Goal: Complete application form: Complete application form

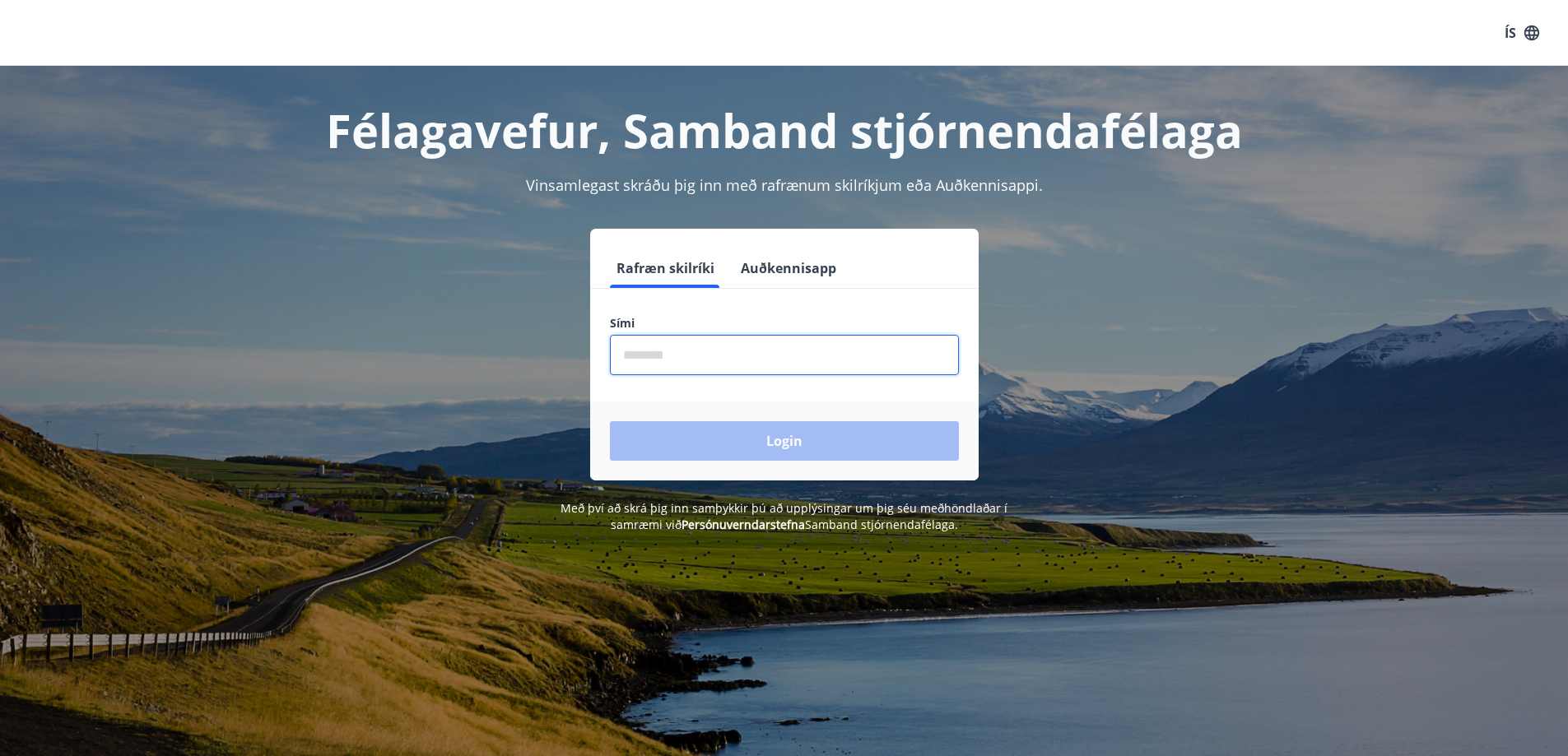
click at [680, 351] on input "phone" at bounding box center [784, 356] width 349 height 40
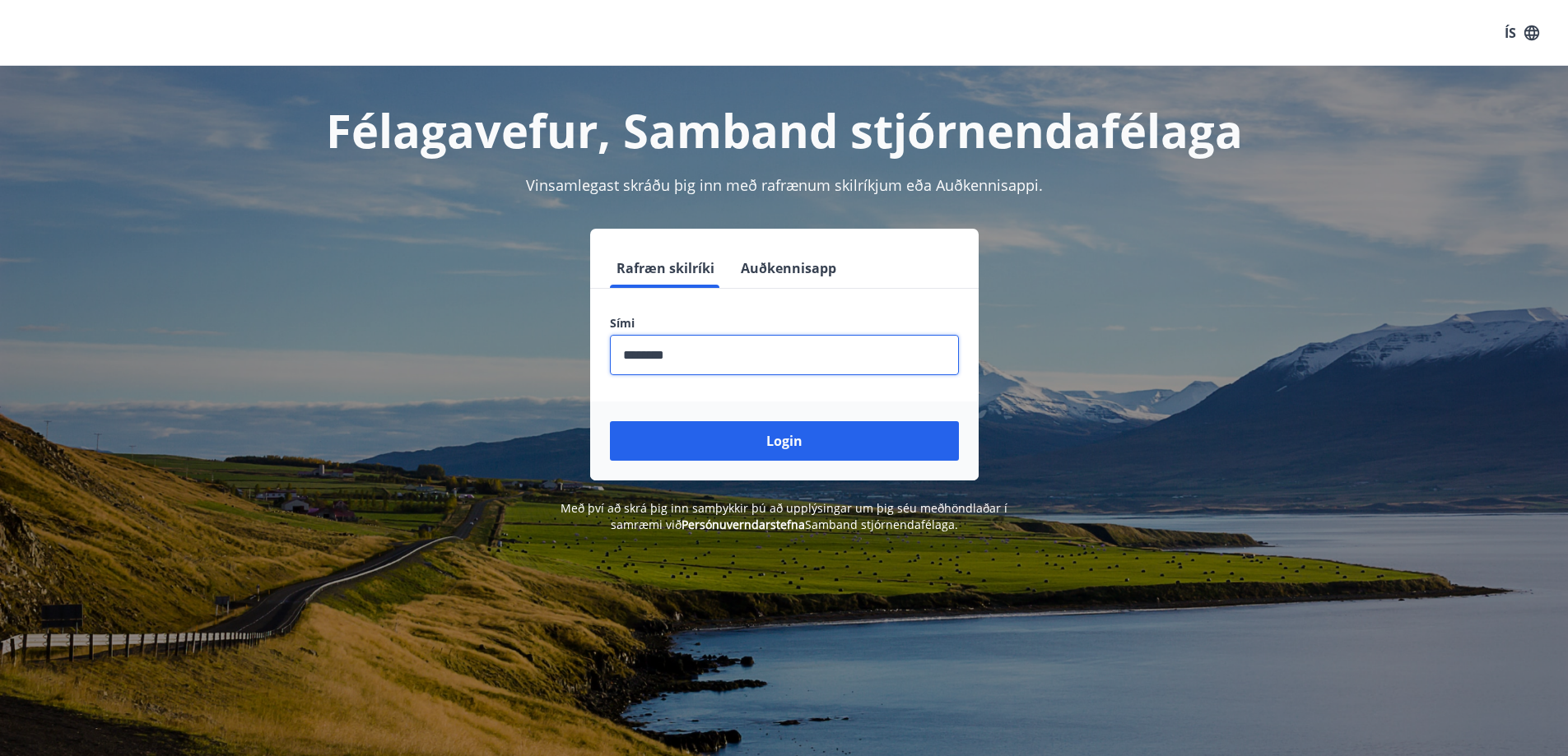
type input "********"
click at [609, 422] on button "Login" at bounding box center [784, 441] width 349 height 39
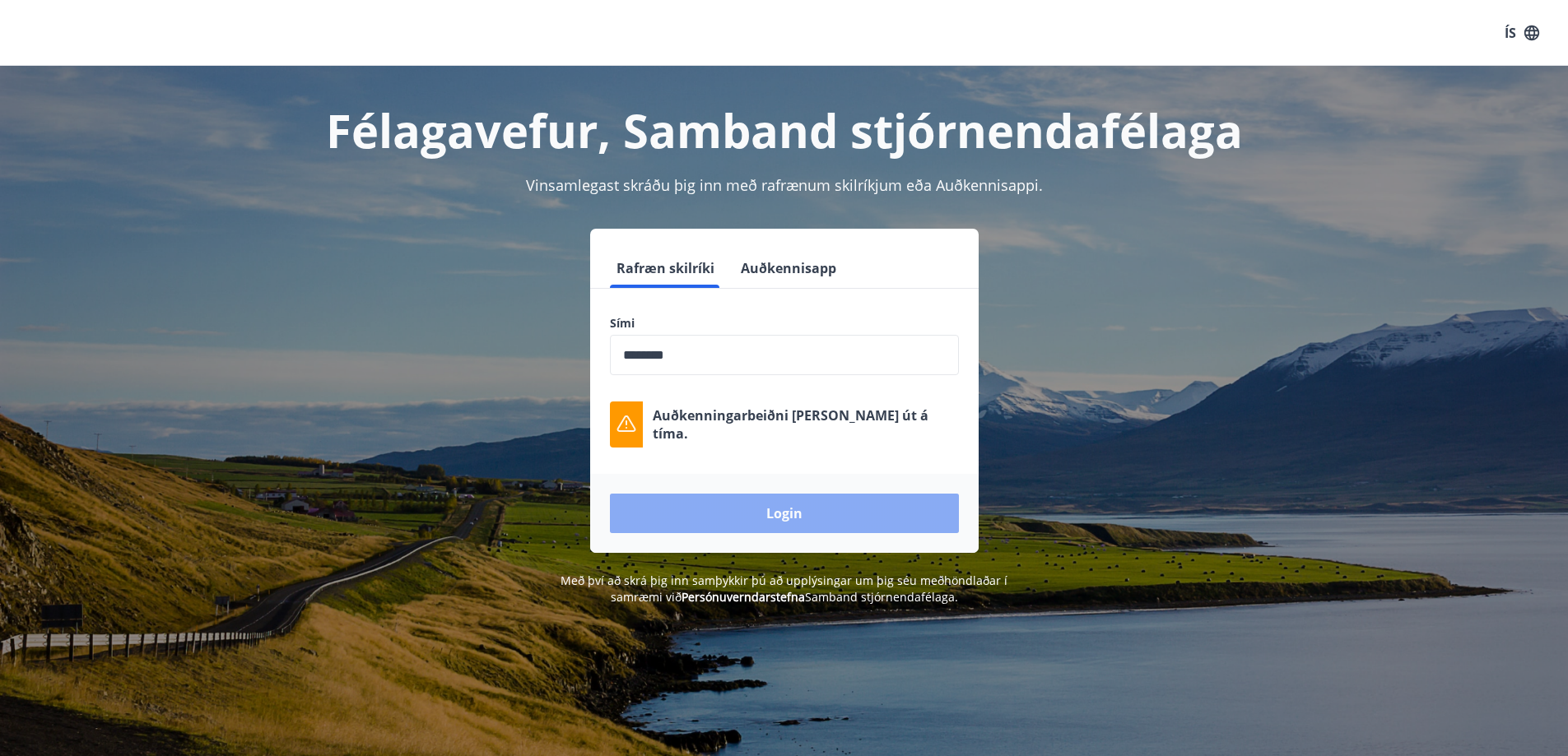
click at [755, 508] on button "Login" at bounding box center [784, 513] width 349 height 39
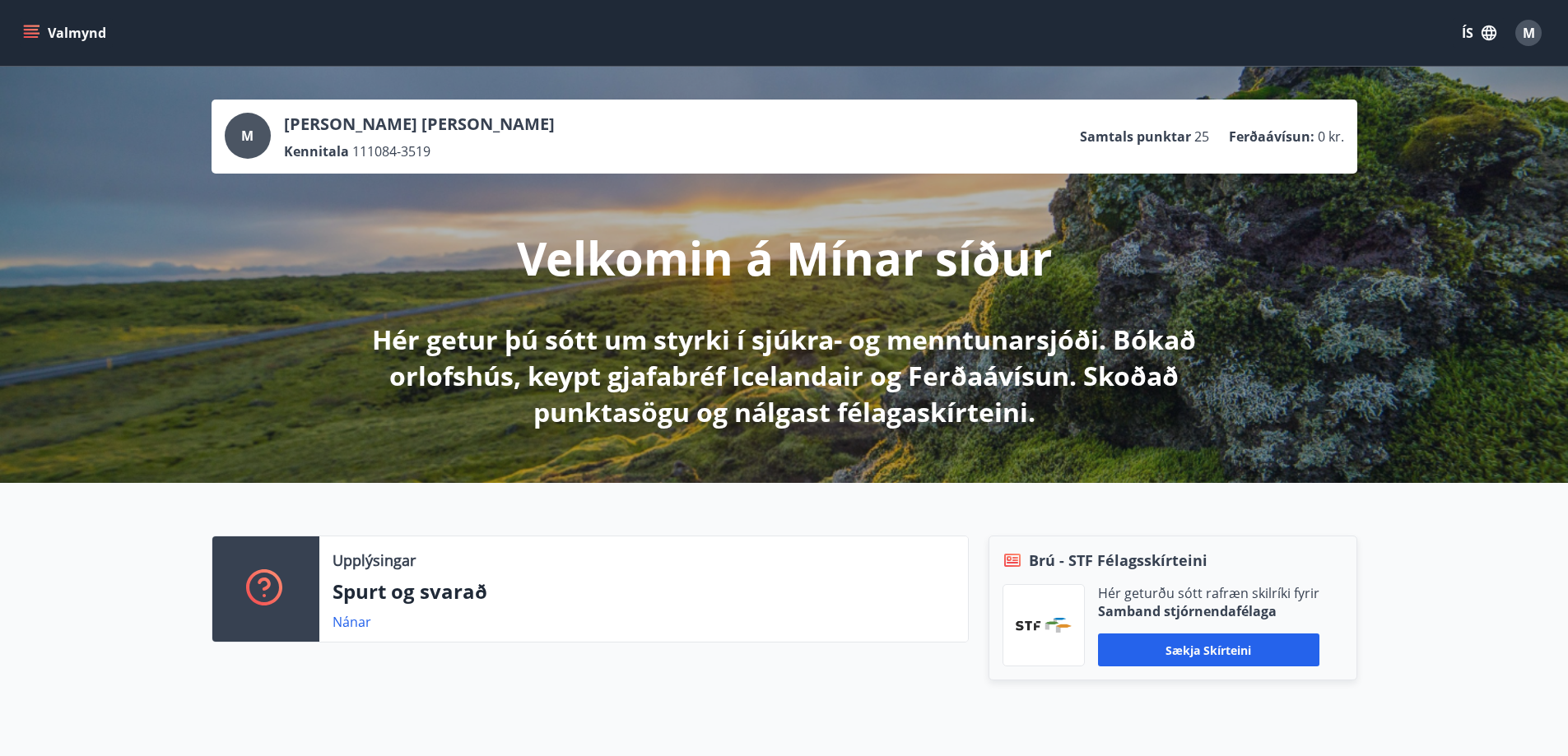
click at [23, 28] on icon "menu" at bounding box center [31, 33] width 16 height 16
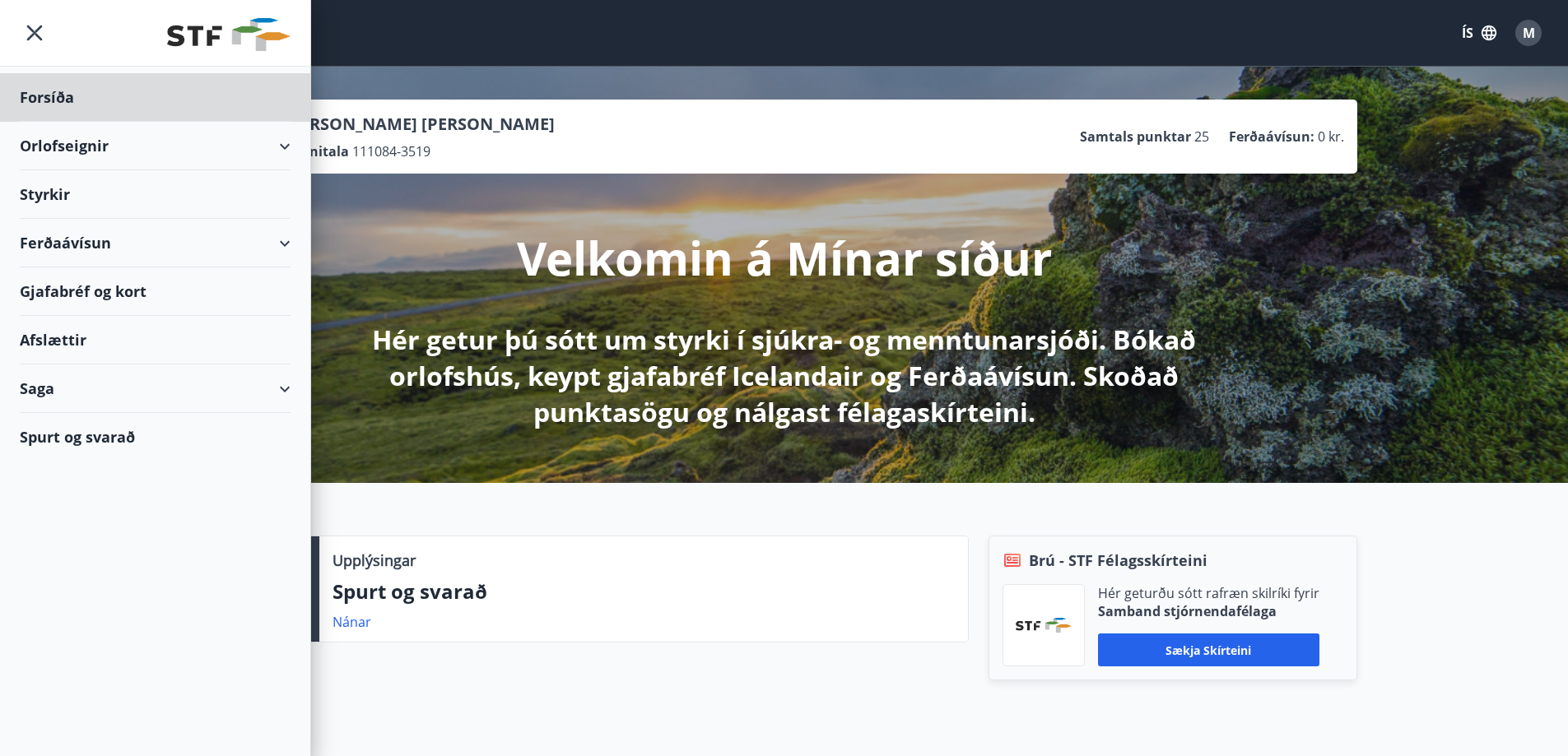
click at [61, 191] on div "Styrkir" at bounding box center [155, 194] width 270 height 49
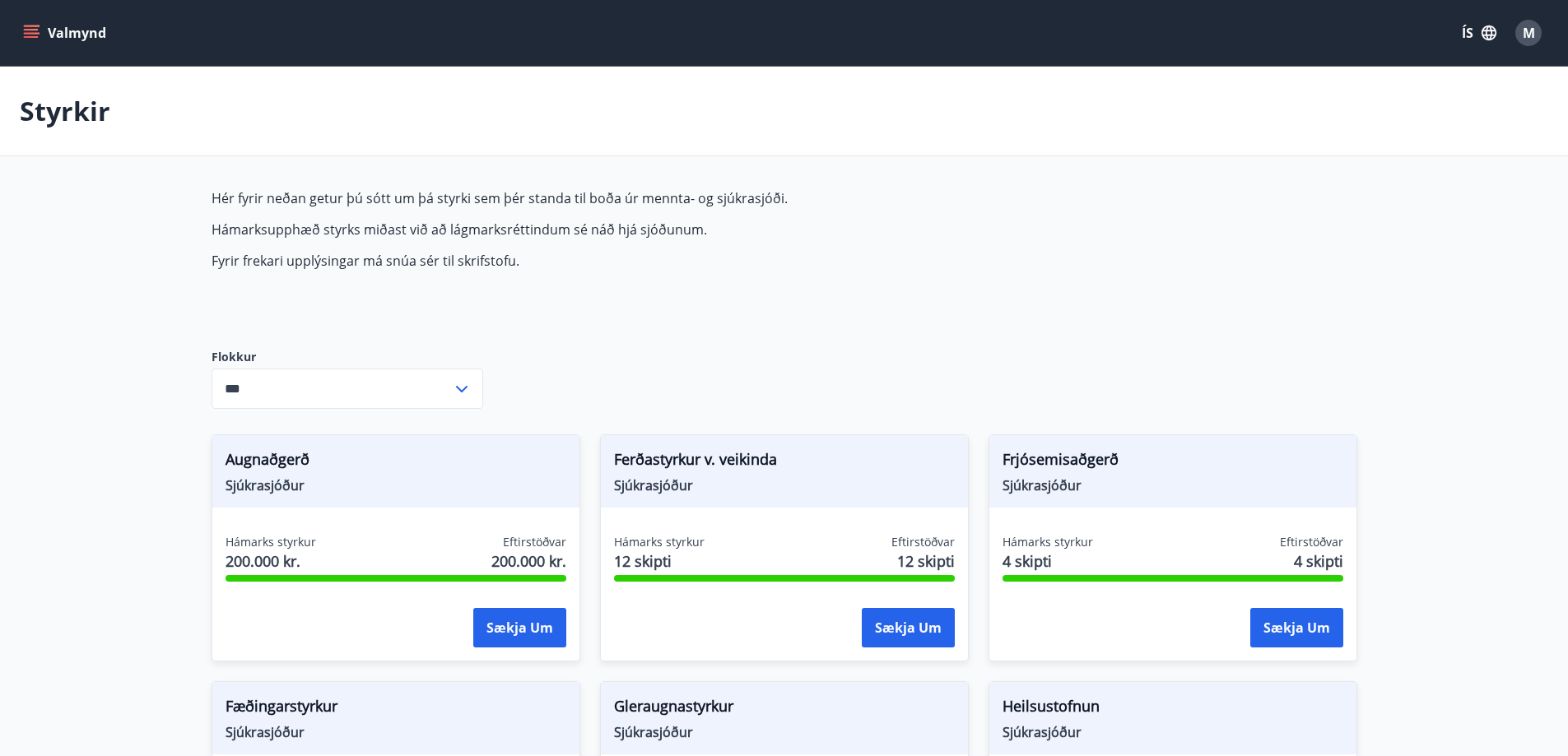
type input "***"
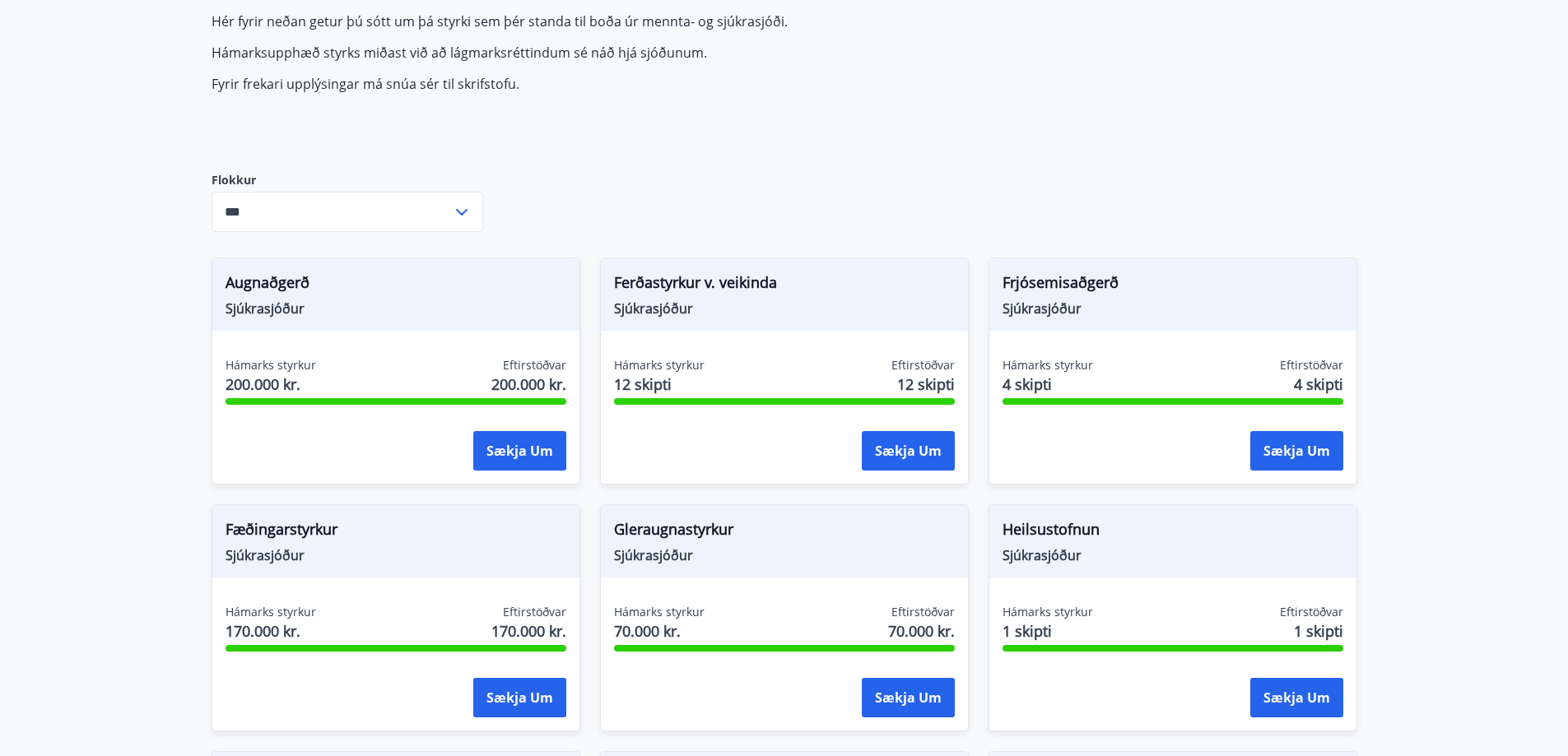
scroll to position [329, 0]
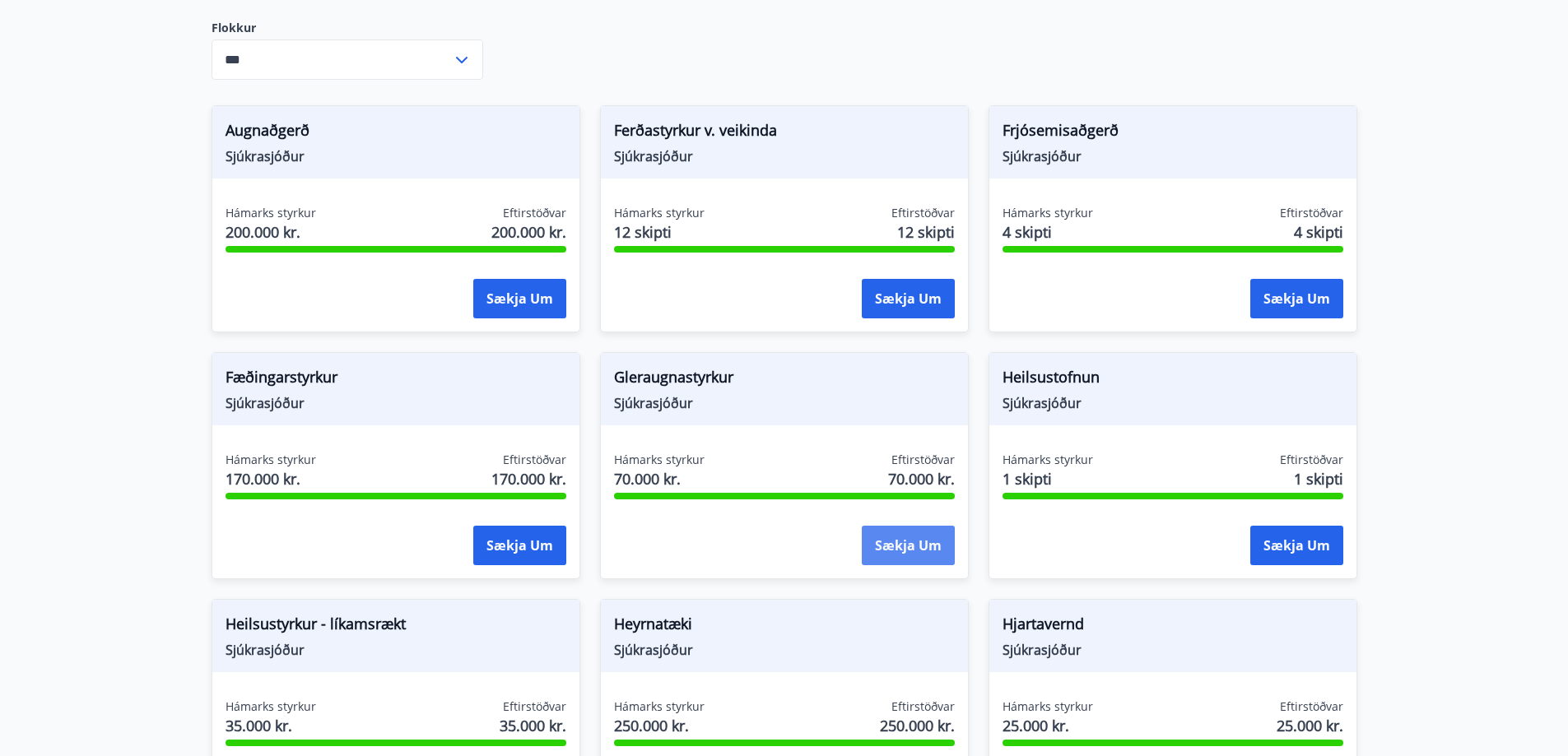
click at [907, 542] on button "Sækja um" at bounding box center [907, 545] width 93 height 39
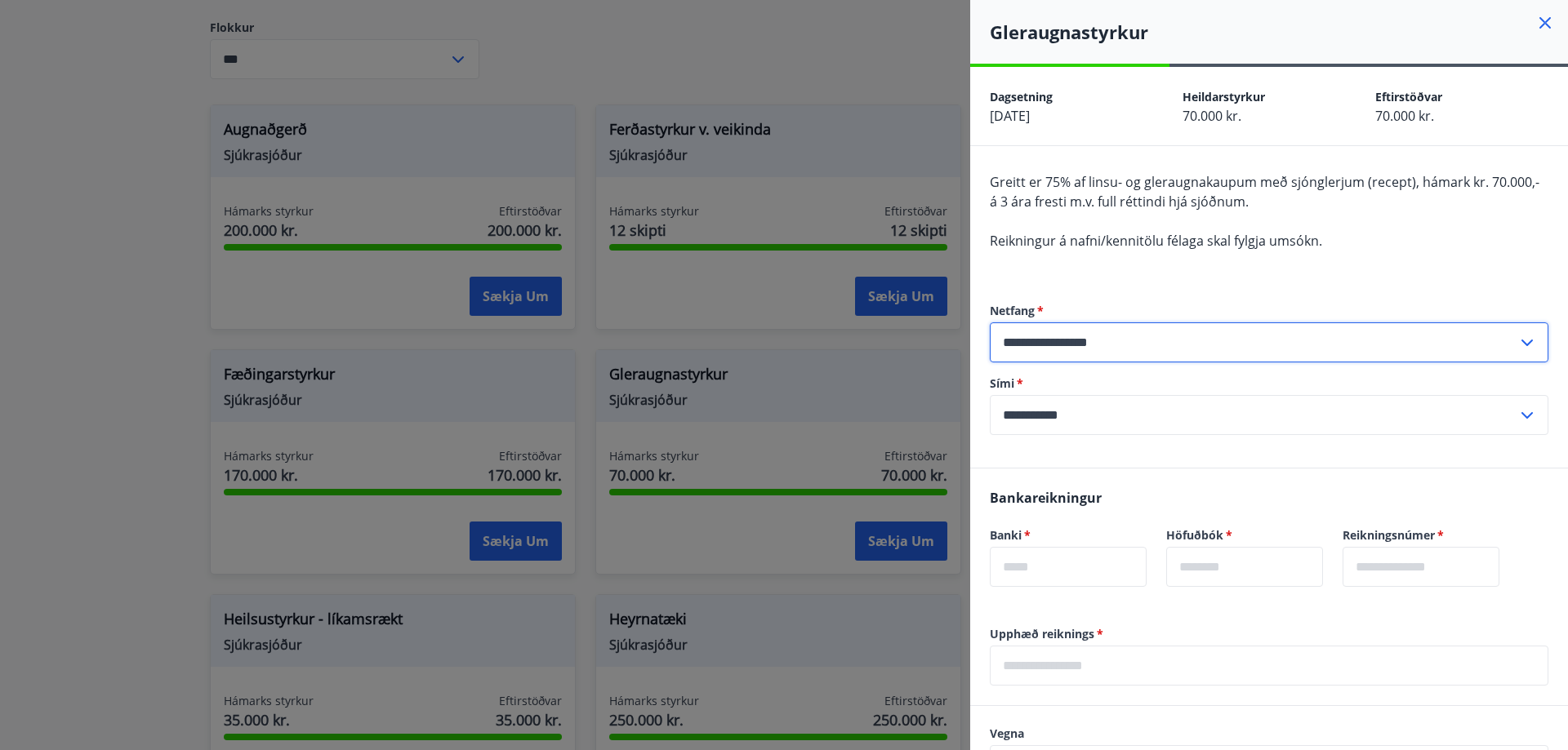
click at [1183, 341] on input "**********" at bounding box center [1253, 343] width 528 height 40
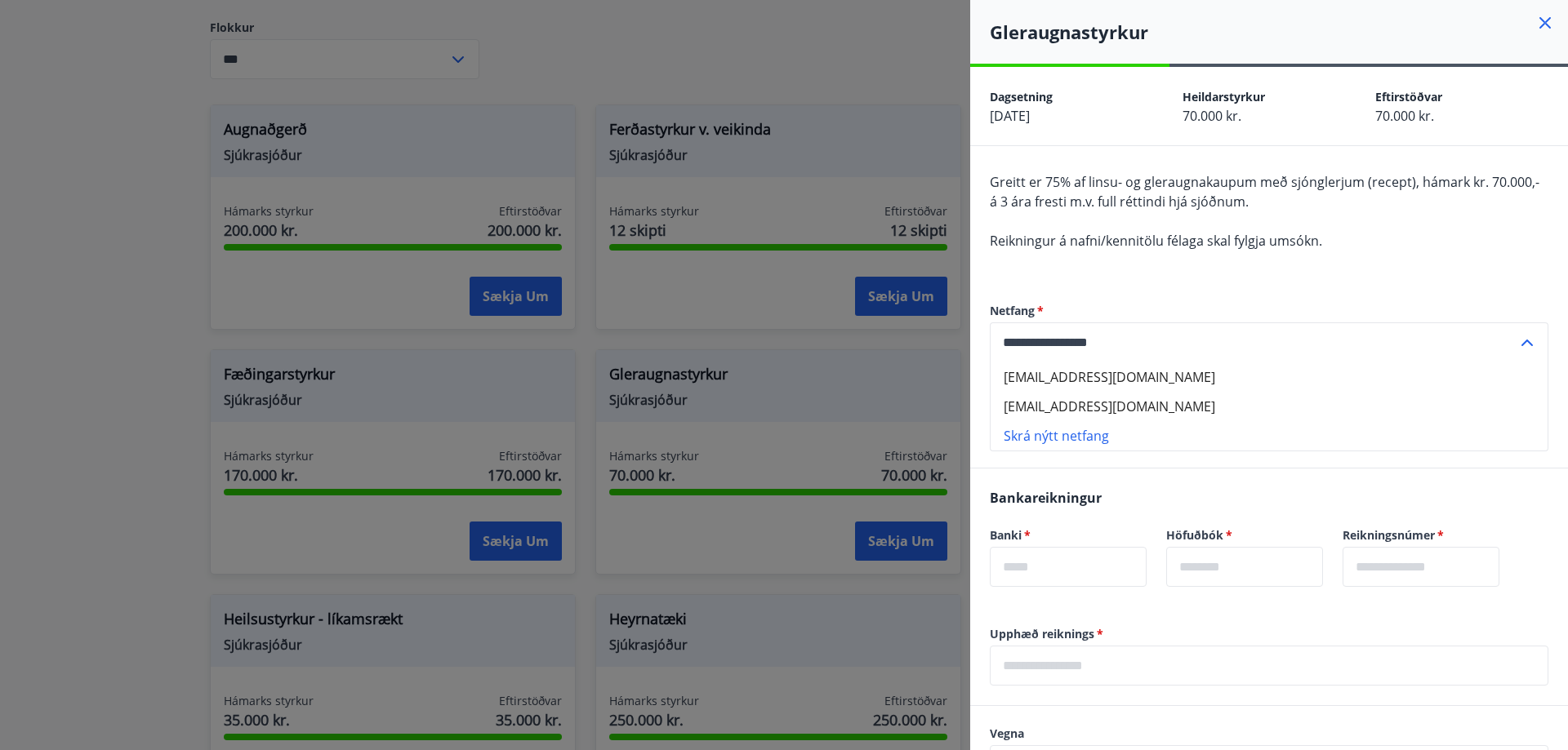
click at [1101, 405] on li "malin.eldh@n1.is" at bounding box center [1269, 406] width 557 height 29
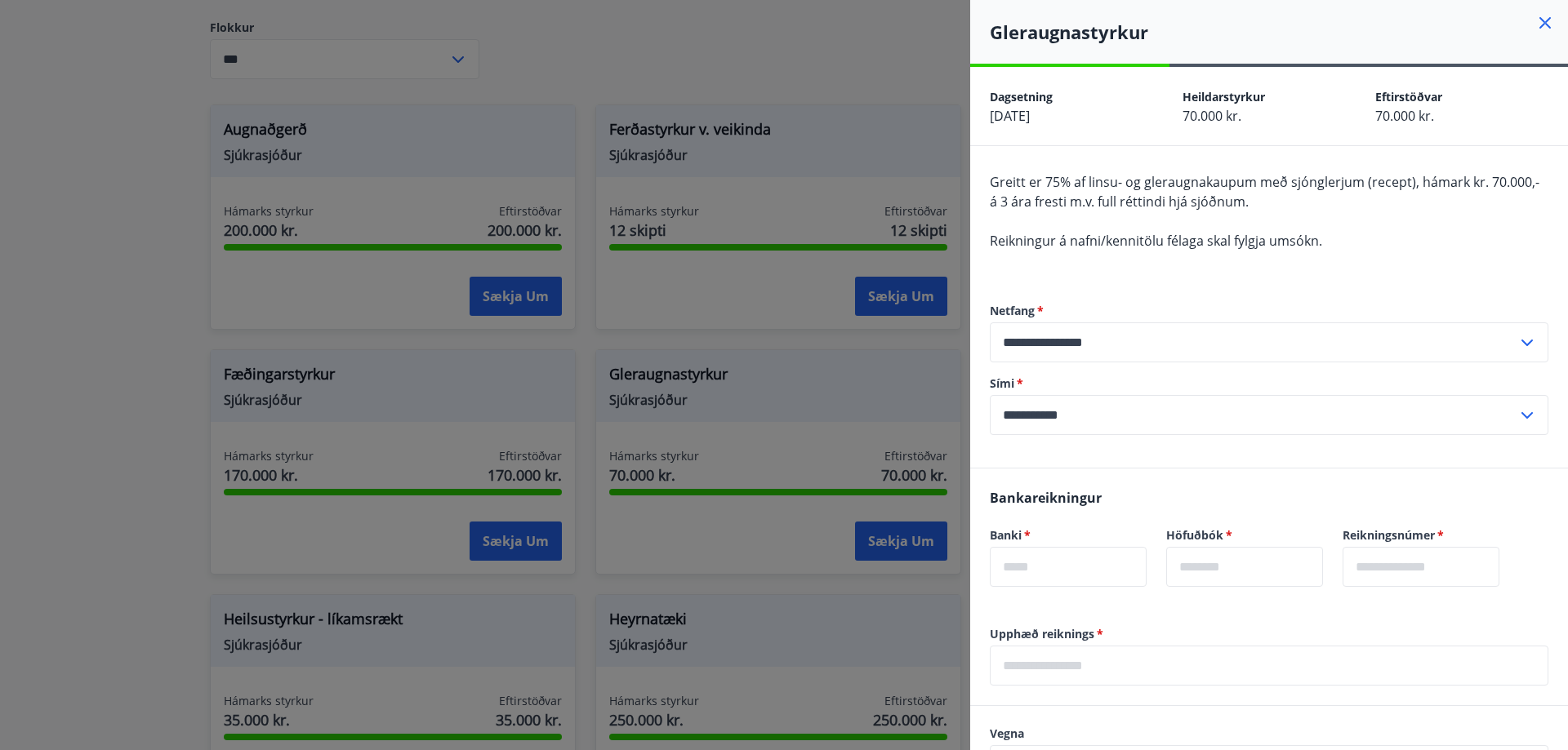
type input "**********"
click at [713, 68] on div at bounding box center [784, 375] width 1568 height 750
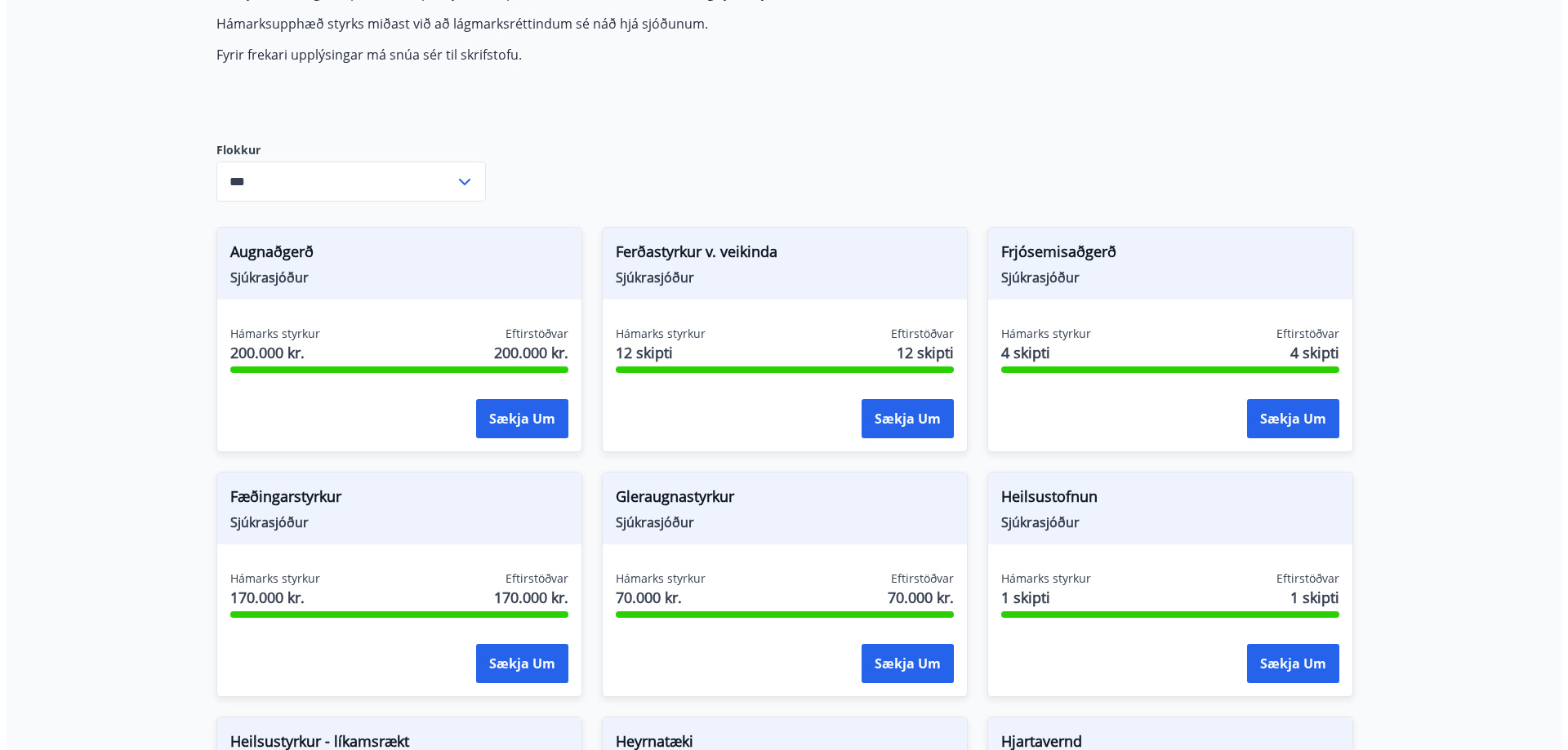
scroll to position [0, 0]
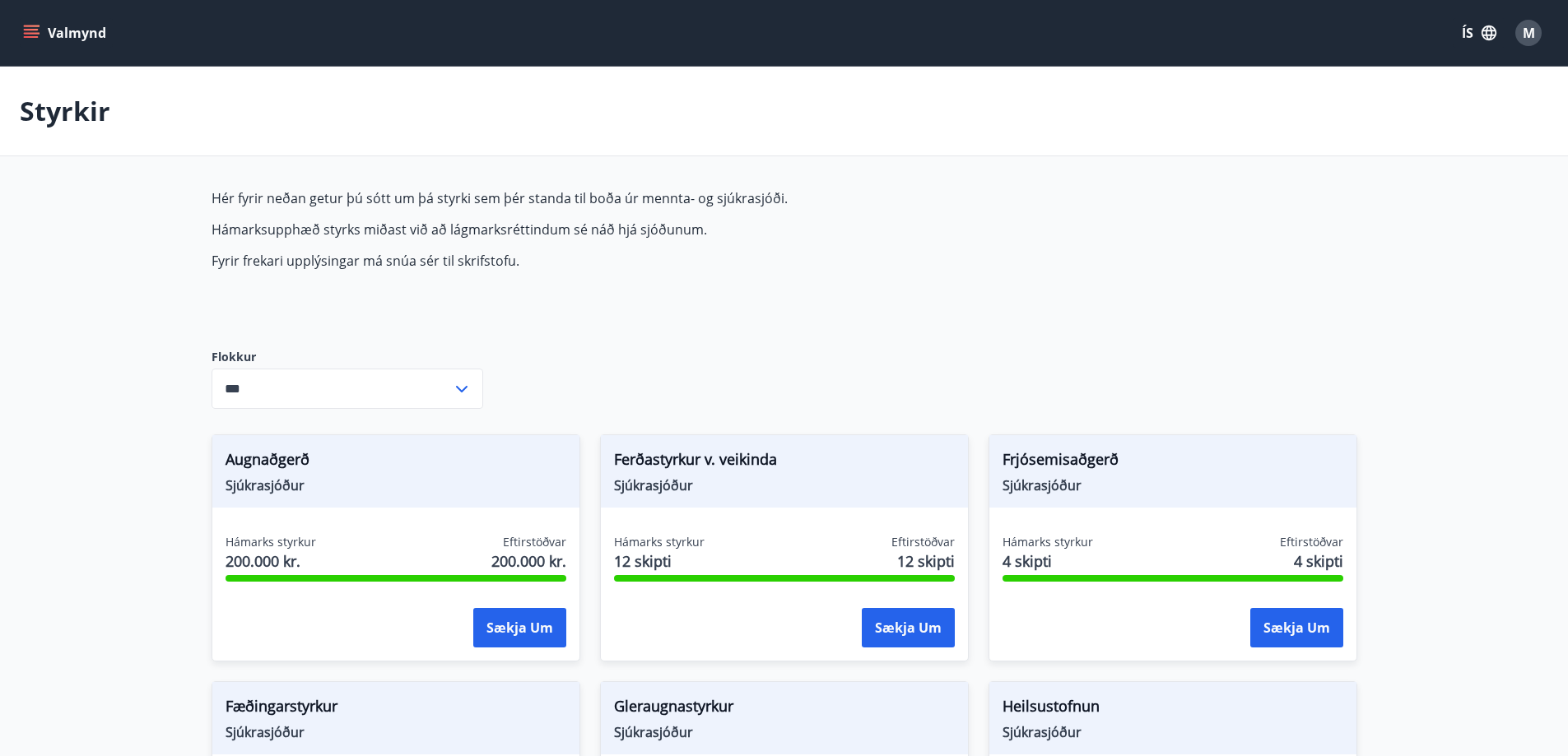
click at [1530, 35] on span "M" at bounding box center [1528, 33] width 12 height 18
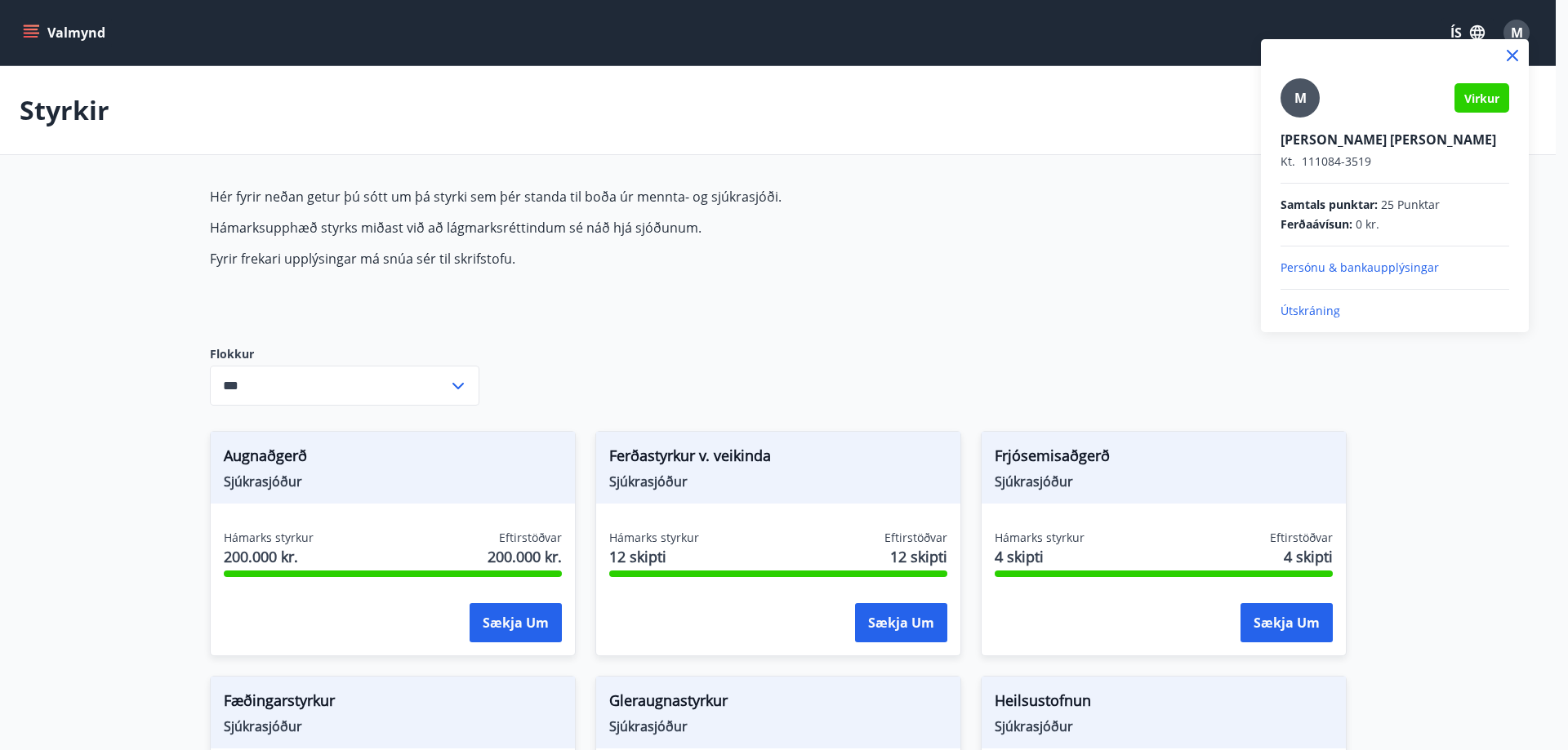
click at [1402, 266] on p "Persónu & bankaupplýsingar" at bounding box center [1394, 268] width 228 height 16
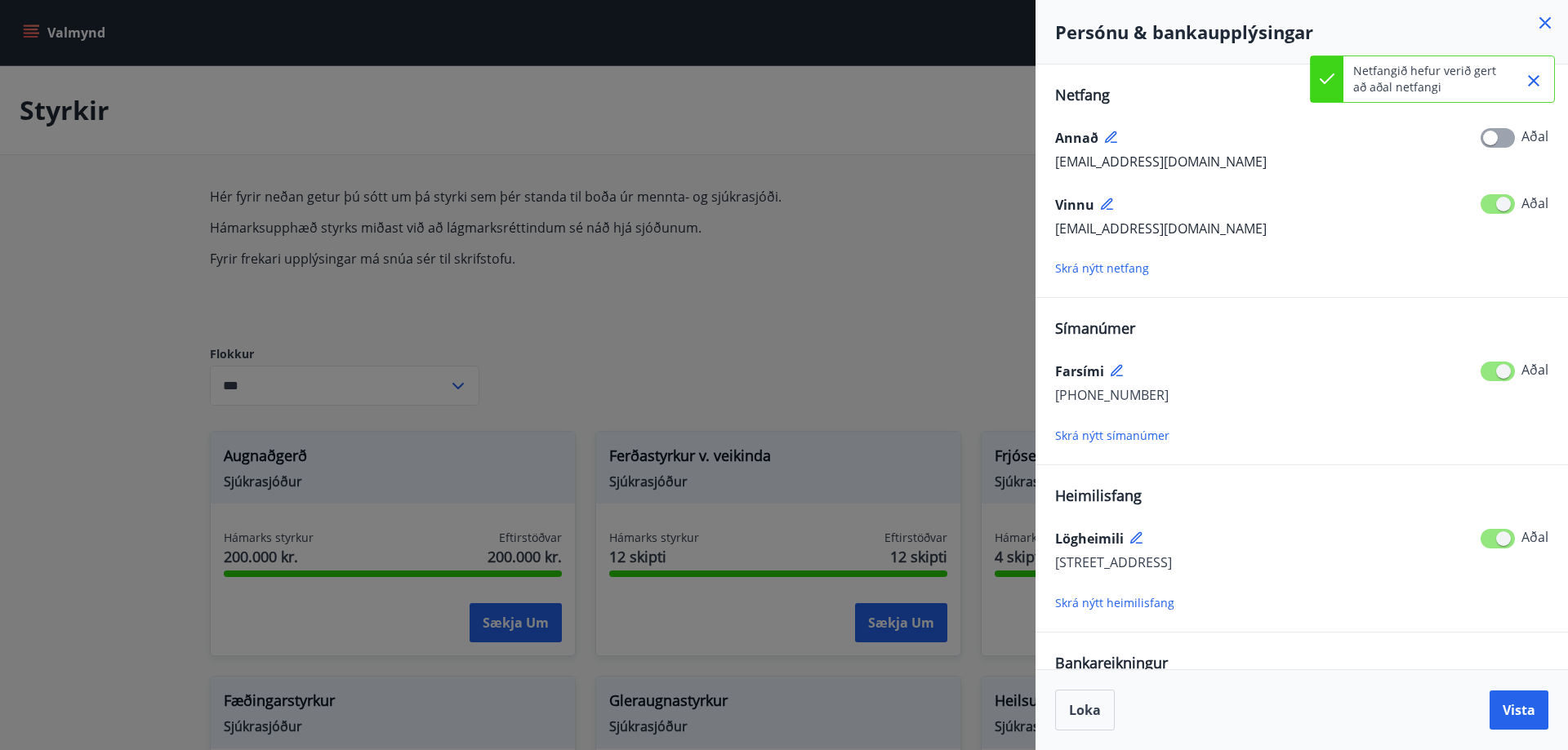
click at [1110, 134] on icon at bounding box center [1112, 138] width 15 height 15
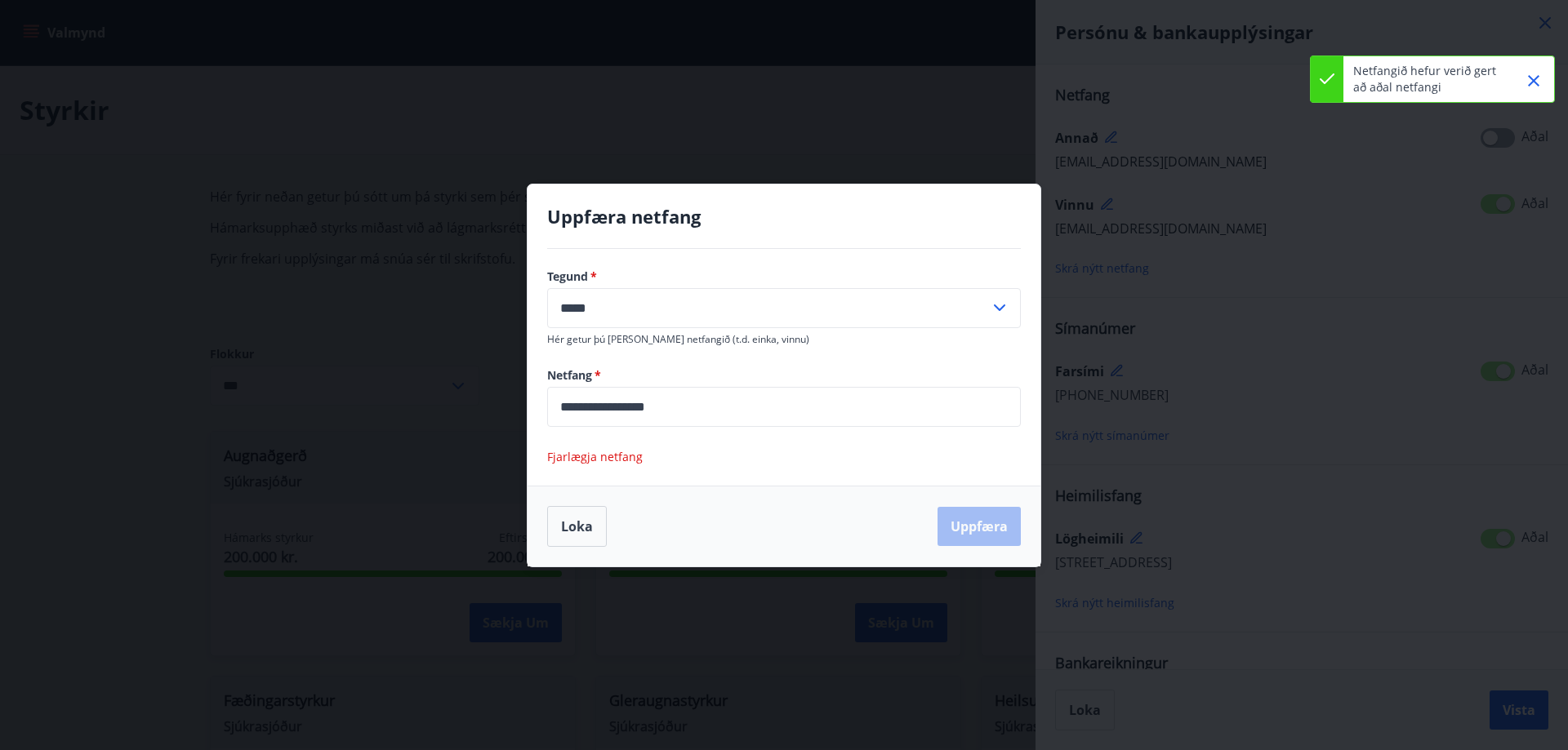
click at [620, 453] on span "Fjarlægja netfang" at bounding box center [595, 456] width 95 height 15
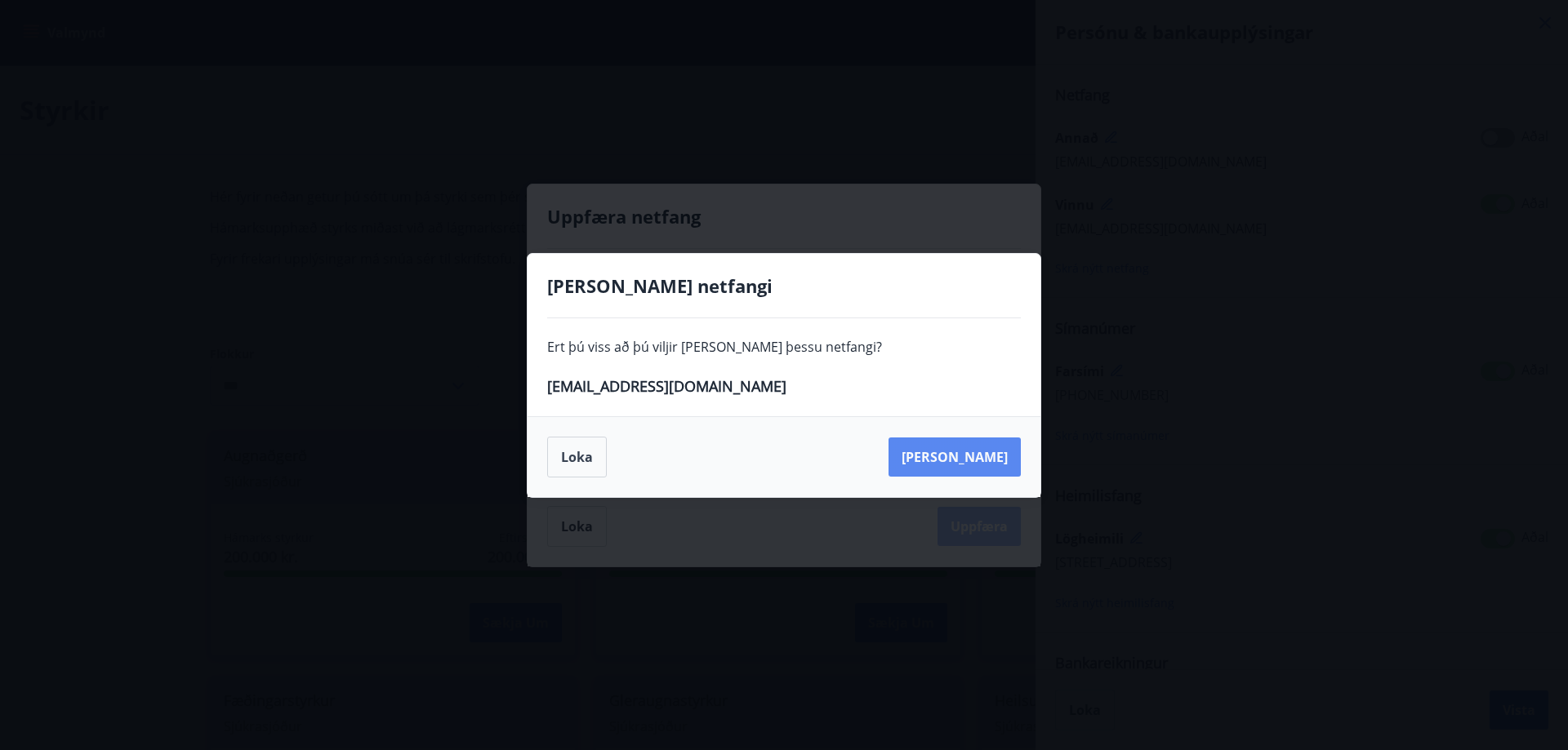
click at [992, 456] on button "Eyða" at bounding box center [954, 456] width 132 height 39
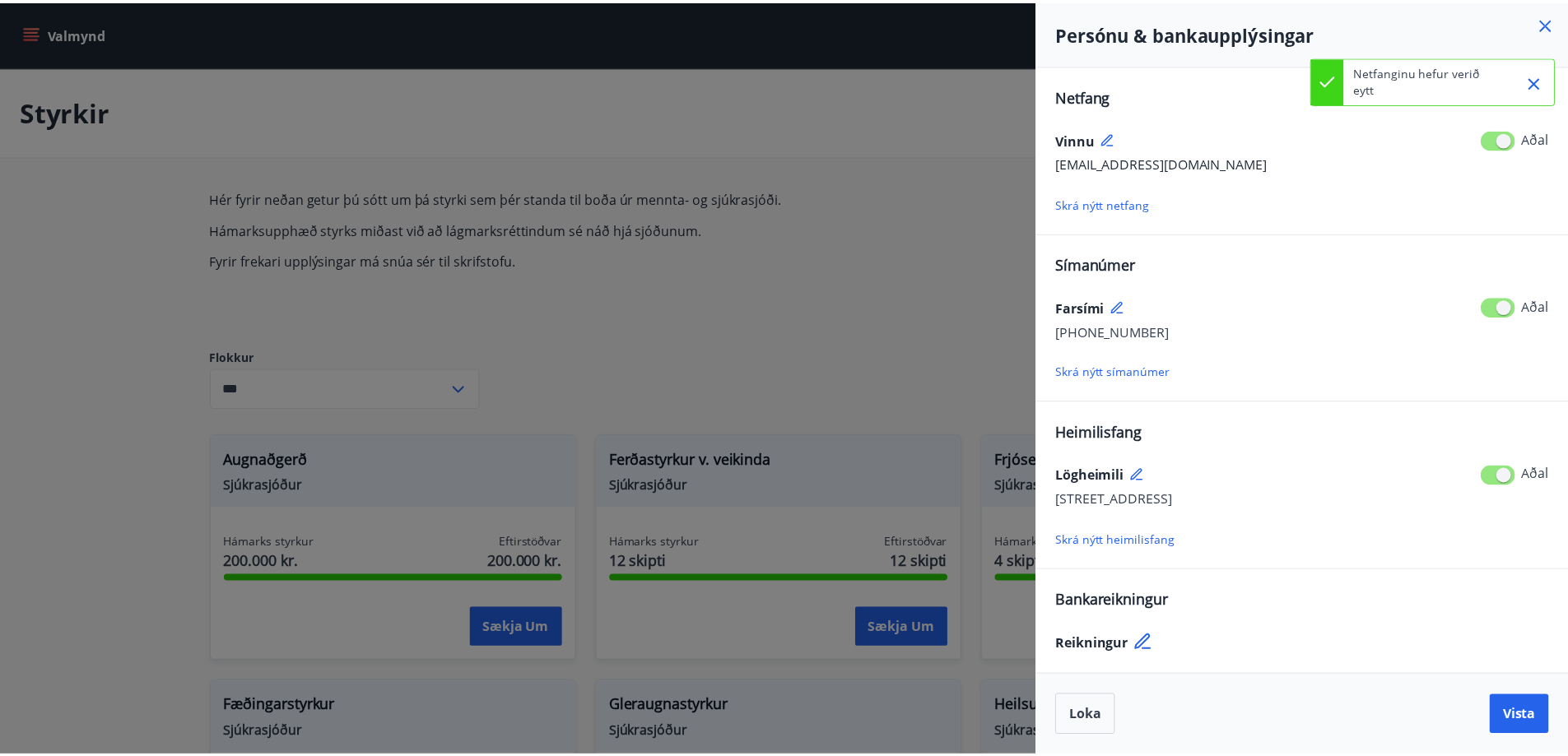
scroll to position [3, 0]
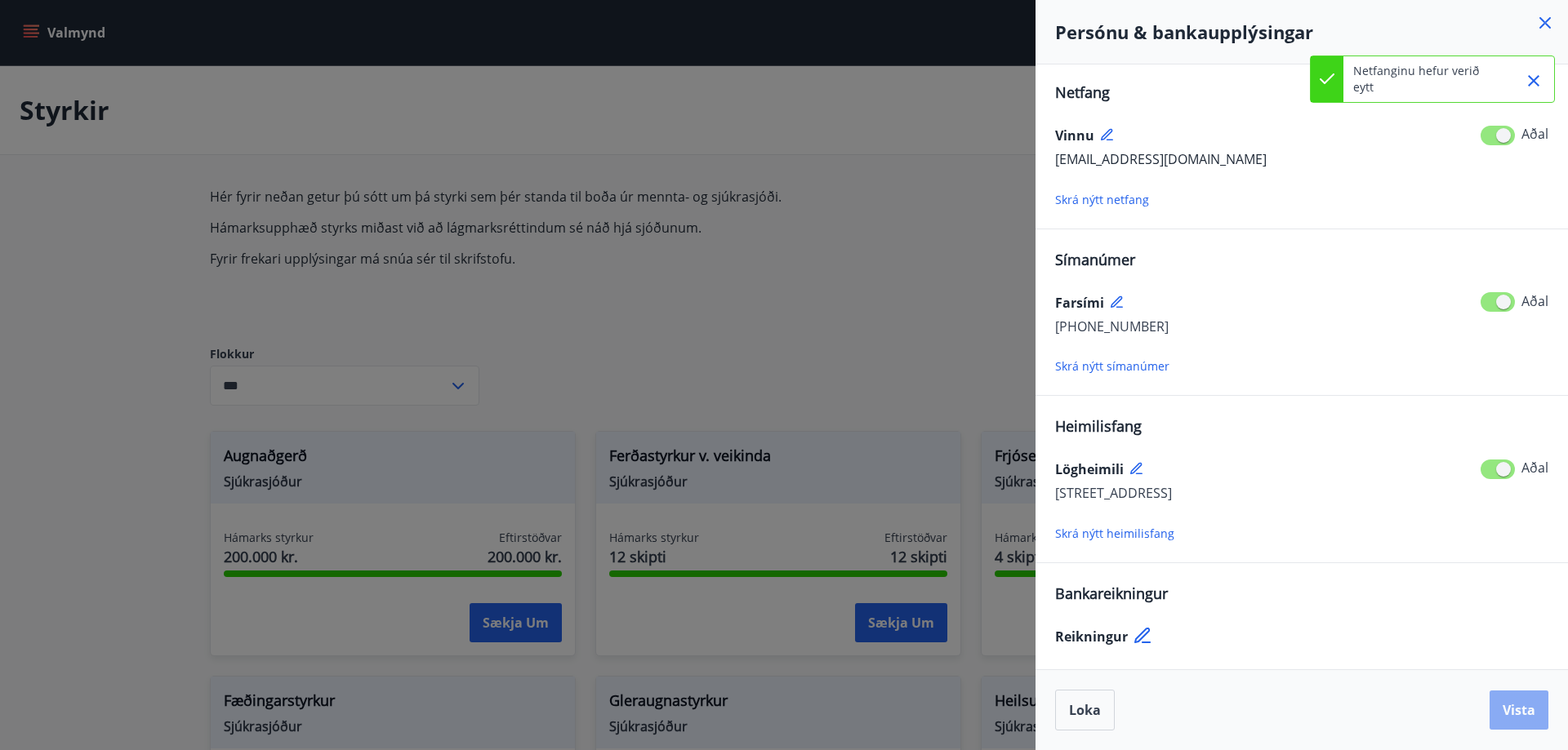
click at [1519, 704] on span "Vista" at bounding box center [1519, 710] width 33 height 18
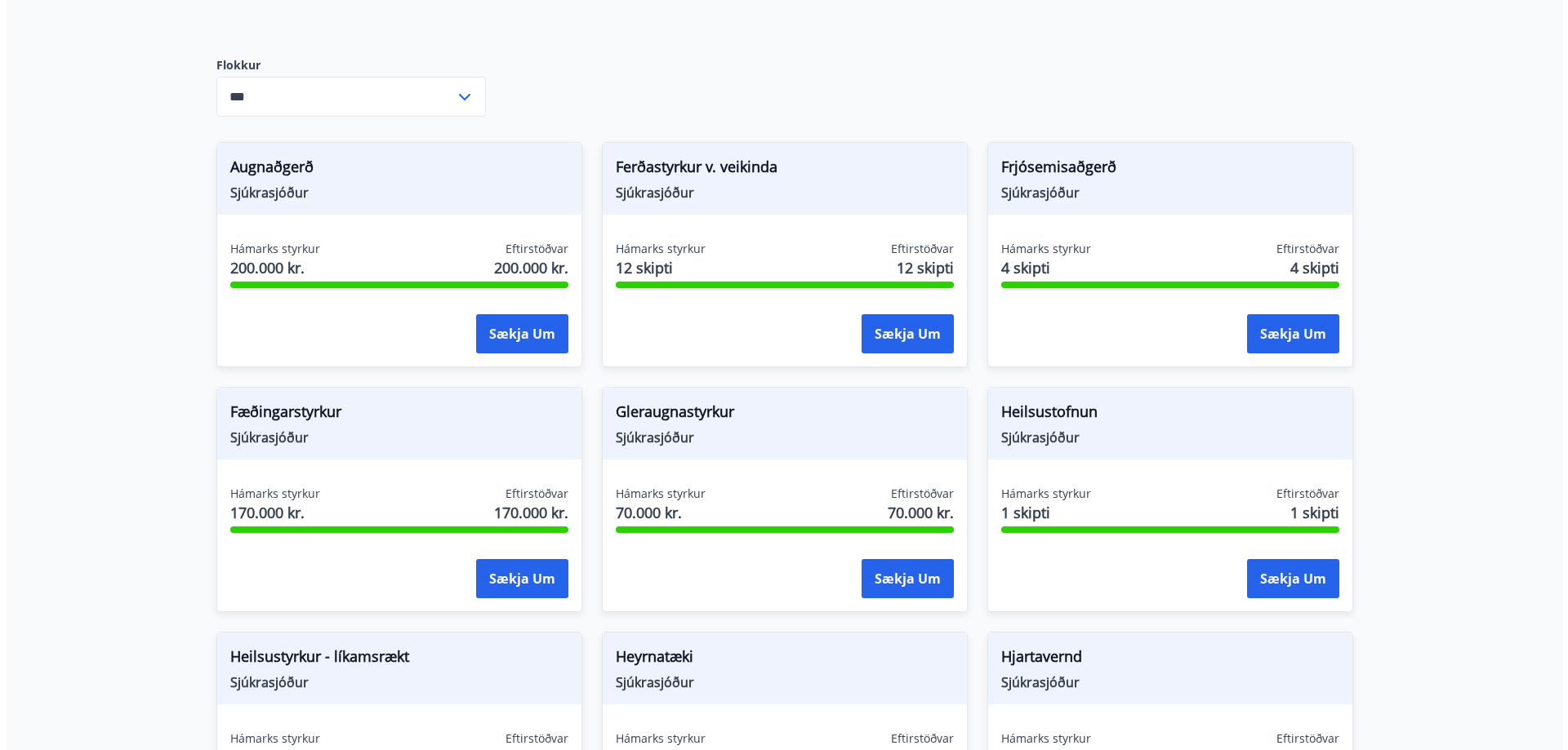
scroll to position [326, 0]
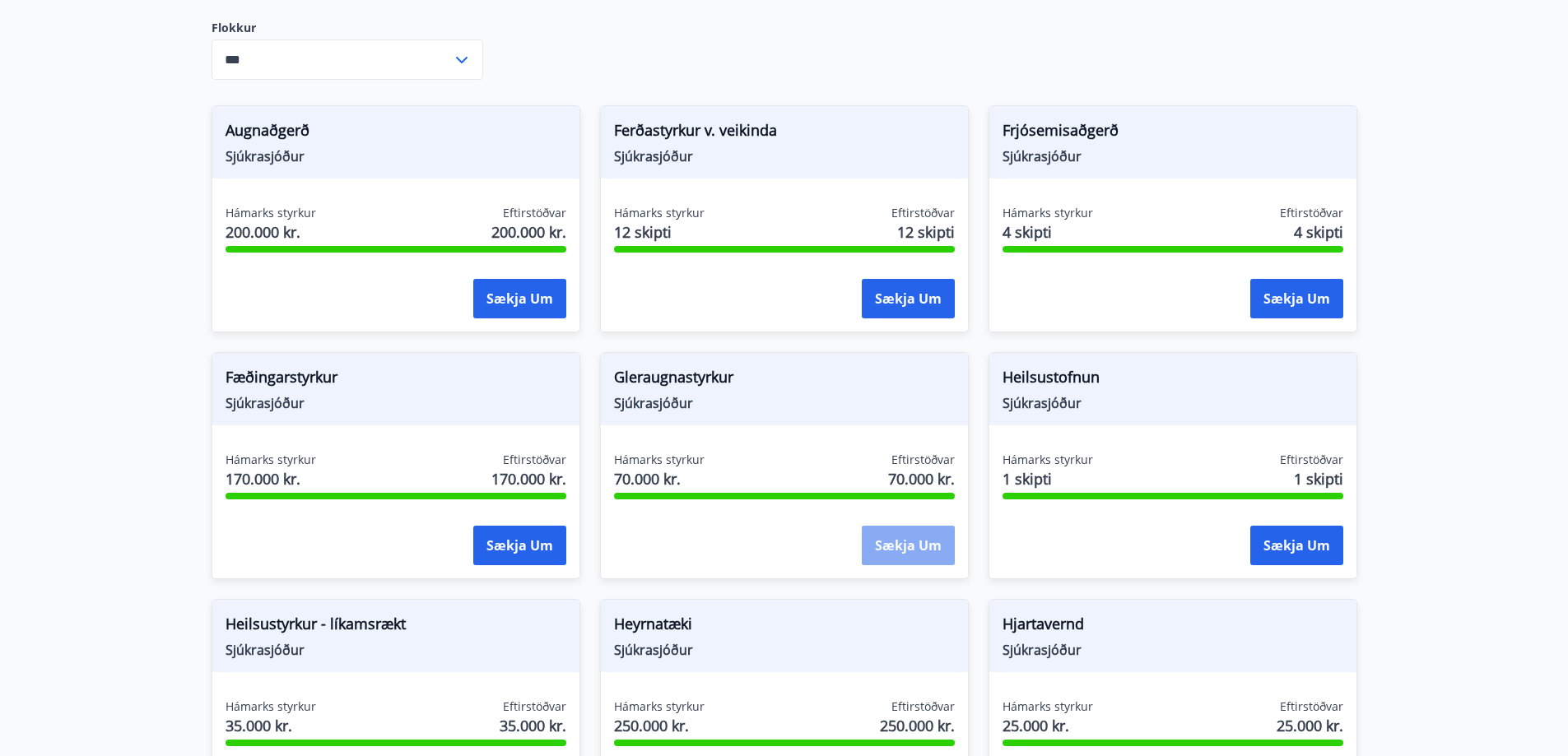
click at [909, 543] on button "Sækja um" at bounding box center [907, 545] width 93 height 39
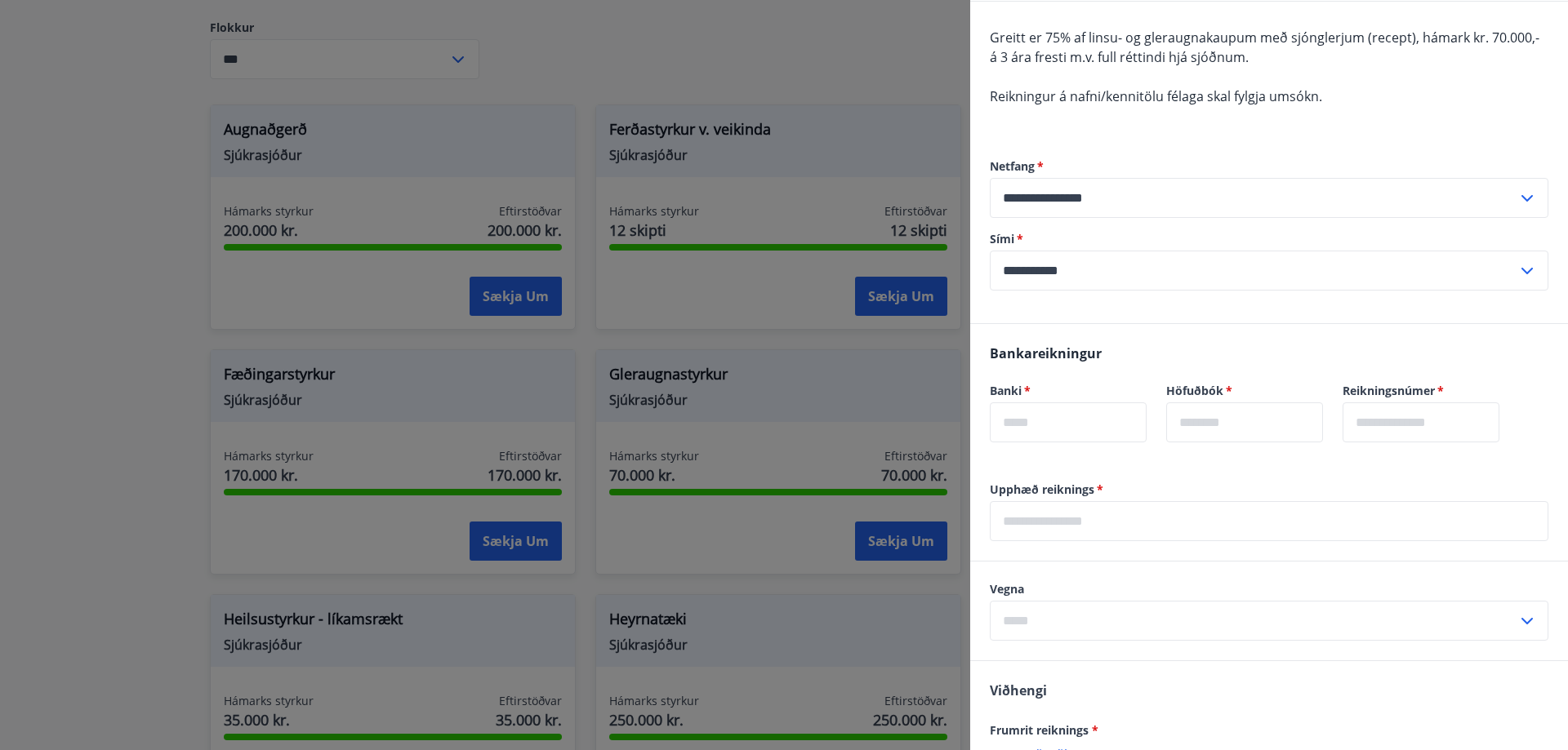
scroll to position [245, 0]
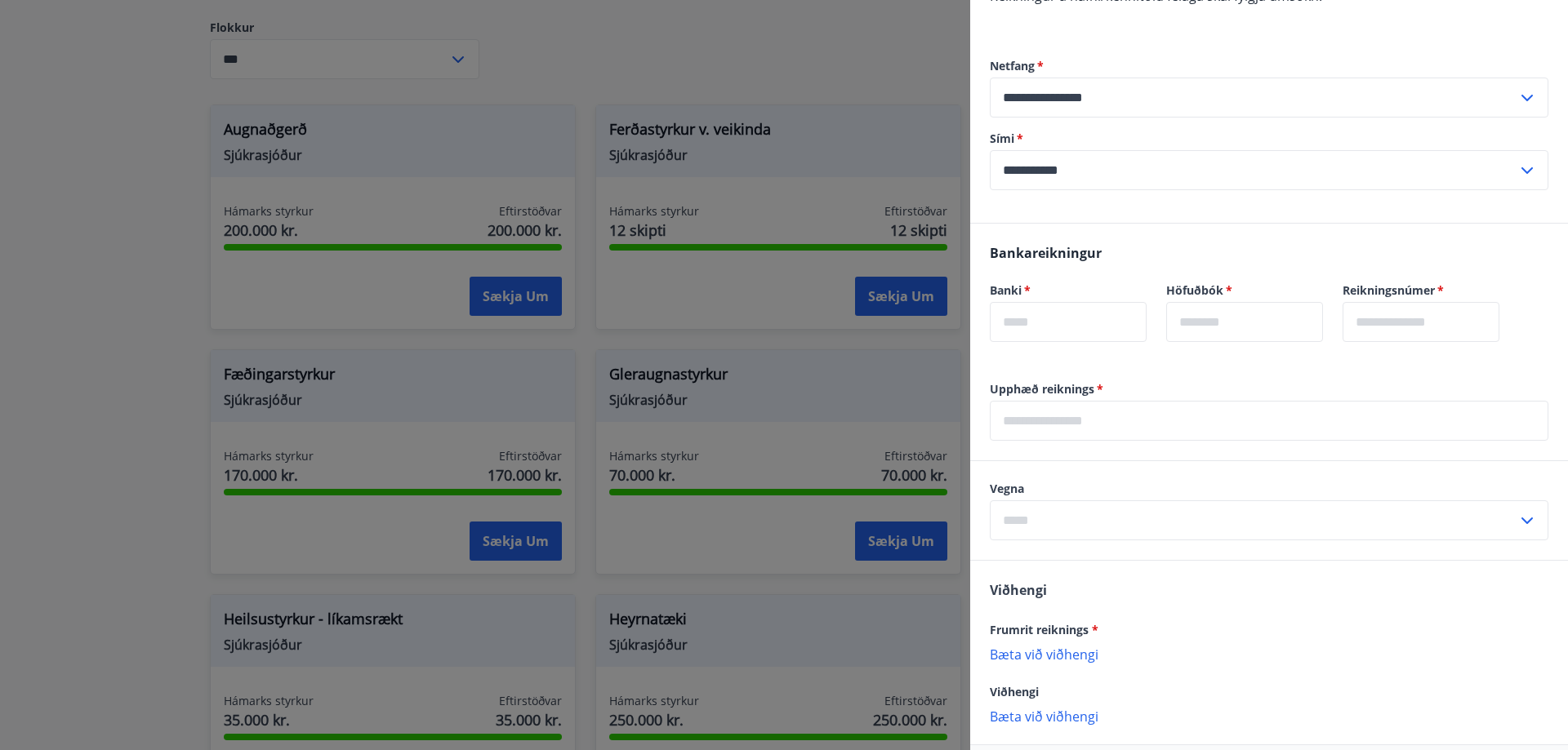
click at [1066, 338] on input "text" at bounding box center [1068, 322] width 156 height 40
type input "****"
type input "**"
type input "******"
click at [1151, 428] on input "text" at bounding box center [1269, 421] width 558 height 40
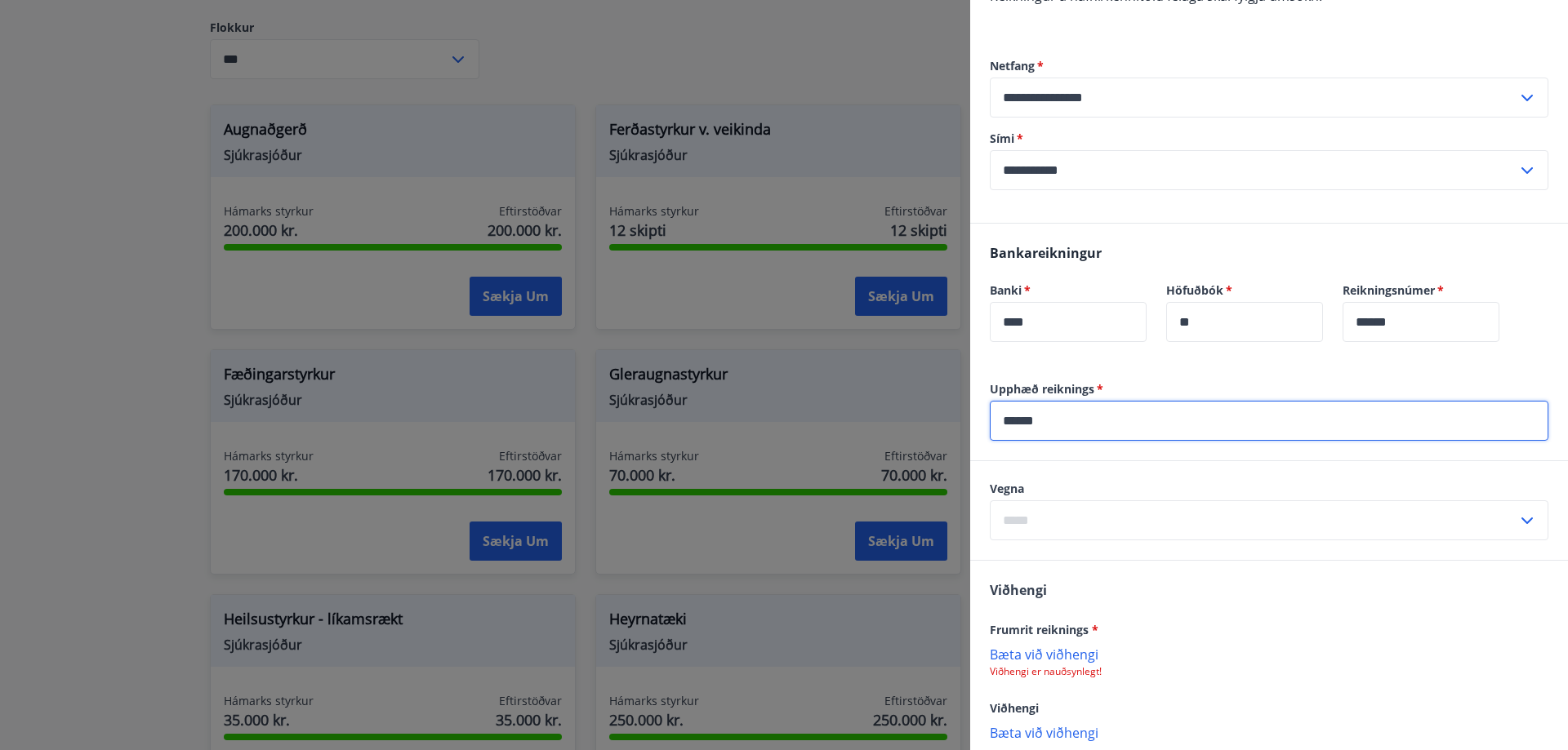
type input "******"
click at [1143, 520] on input "text" at bounding box center [1253, 521] width 528 height 40
click at [1055, 555] on li "Gleraugu" at bounding box center [1269, 555] width 557 height 29
type input "********"
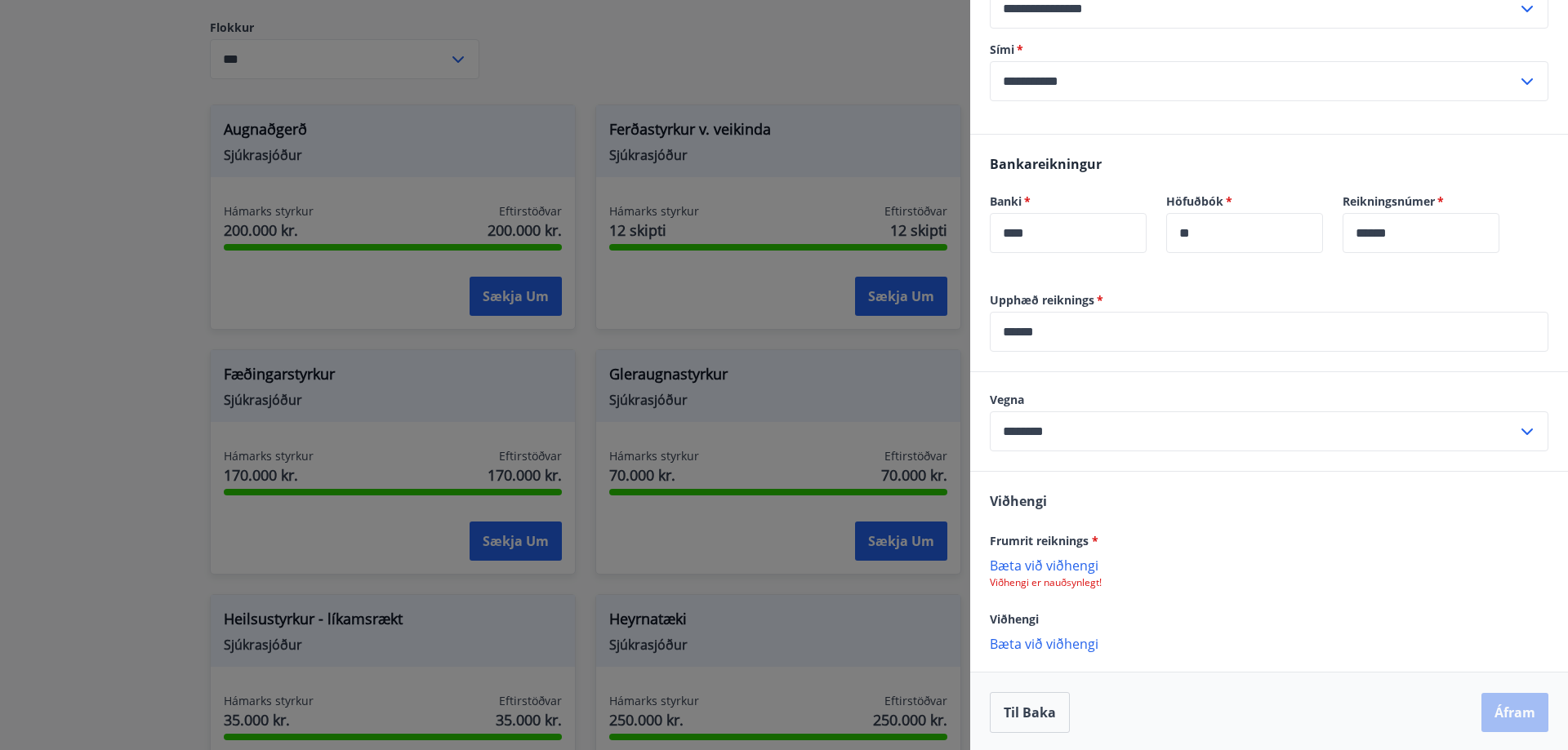
scroll to position [336, 0]
click at [1081, 559] on p "Bæta við viðhengi" at bounding box center [1269, 563] width 558 height 16
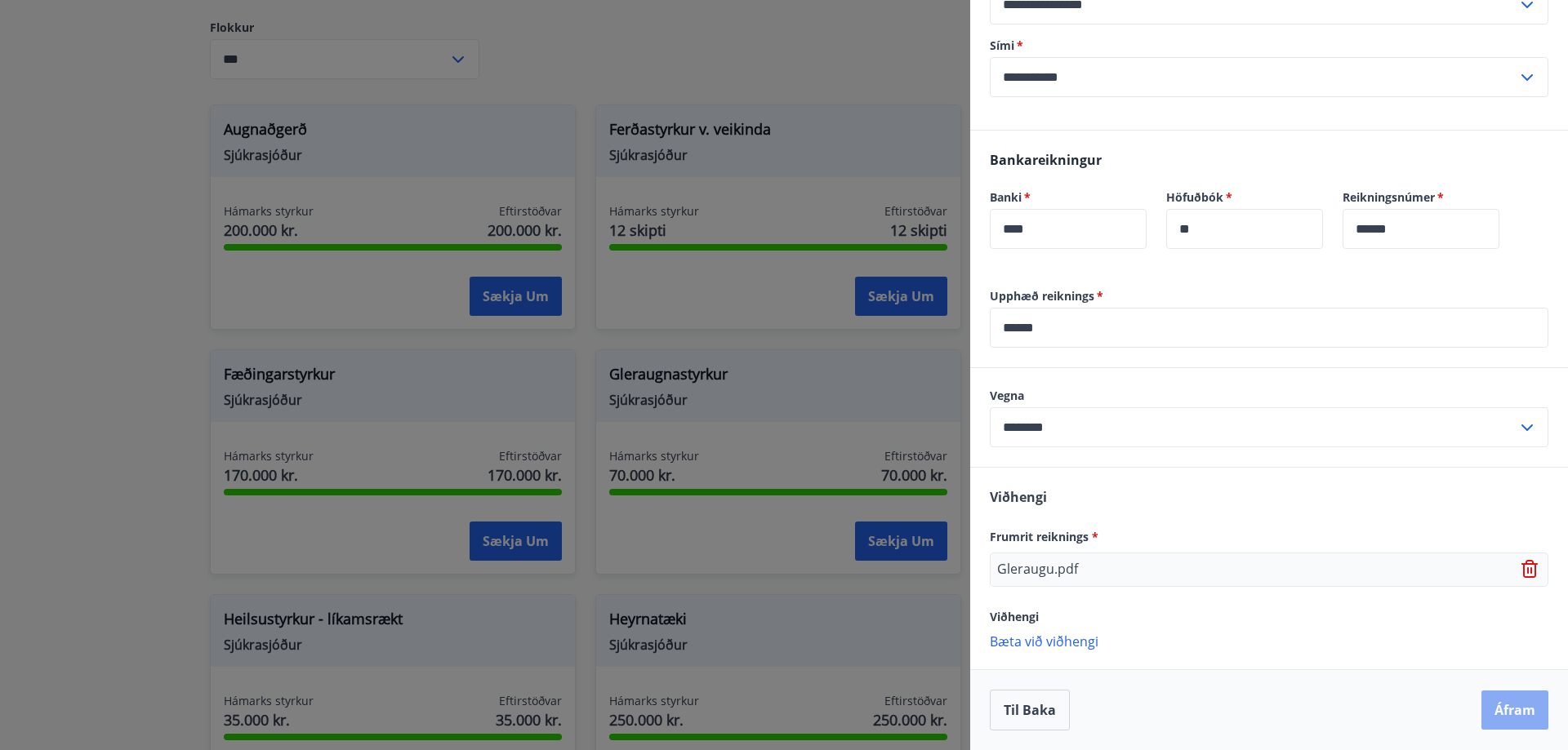
click at [1513, 709] on button "Áfram" at bounding box center [1515, 710] width 67 height 39
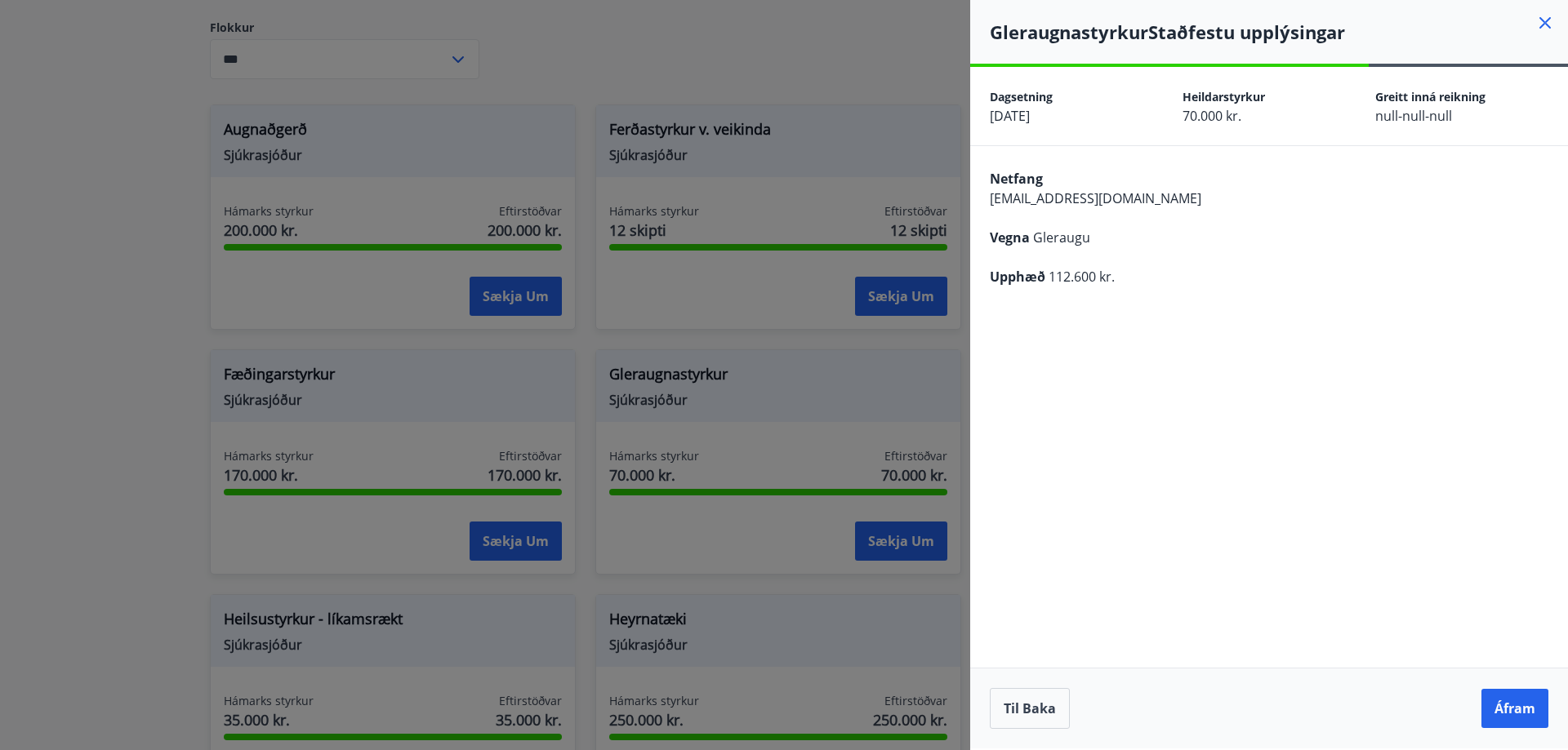
scroll to position [0, 0]
click at [1502, 703] on button "Áfram" at bounding box center [1515, 708] width 67 height 39
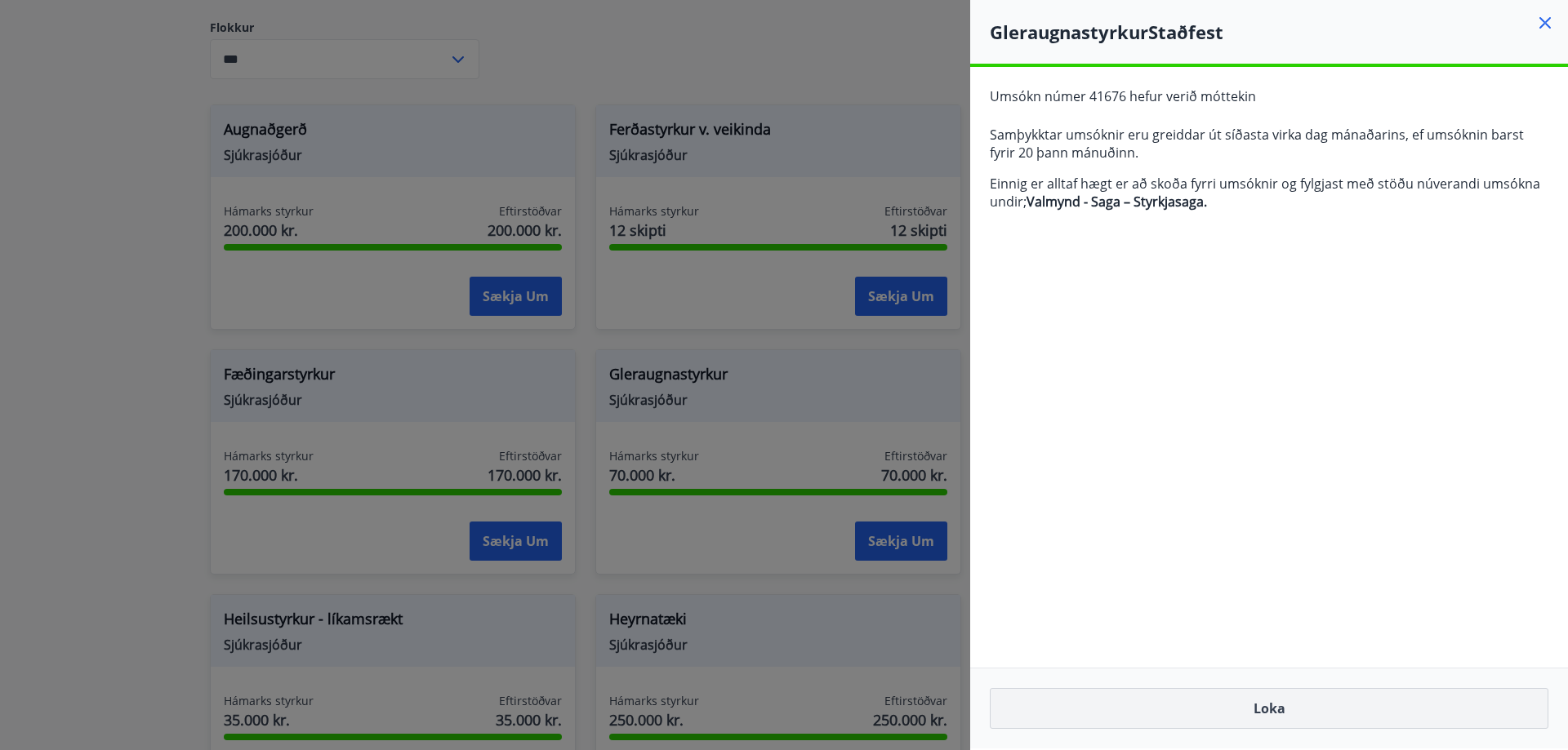
click at [1267, 711] on button "Loka" at bounding box center [1269, 708] width 558 height 41
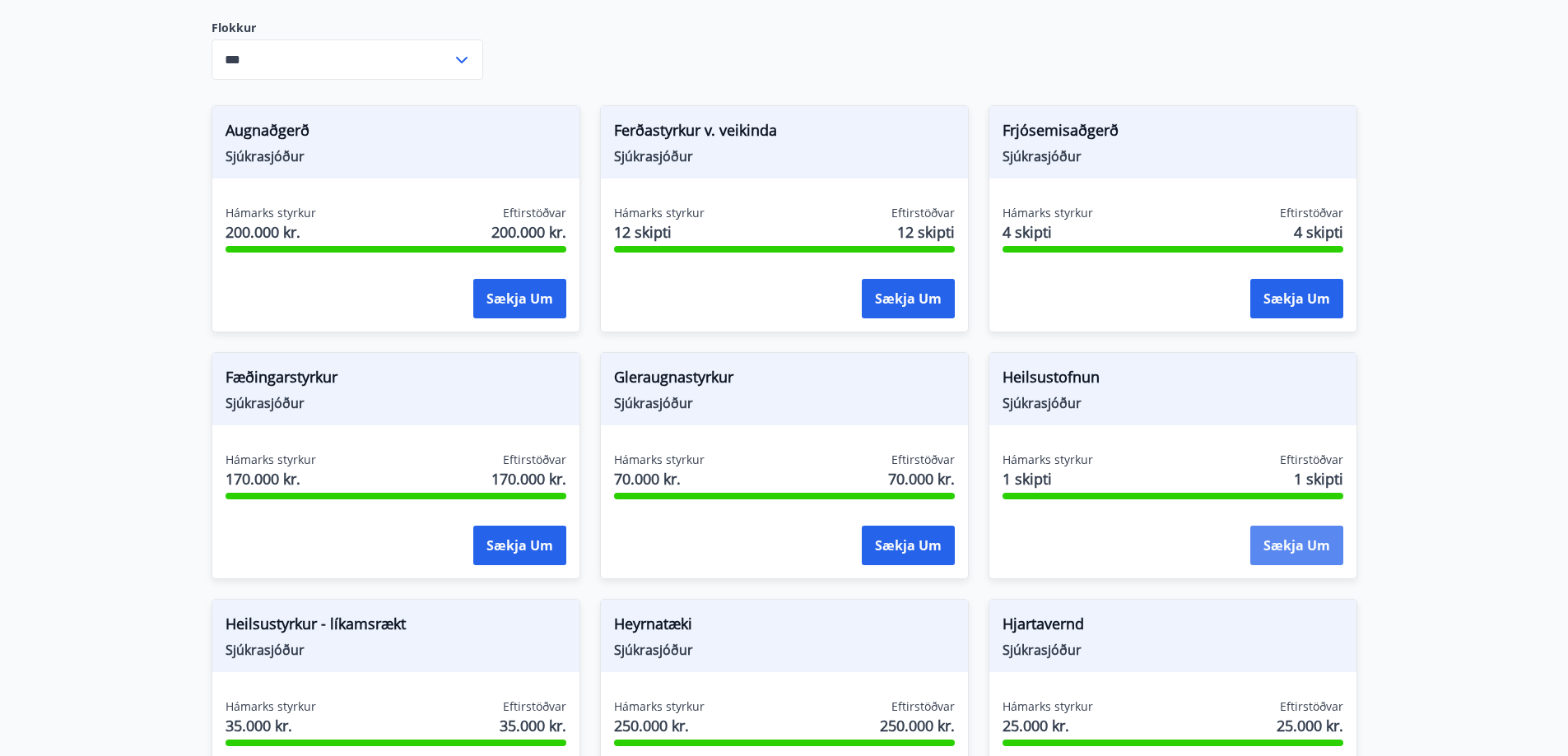
click at [1285, 535] on button "Sækja um" at bounding box center [1296, 545] width 93 height 39
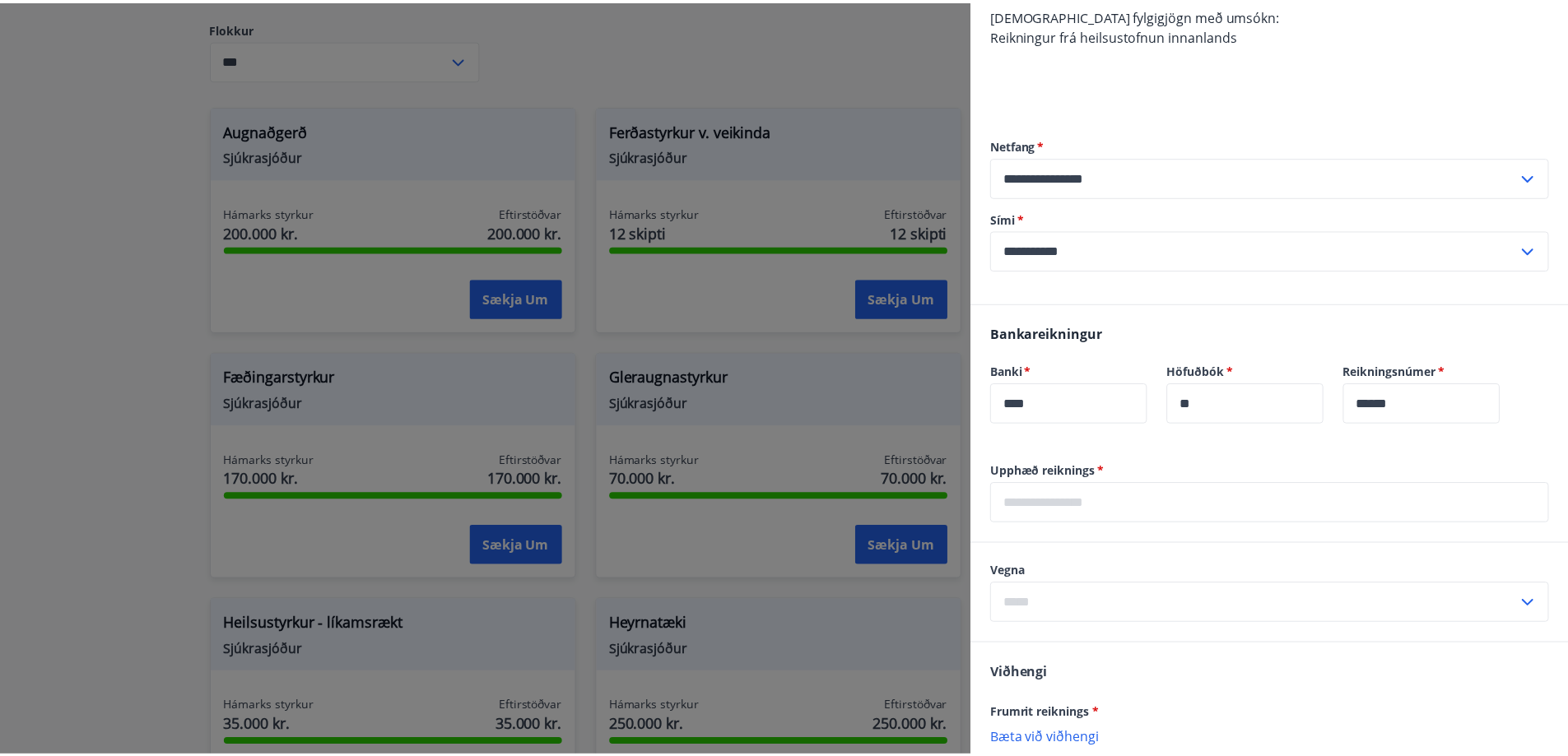
scroll to position [401, 0]
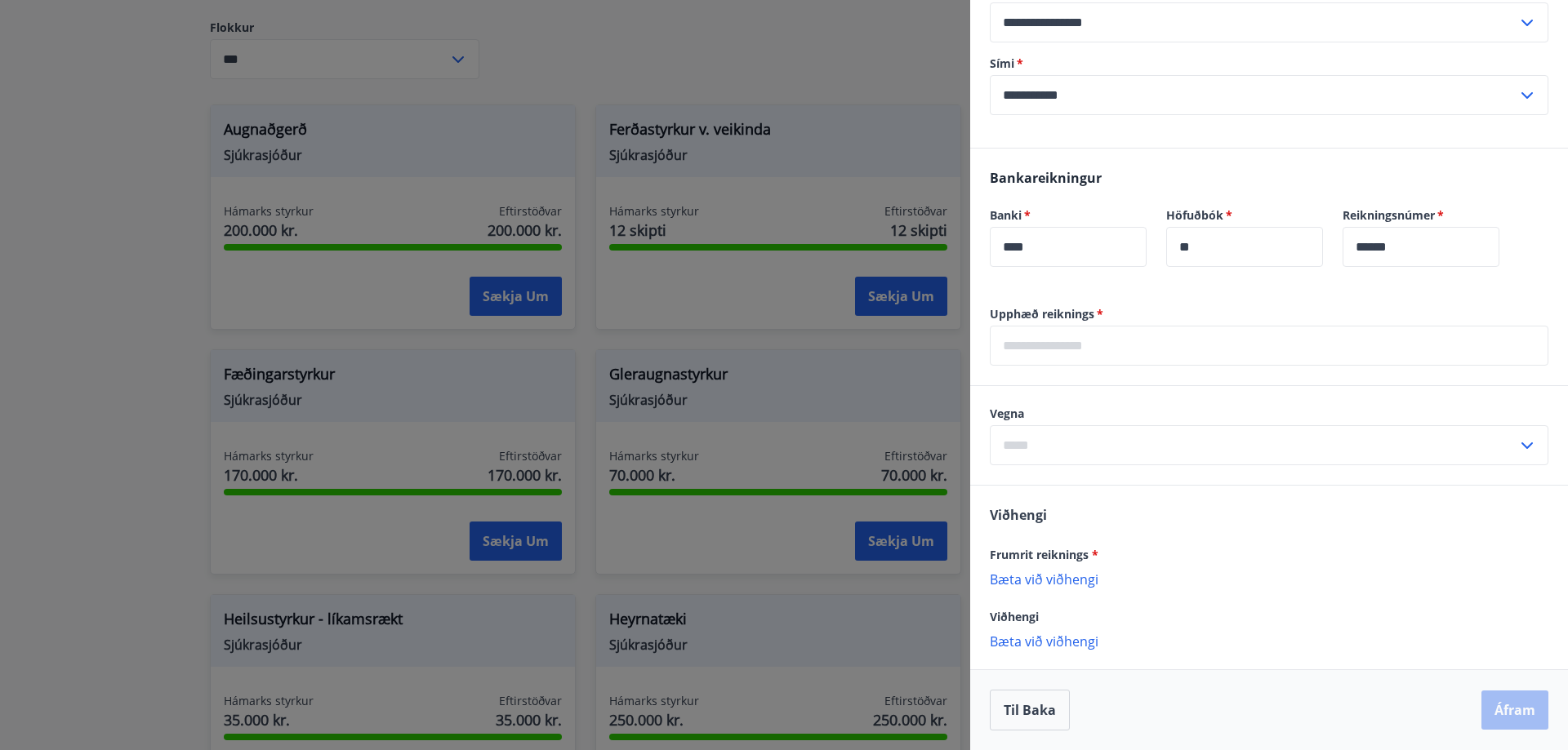
click at [878, 381] on div at bounding box center [784, 375] width 1568 height 750
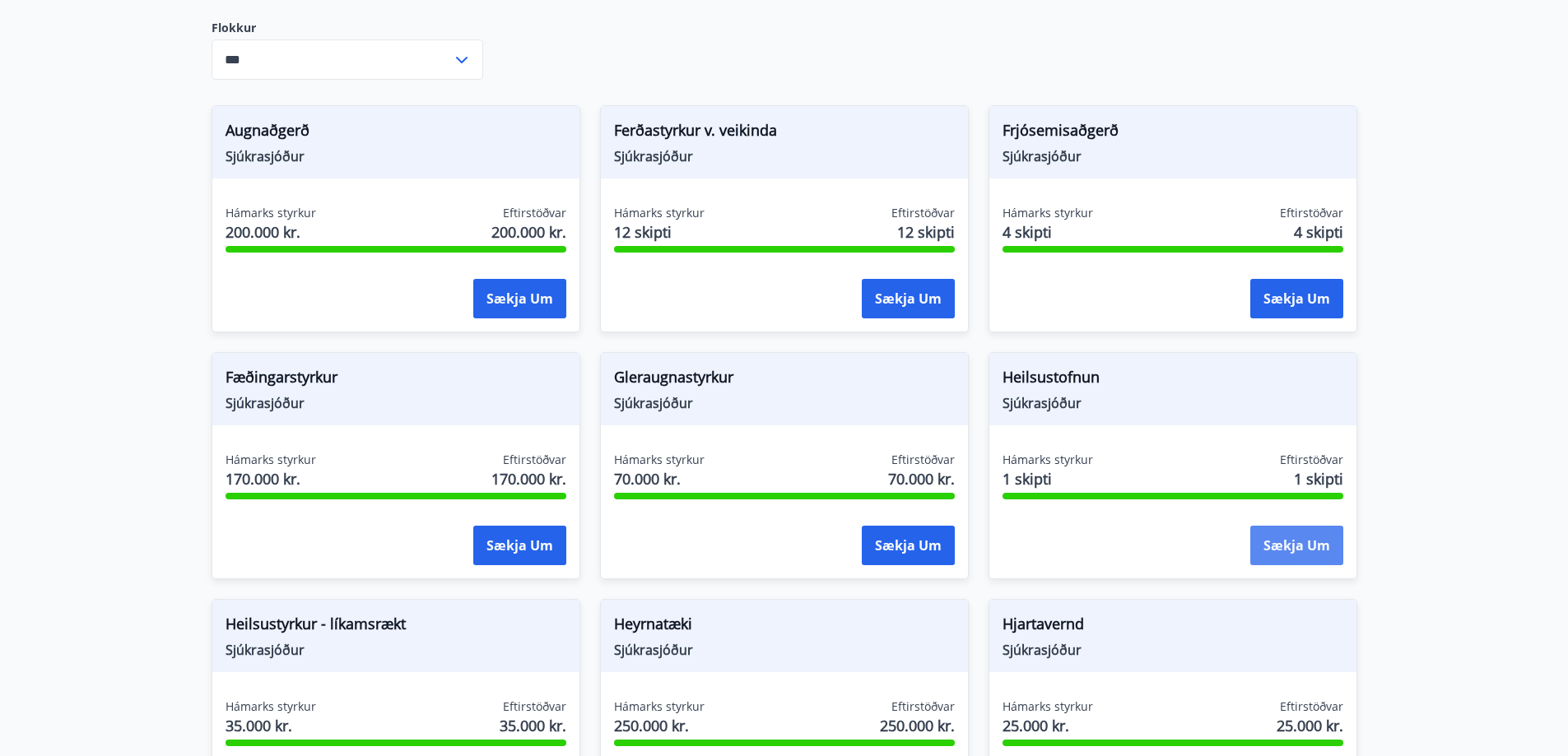
click at [1304, 545] on button "Sækja um" at bounding box center [1296, 545] width 93 height 39
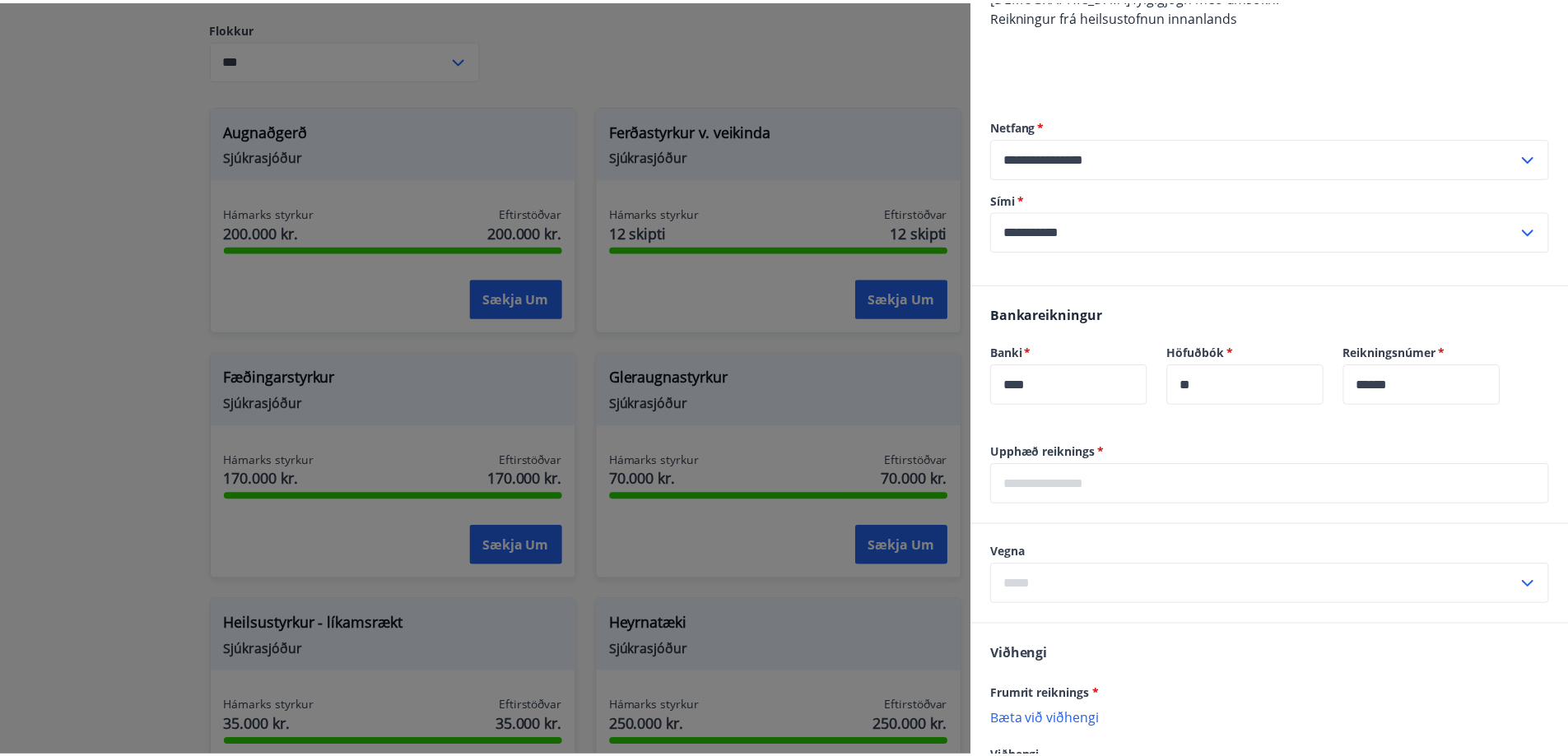
scroll to position [329, 0]
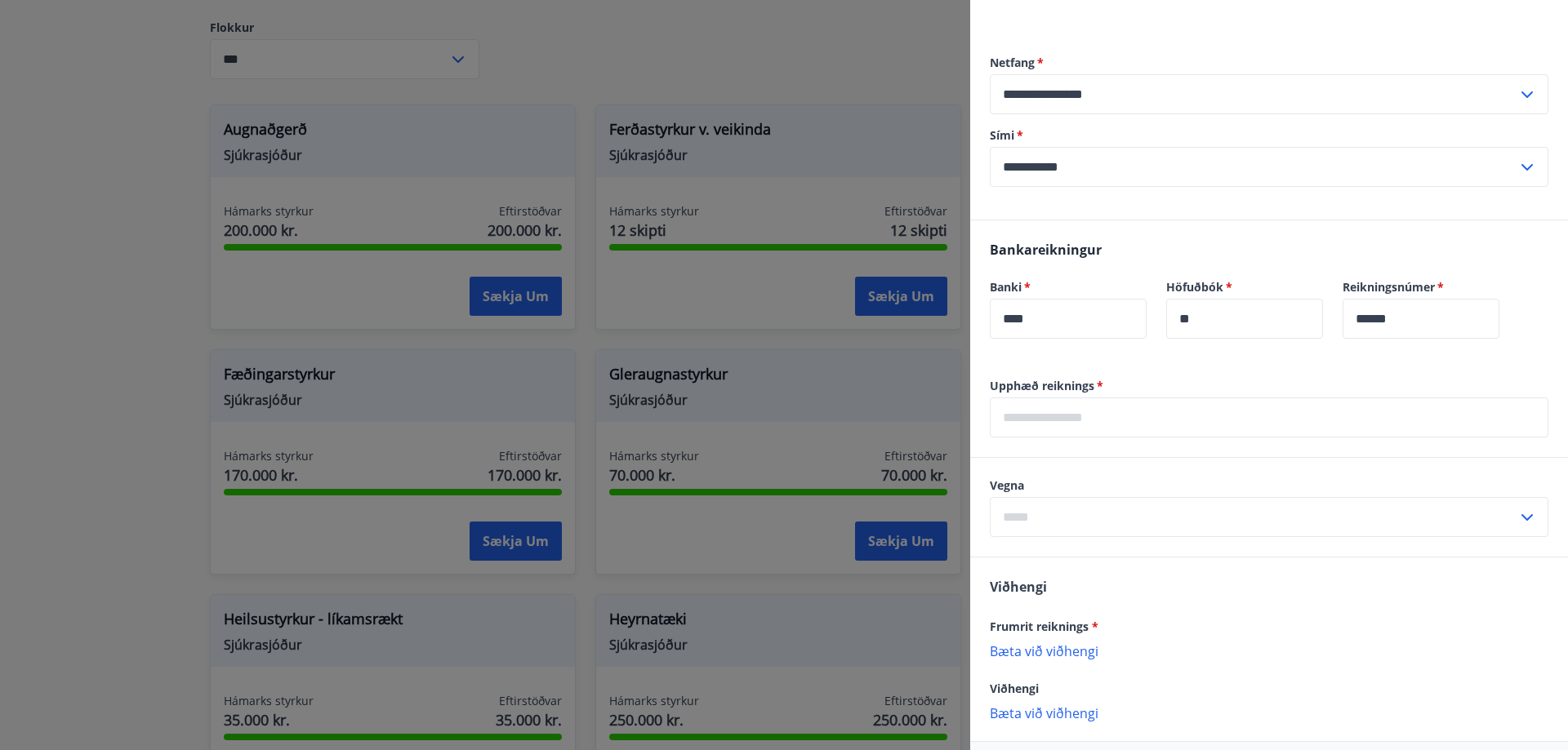
click at [1070, 525] on input "text" at bounding box center [1253, 517] width 528 height 40
click at [1070, 424] on input "text" at bounding box center [1269, 417] width 558 height 40
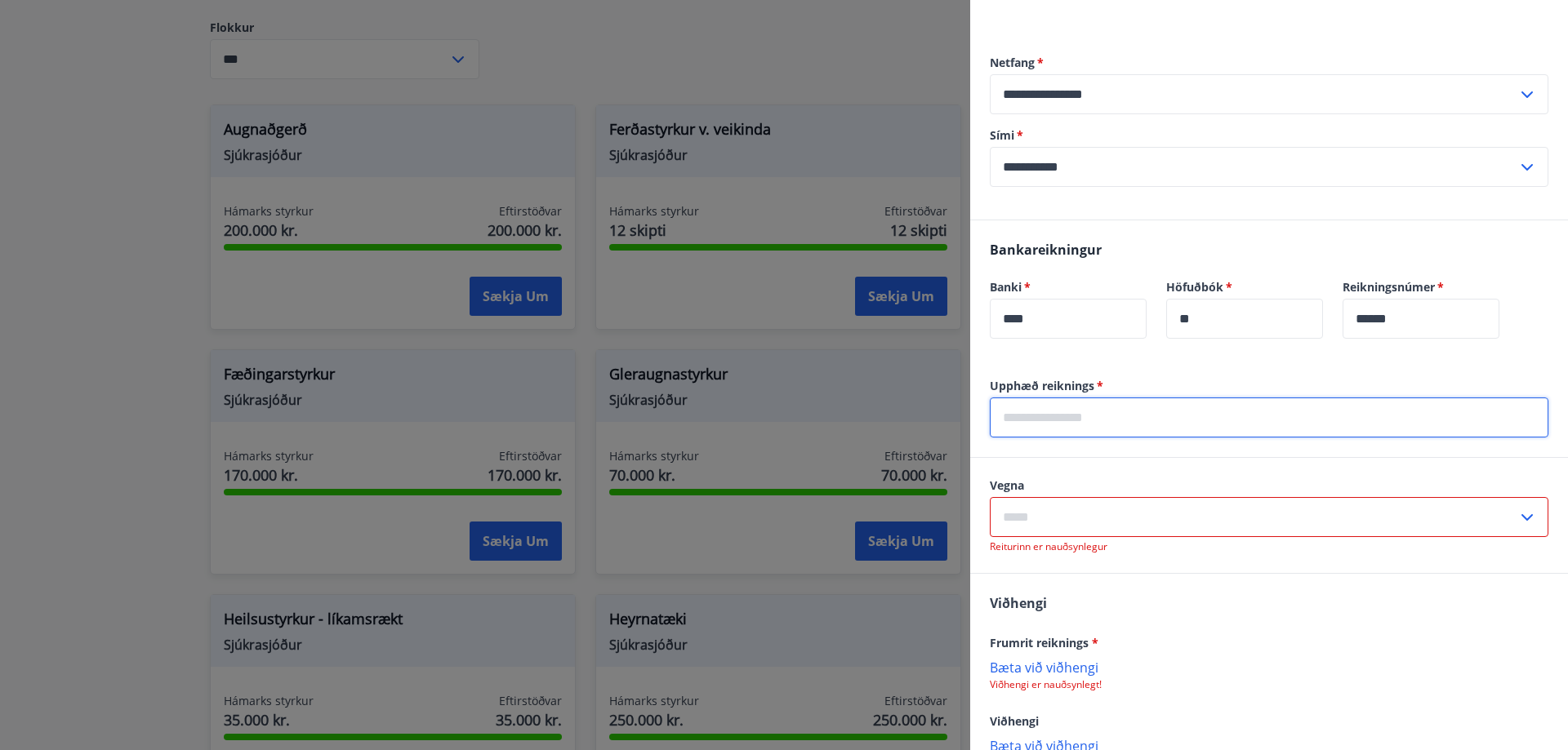
click at [832, 48] on div at bounding box center [784, 375] width 1568 height 750
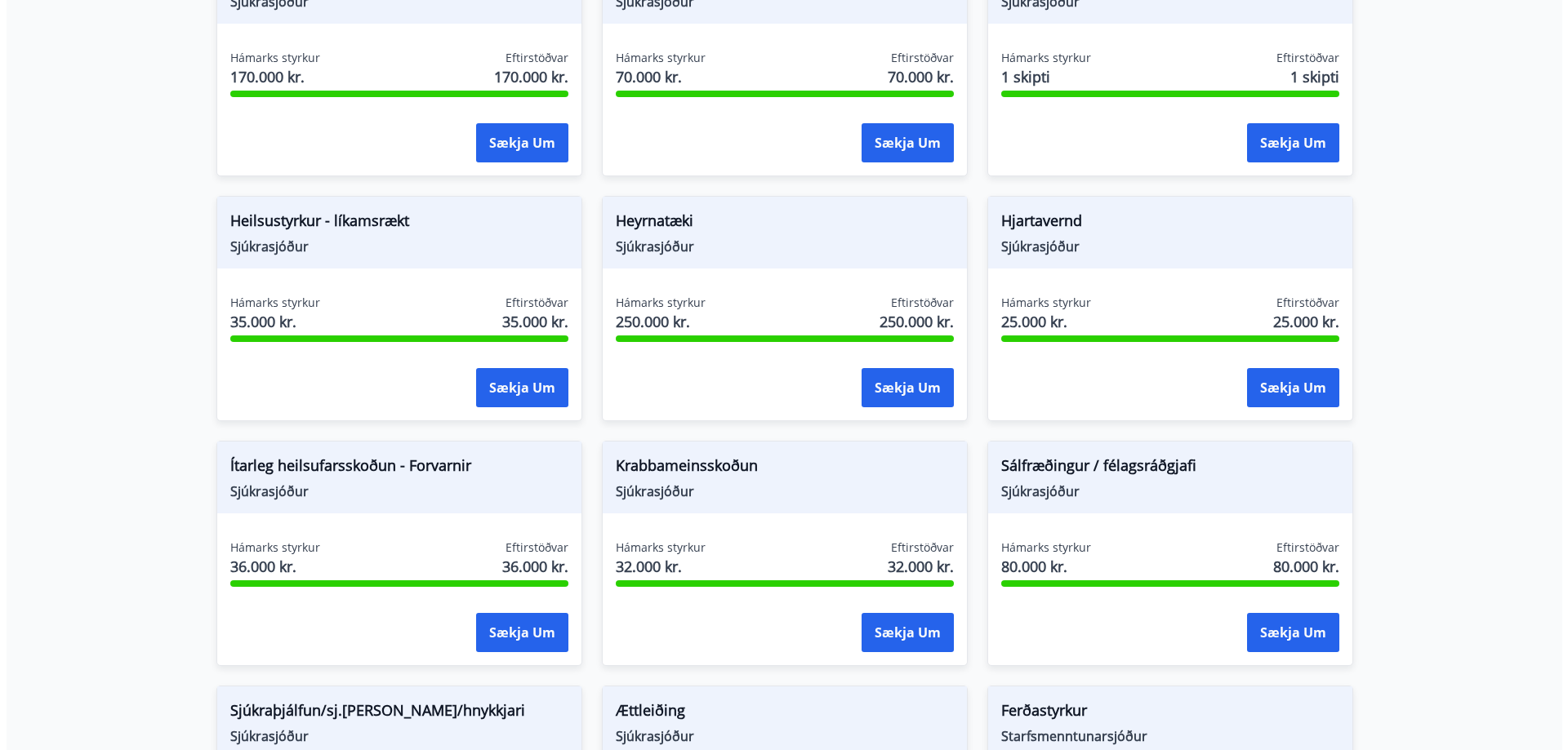
scroll to position [735, 0]
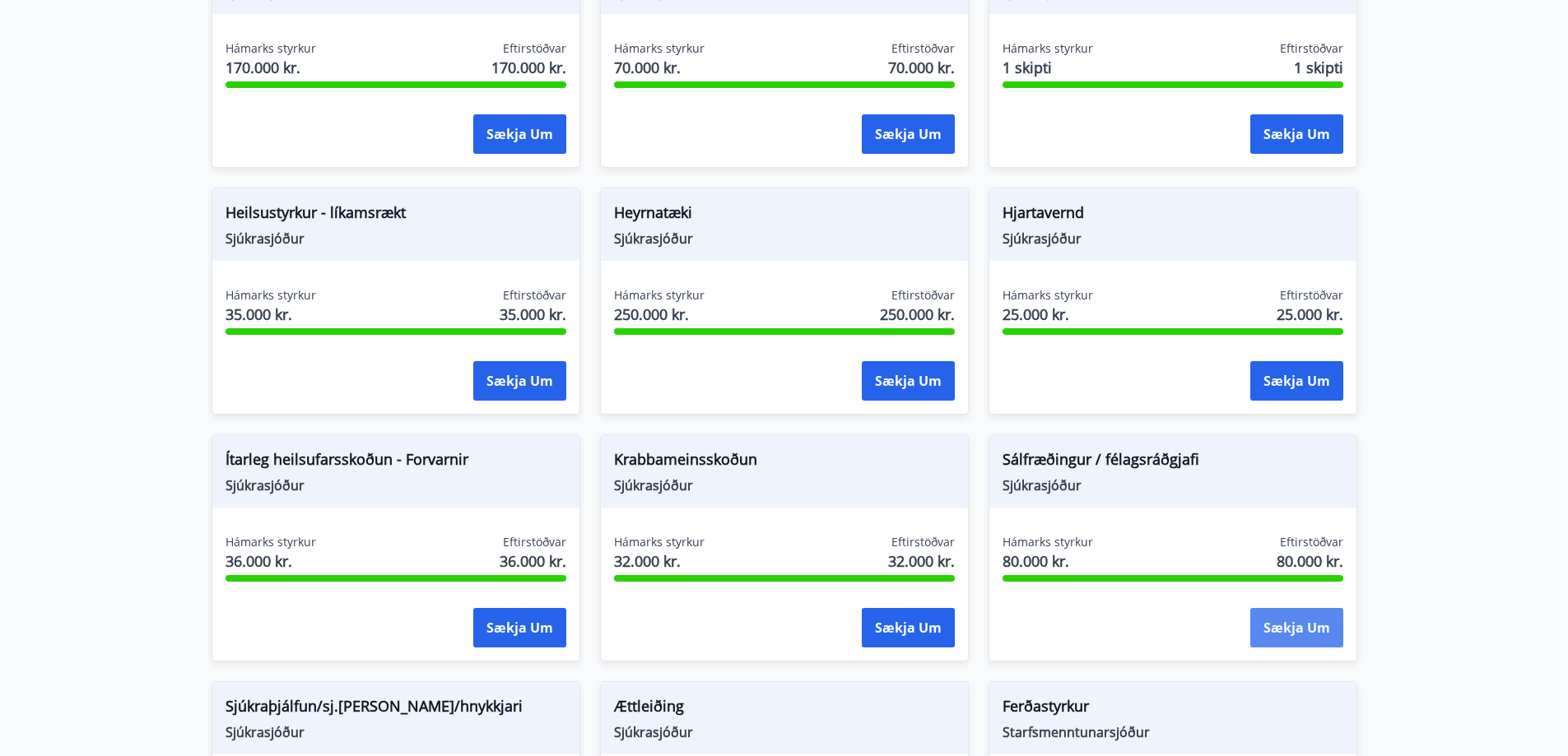
click at [1301, 619] on button "Sækja um" at bounding box center [1296, 628] width 93 height 39
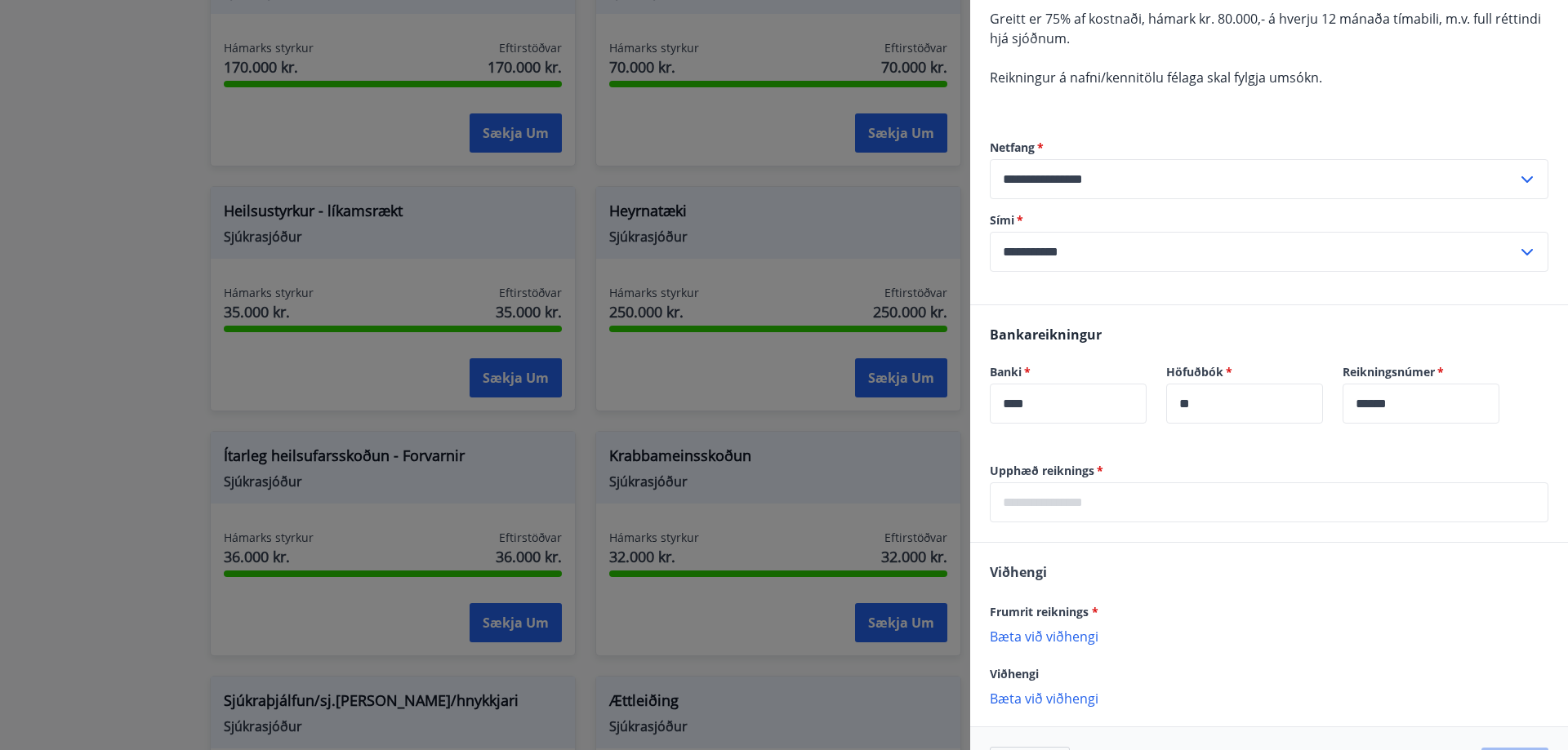
scroll to position [220, 0]
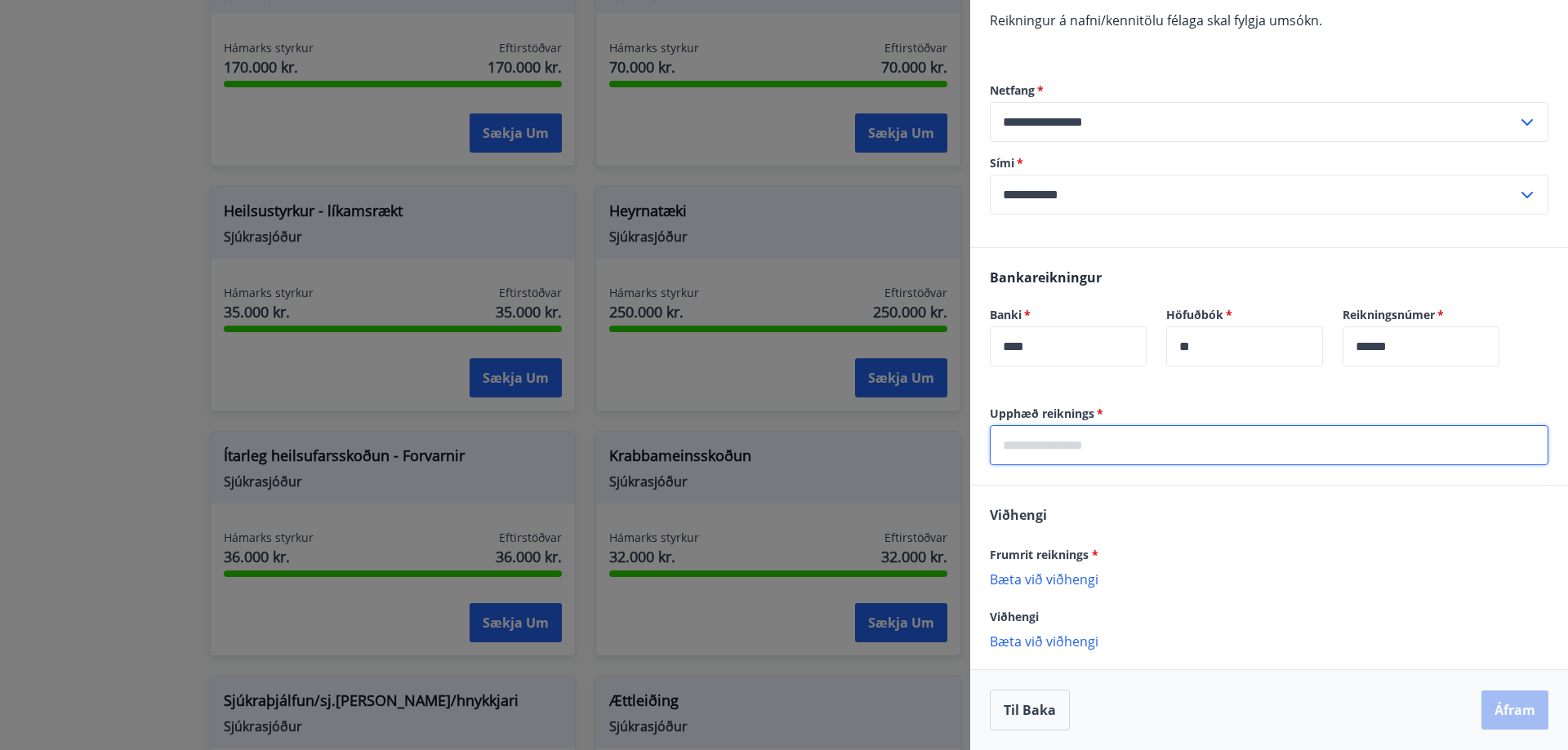
click at [1086, 447] on input "text" at bounding box center [1269, 445] width 558 height 40
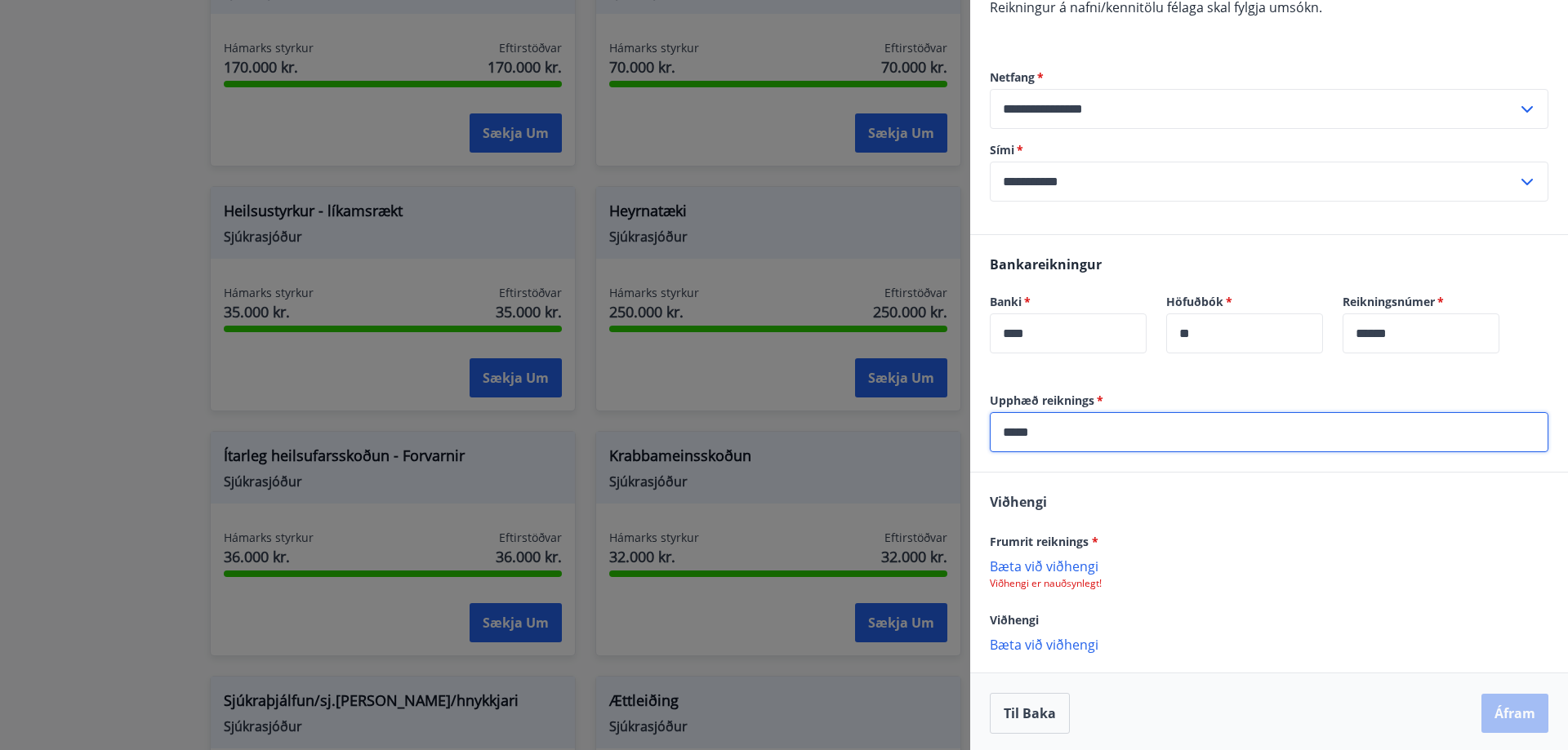
scroll to position [236, 0]
type input "*****"
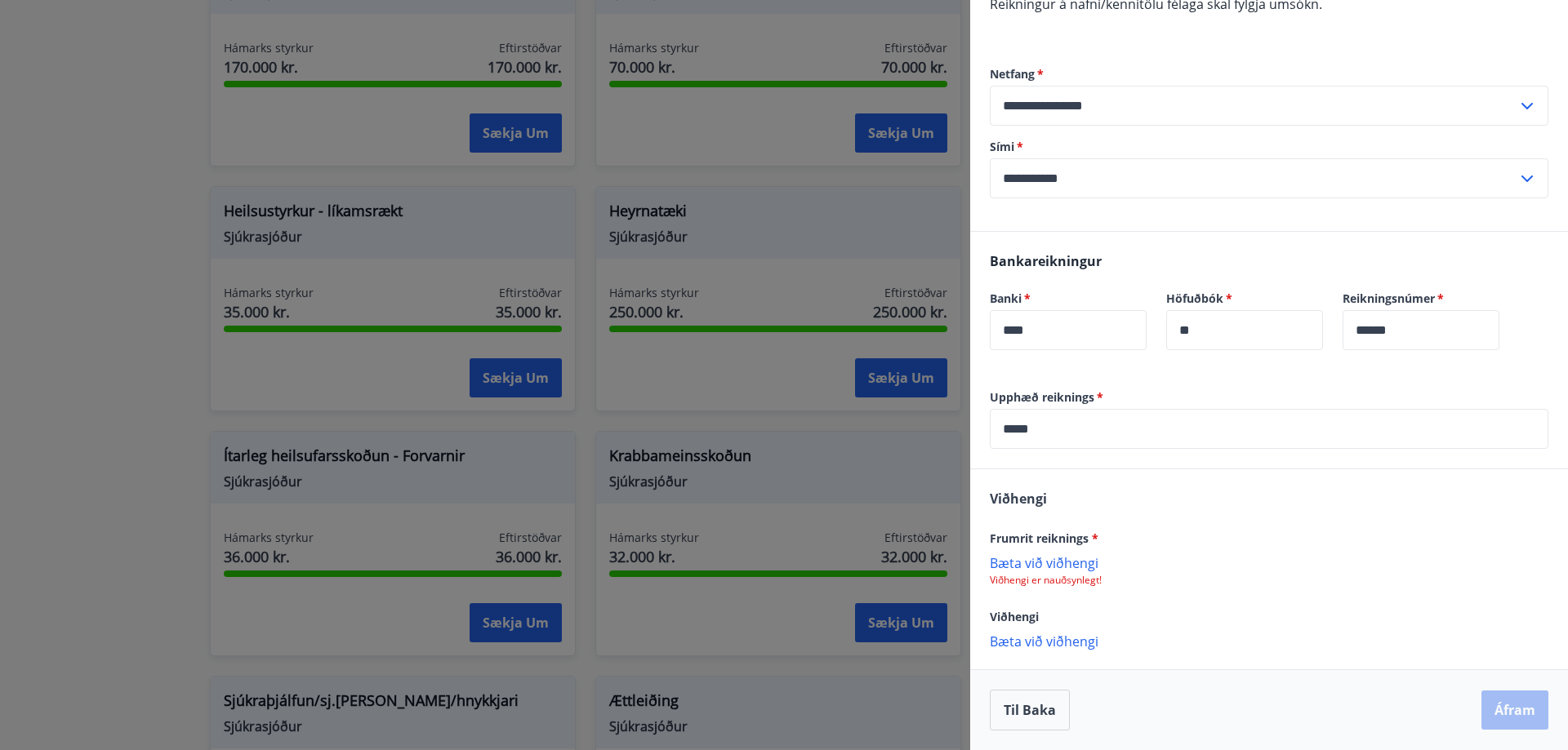
click at [1070, 565] on p "Bæta við viðhengi" at bounding box center [1269, 563] width 558 height 16
click at [1505, 707] on button "Áfram" at bounding box center [1515, 712] width 67 height 39
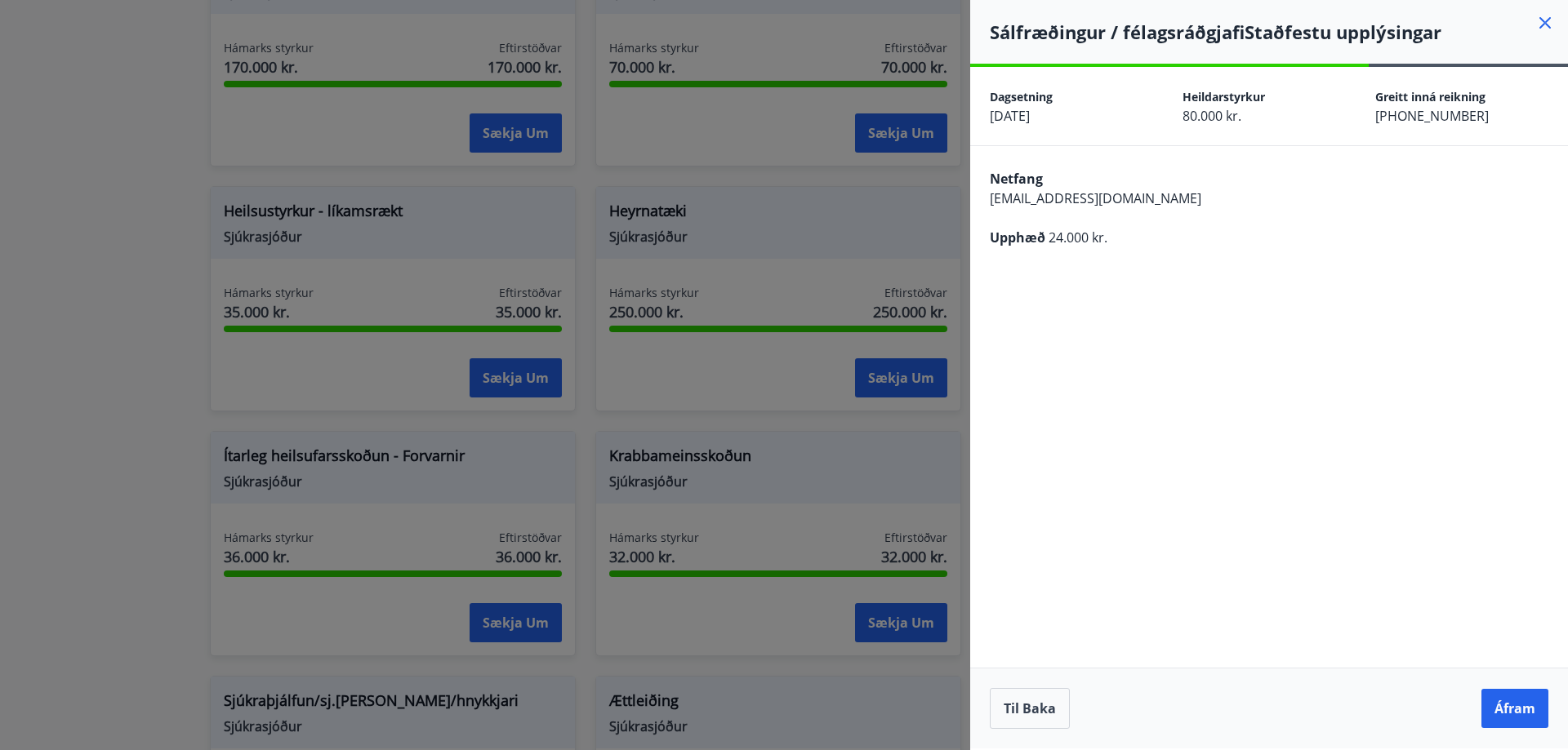
click at [1505, 707] on button "Áfram" at bounding box center [1515, 708] width 67 height 39
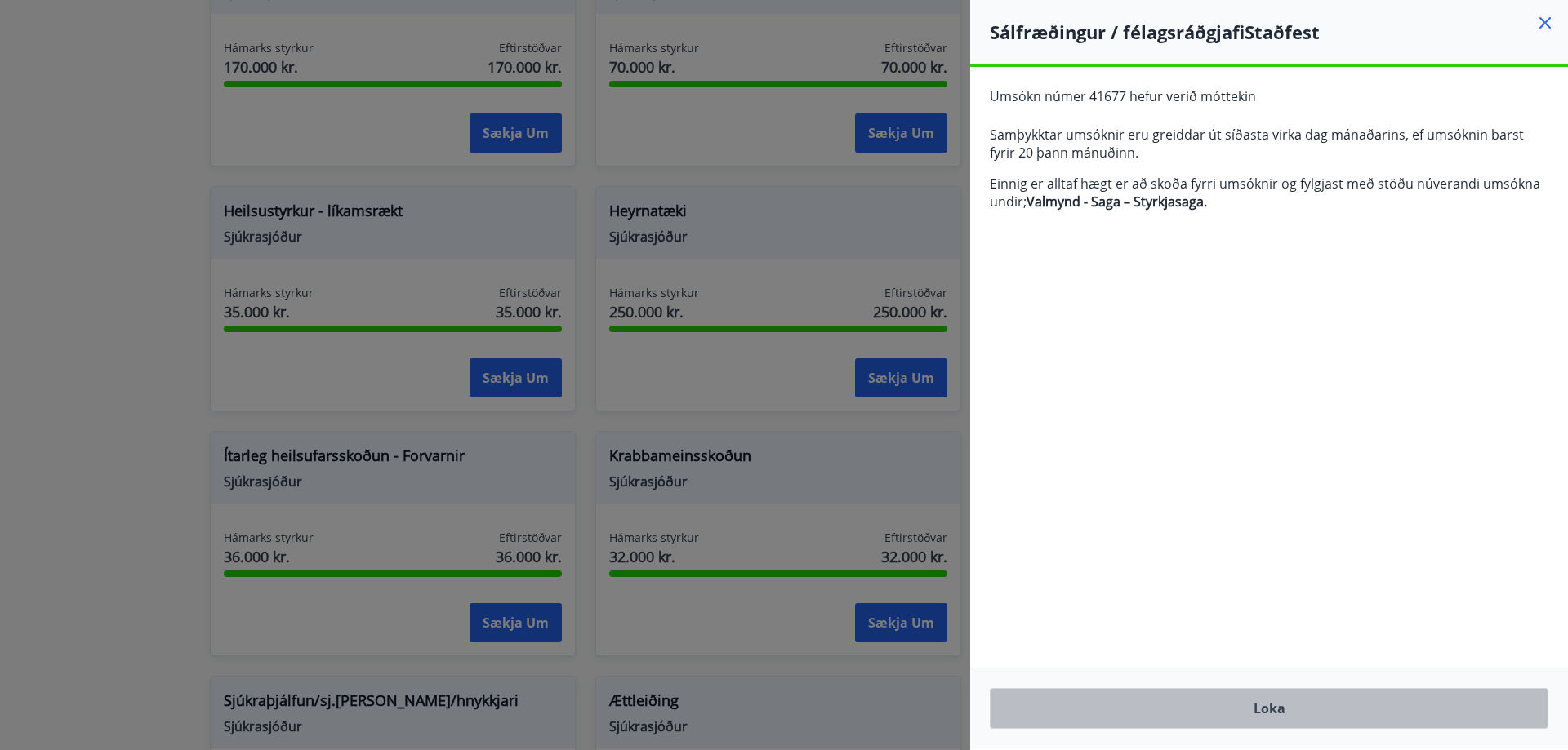
click at [1251, 701] on button "Loka" at bounding box center [1269, 708] width 558 height 41
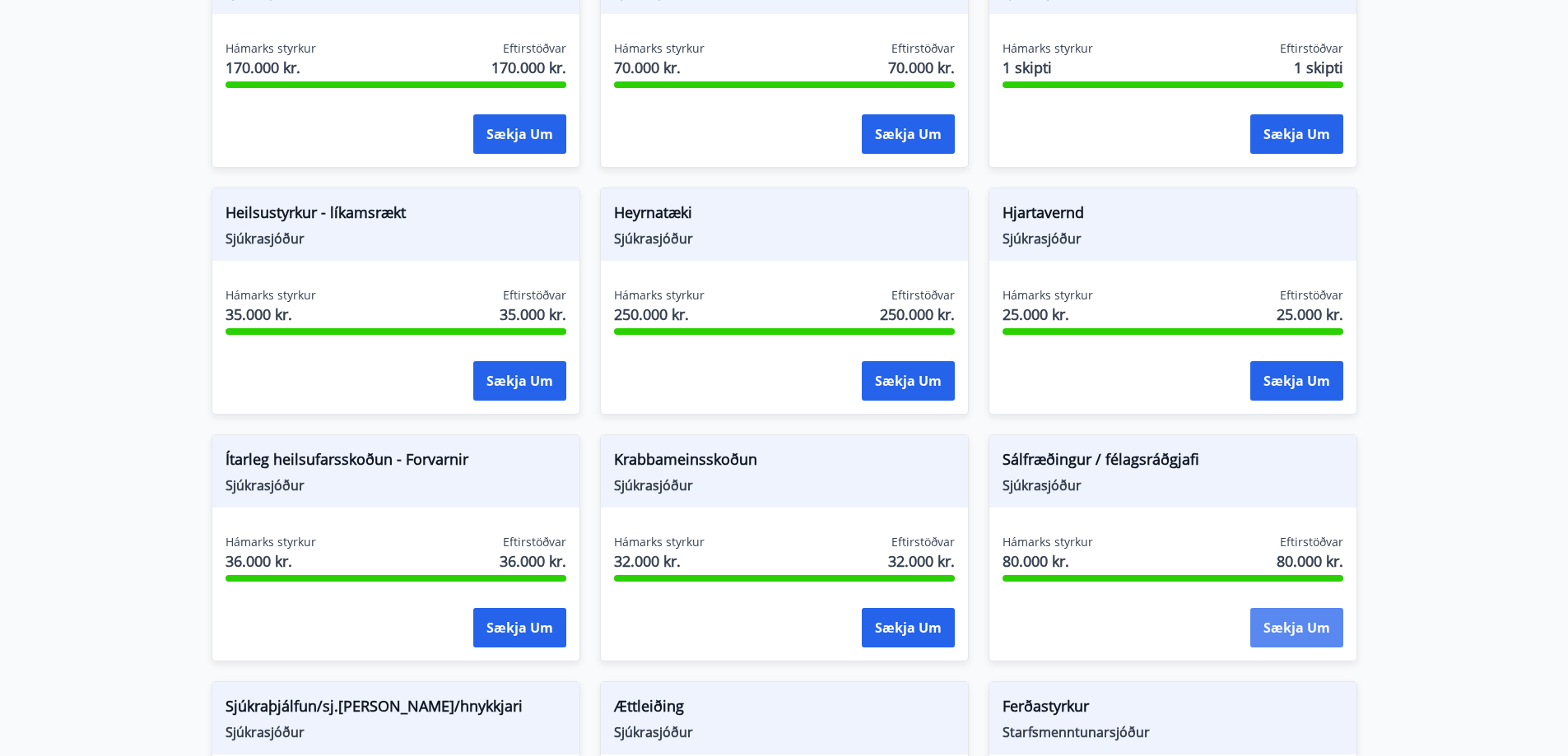
click at [1284, 619] on button "Sækja um" at bounding box center [1296, 628] width 93 height 39
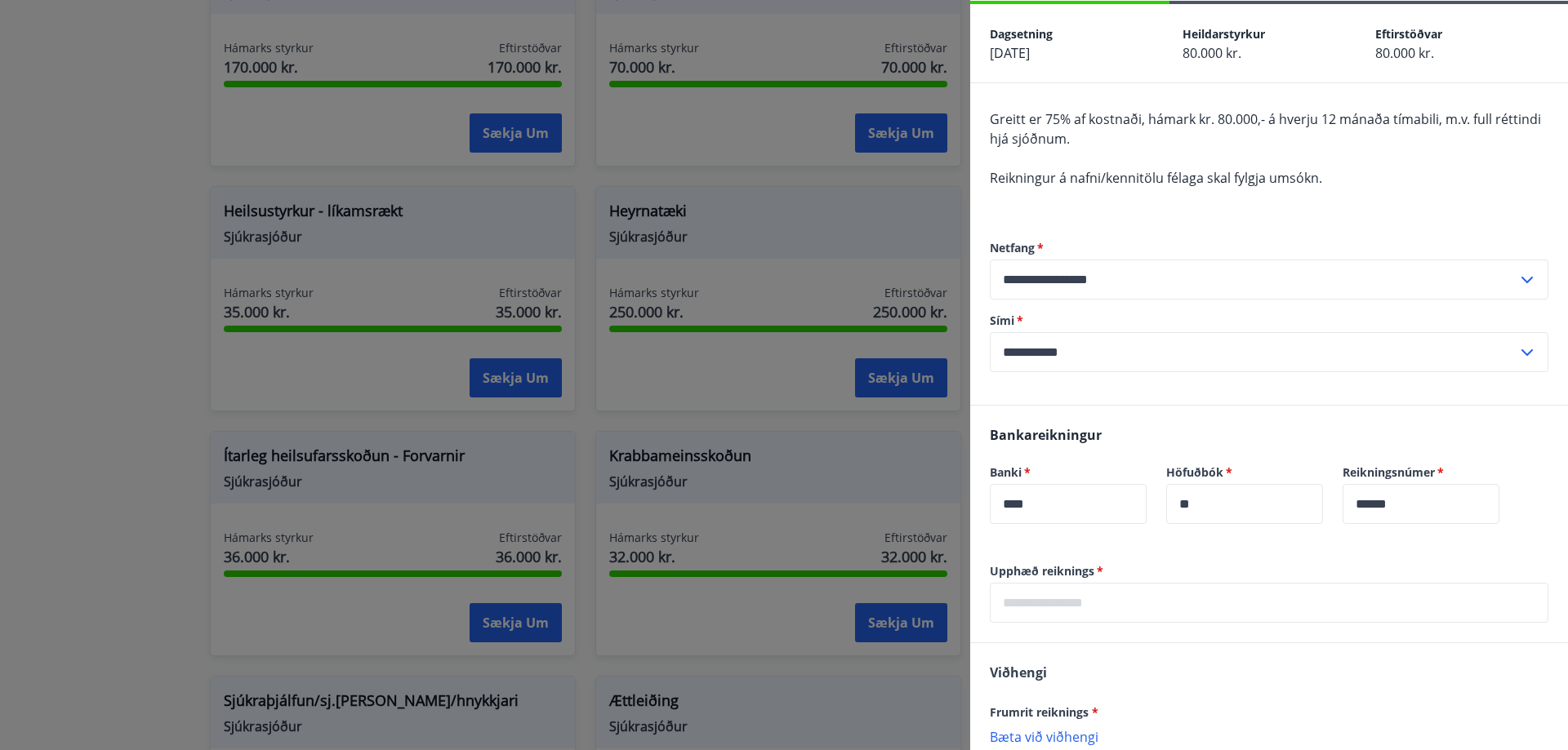
scroll to position [82, 0]
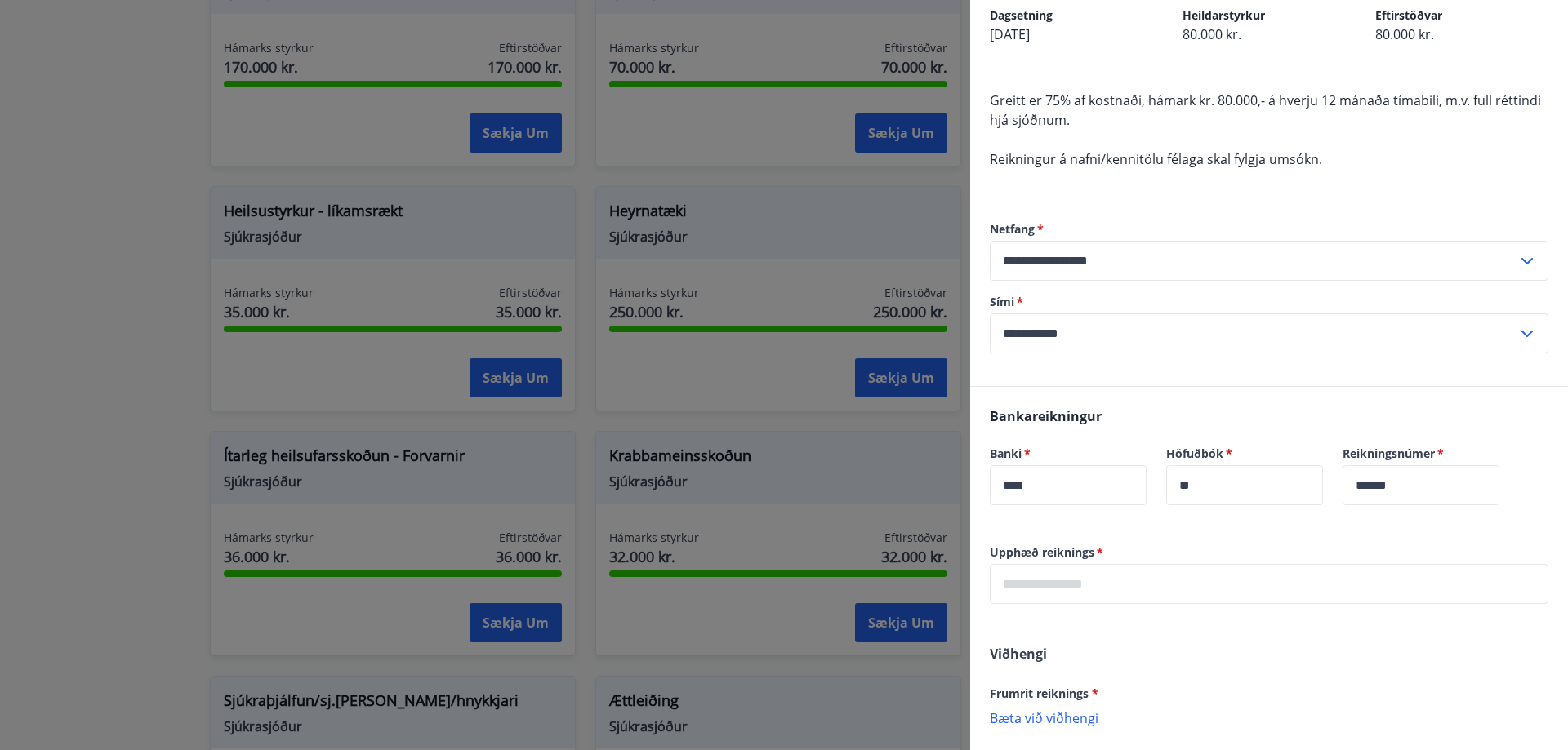
click at [1156, 597] on input "text" at bounding box center [1269, 585] width 558 height 40
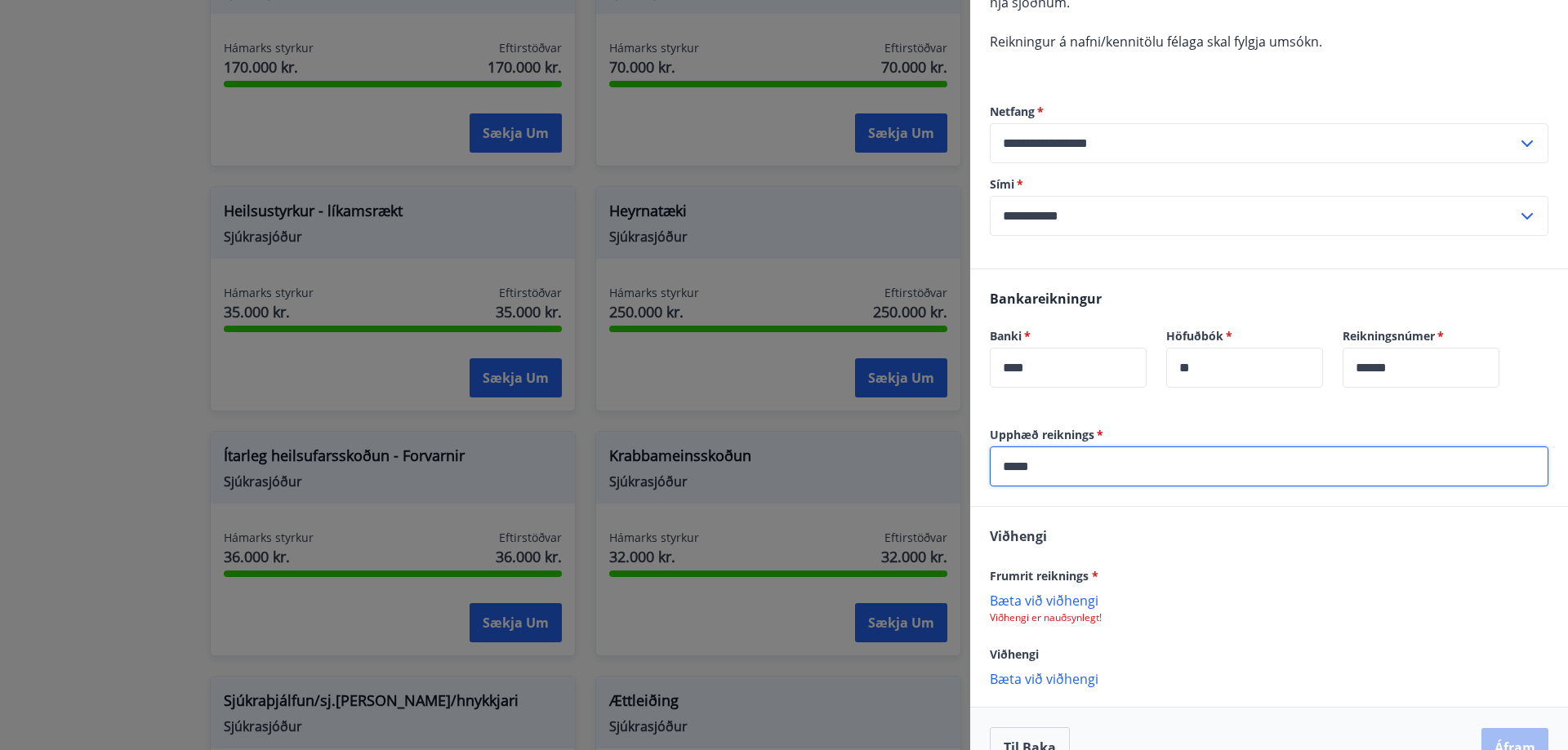
scroll to position [236, 0]
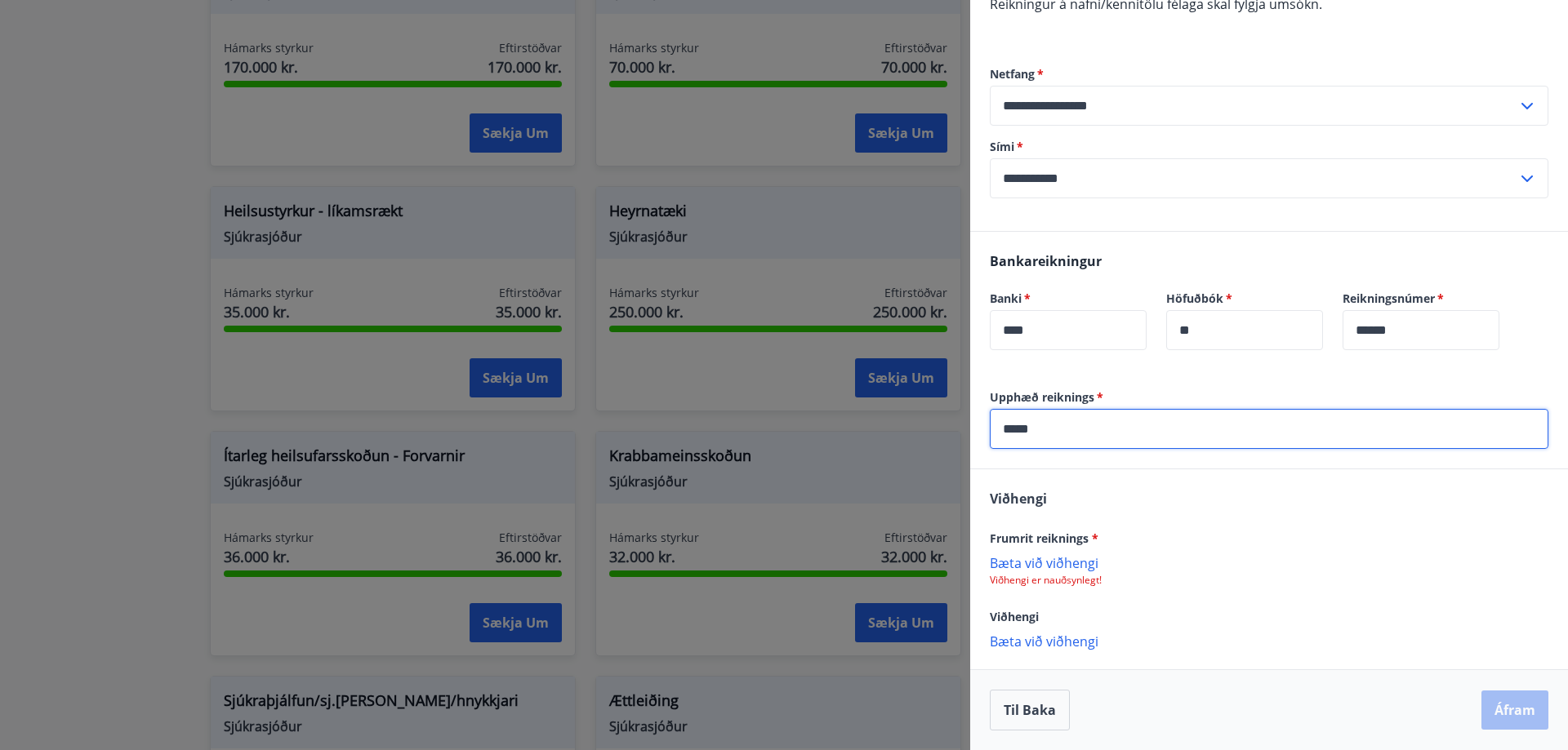
type input "*****"
click at [1067, 559] on p "Bæta við viðhengi" at bounding box center [1269, 563] width 558 height 16
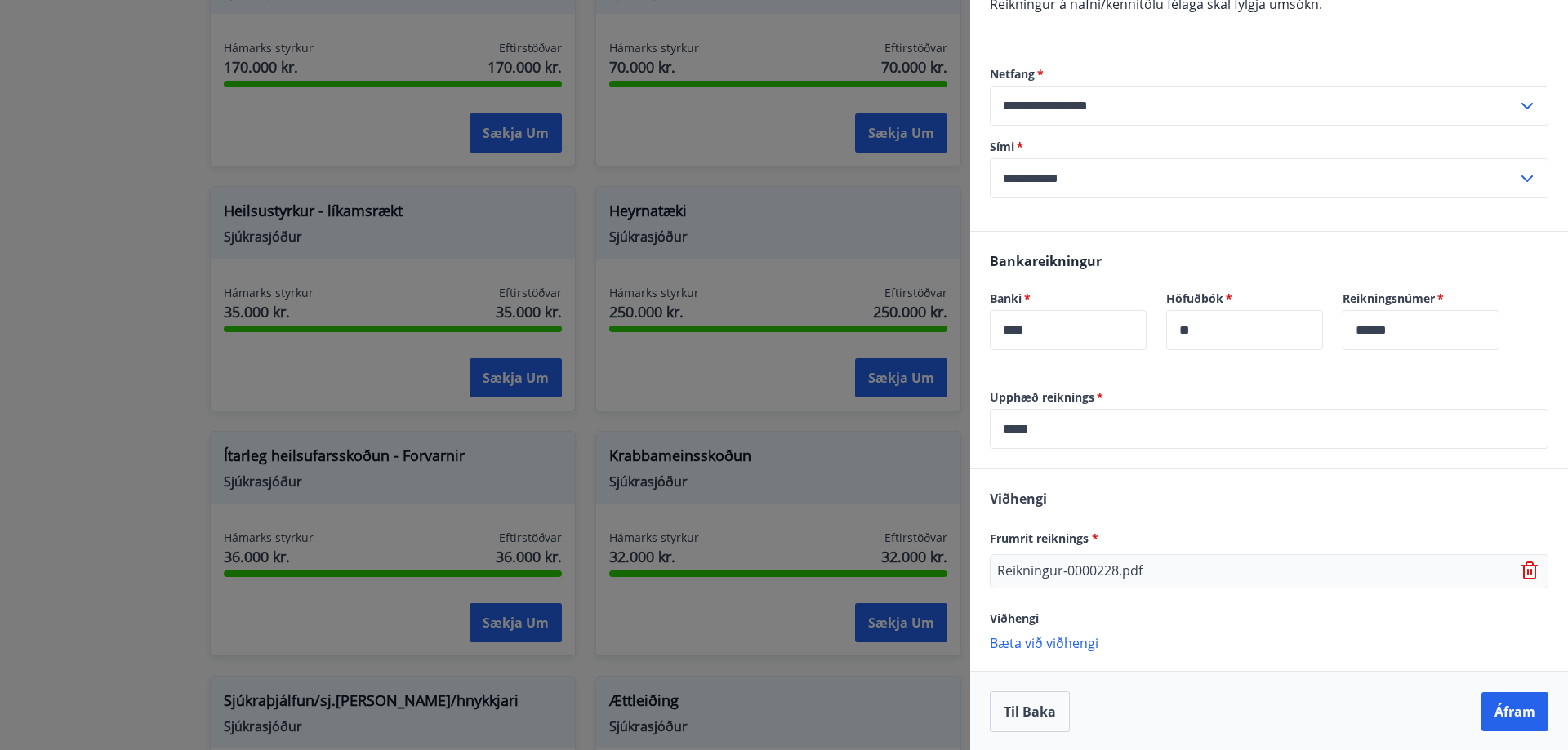
scroll to position [238, 0]
click at [1511, 703] on button "Áfram" at bounding box center [1515, 710] width 67 height 39
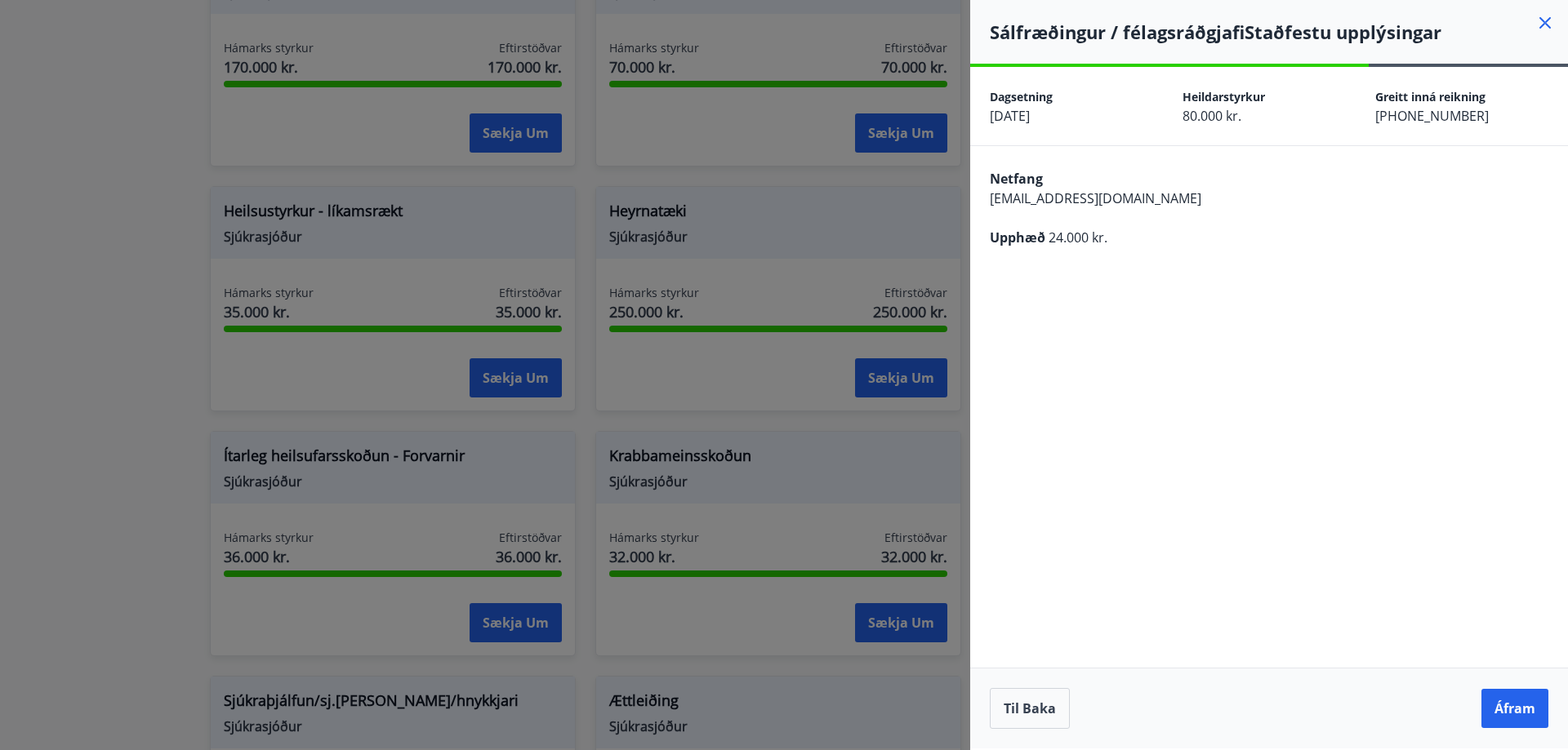
click at [1510, 703] on button "Áfram" at bounding box center [1515, 708] width 67 height 39
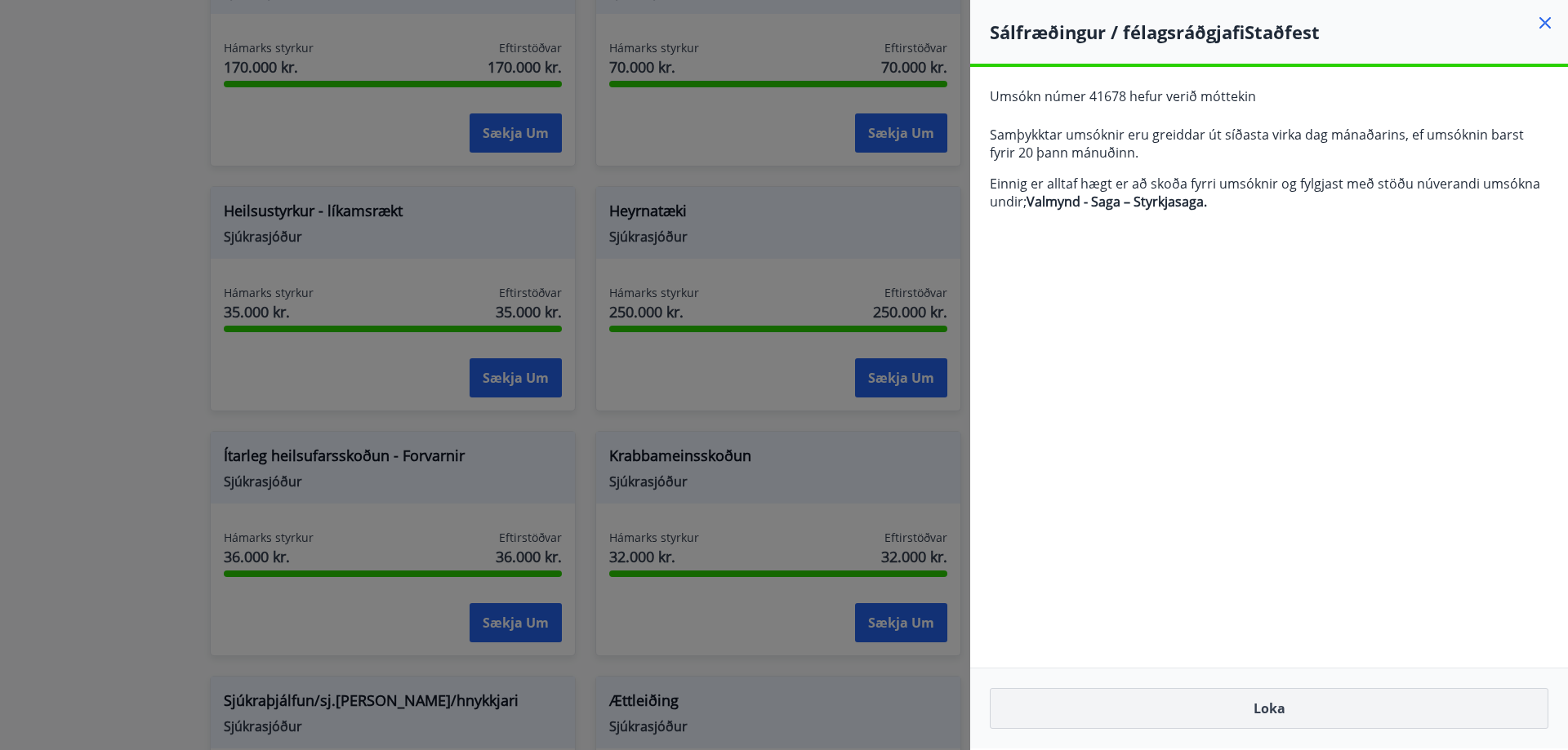
click at [1331, 699] on button "Loka" at bounding box center [1269, 708] width 558 height 41
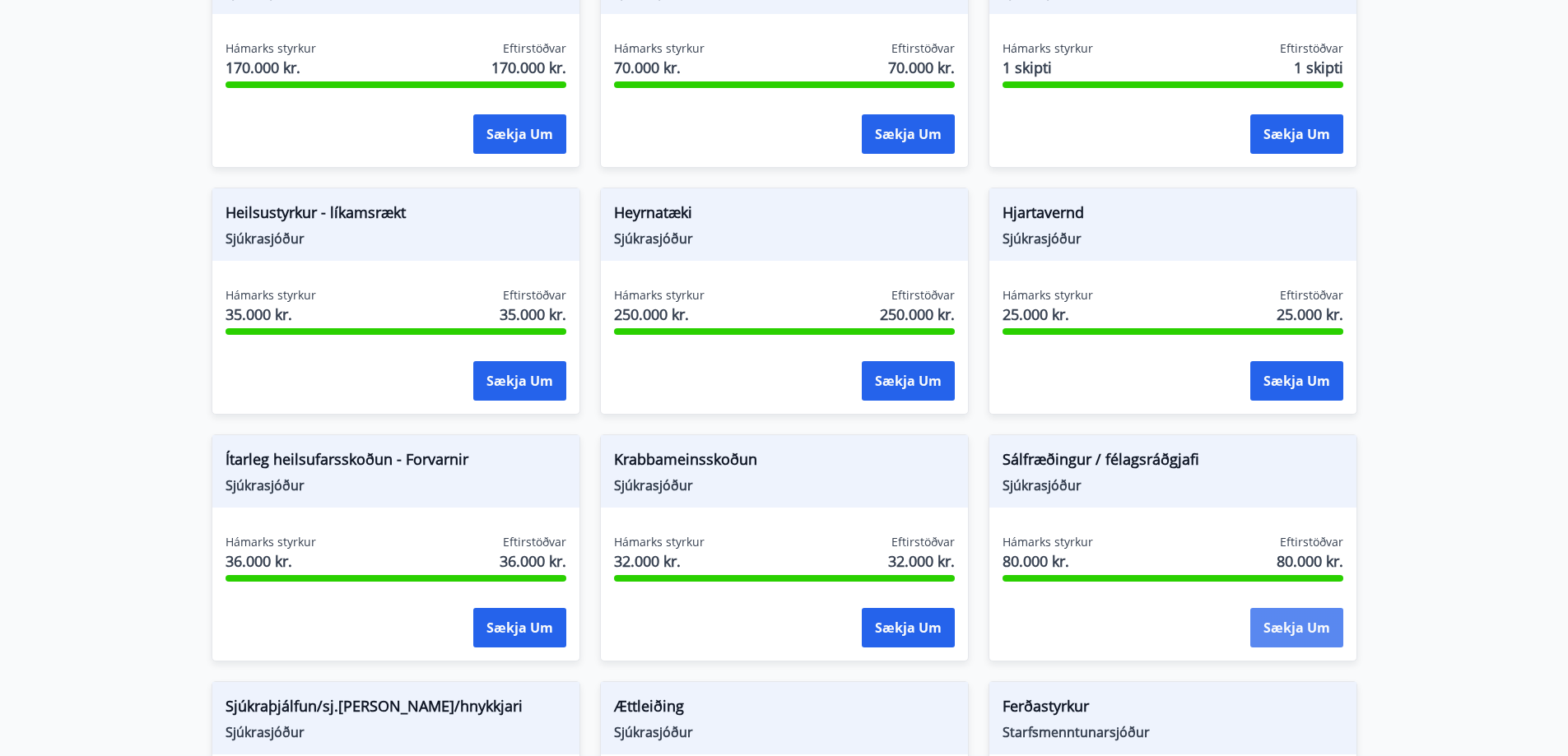
click at [1283, 624] on button "Sækja um" at bounding box center [1296, 628] width 93 height 39
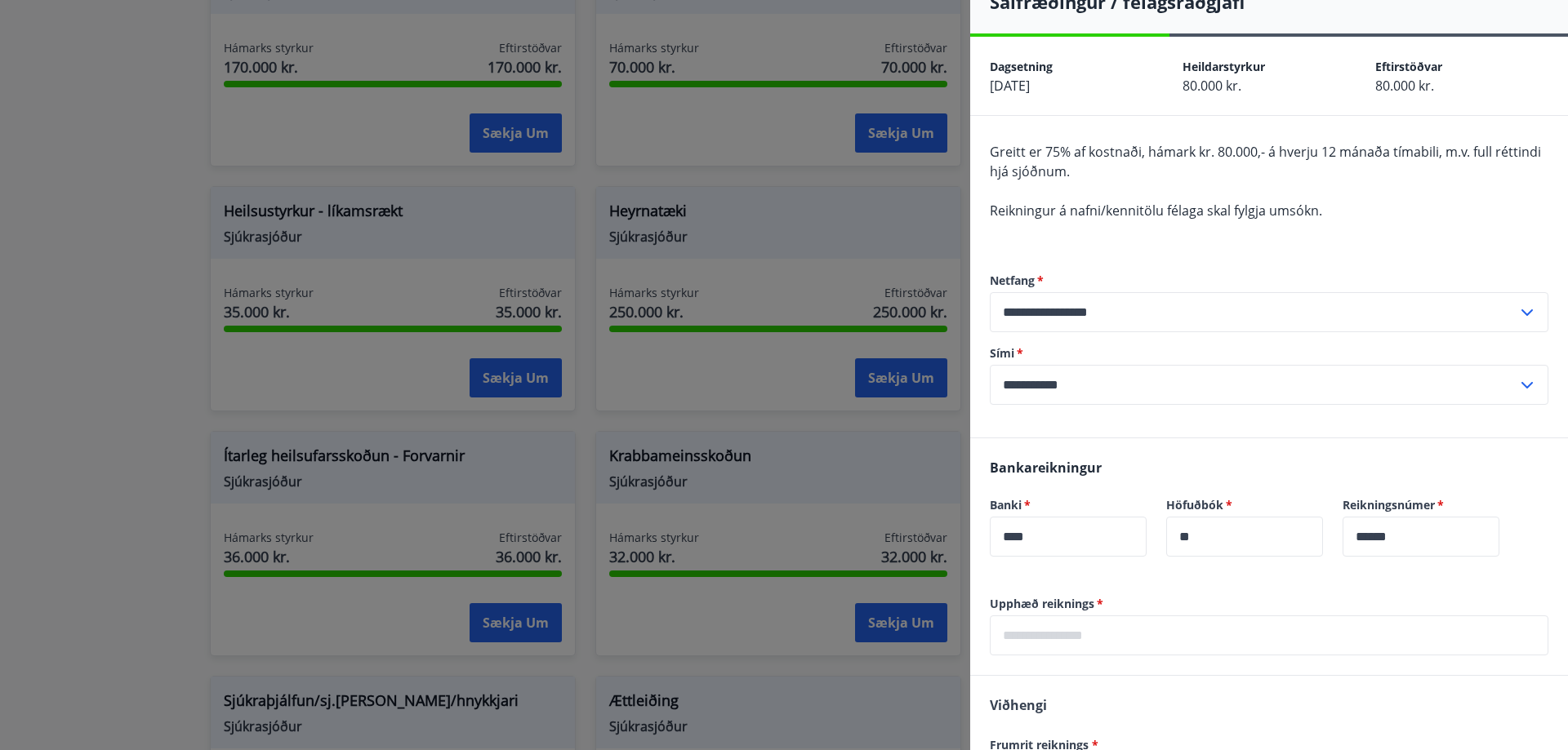
scroll to position [82, 0]
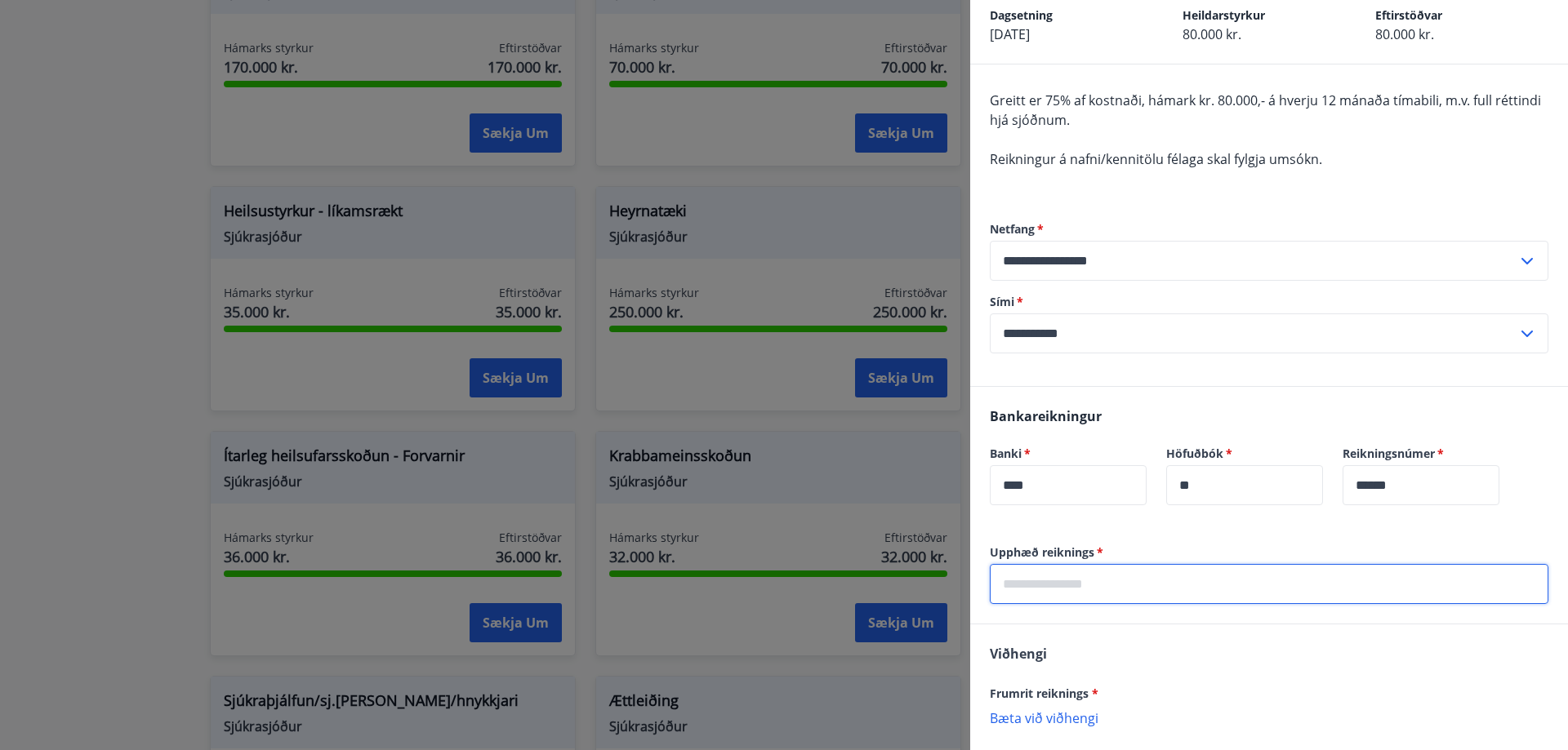
click at [1094, 596] on input "text" at bounding box center [1269, 585] width 558 height 40
type input "*****"
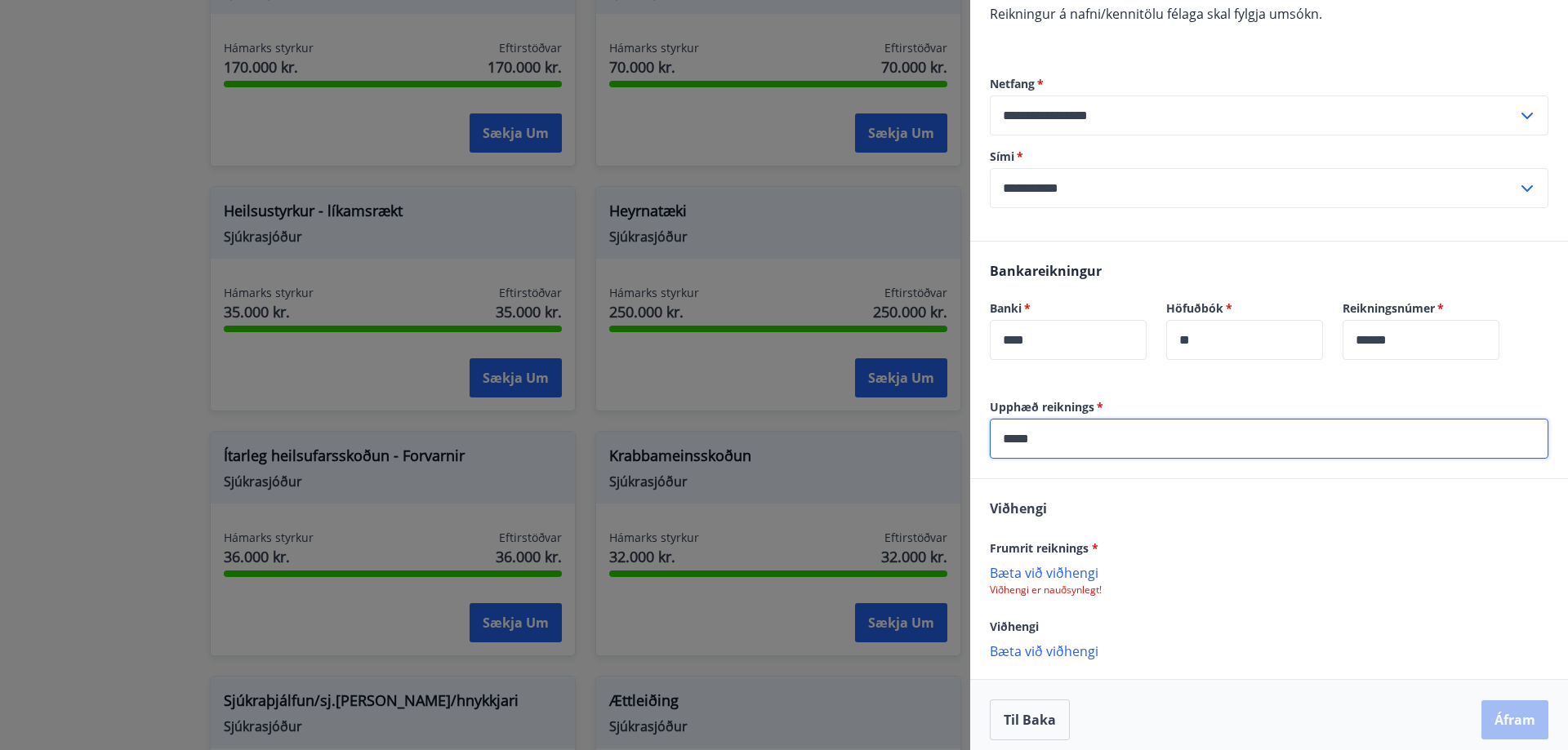
scroll to position [236, 0]
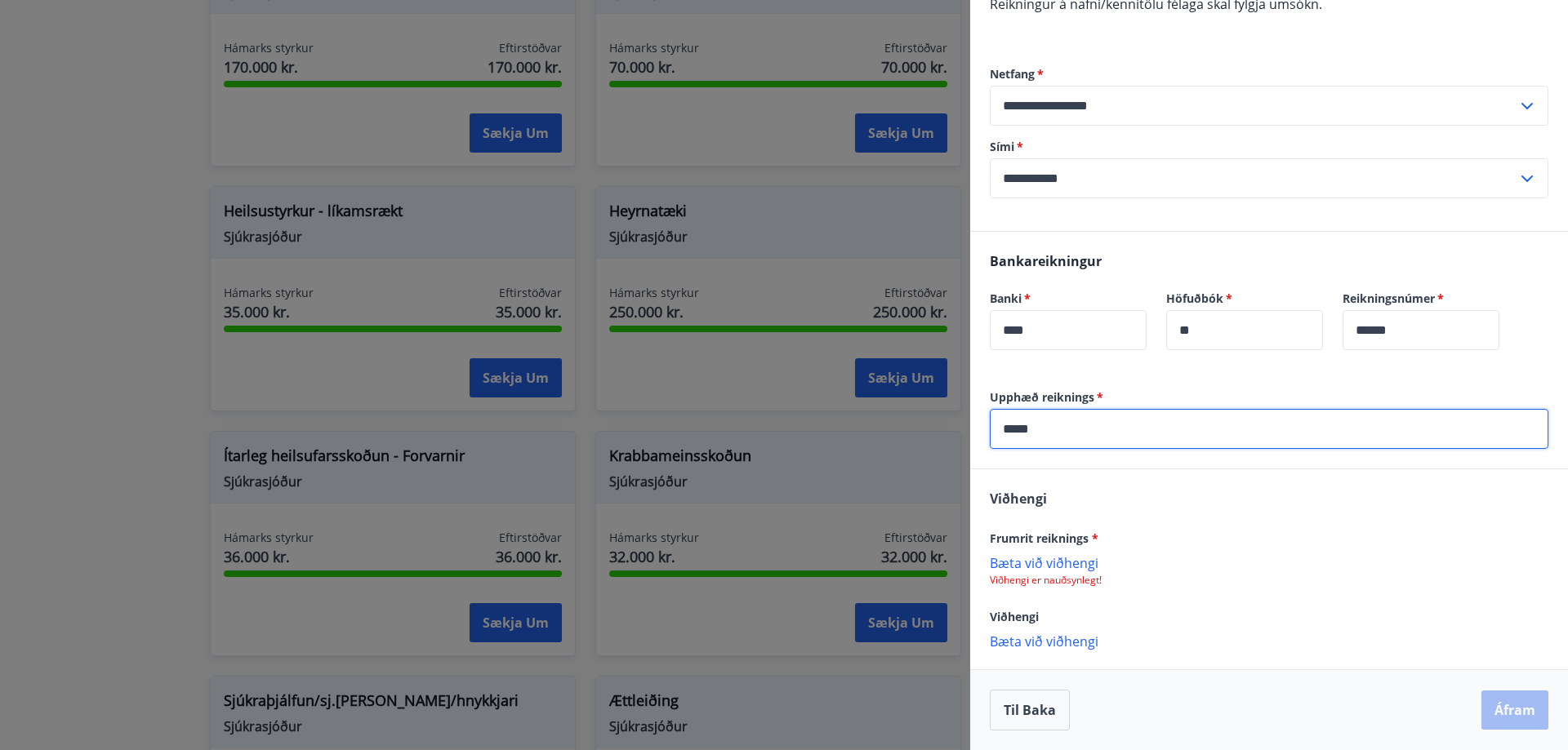
click at [1055, 565] on p "Bæta við viðhengi" at bounding box center [1269, 563] width 558 height 16
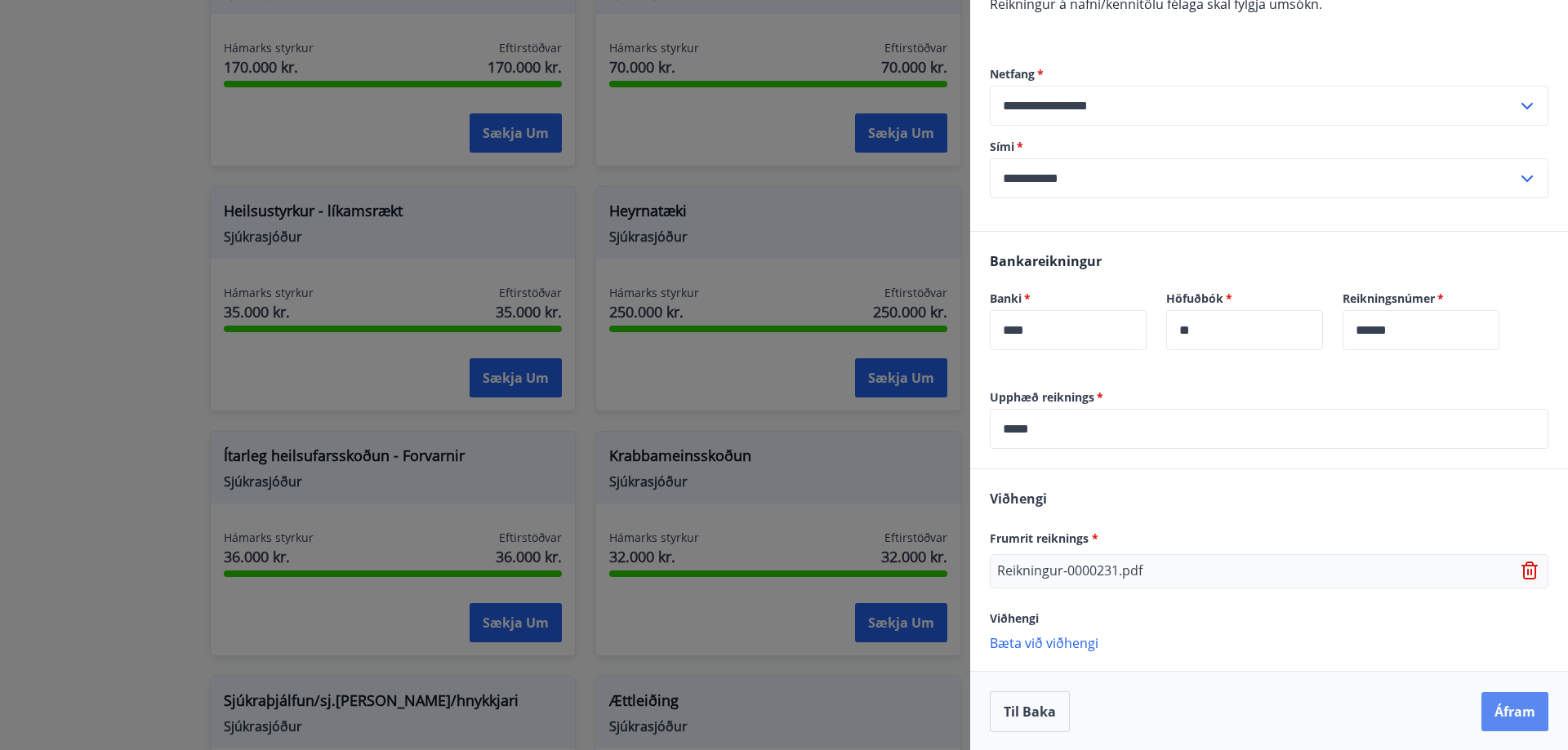
click at [1510, 698] on button "Áfram" at bounding box center [1515, 712] width 67 height 39
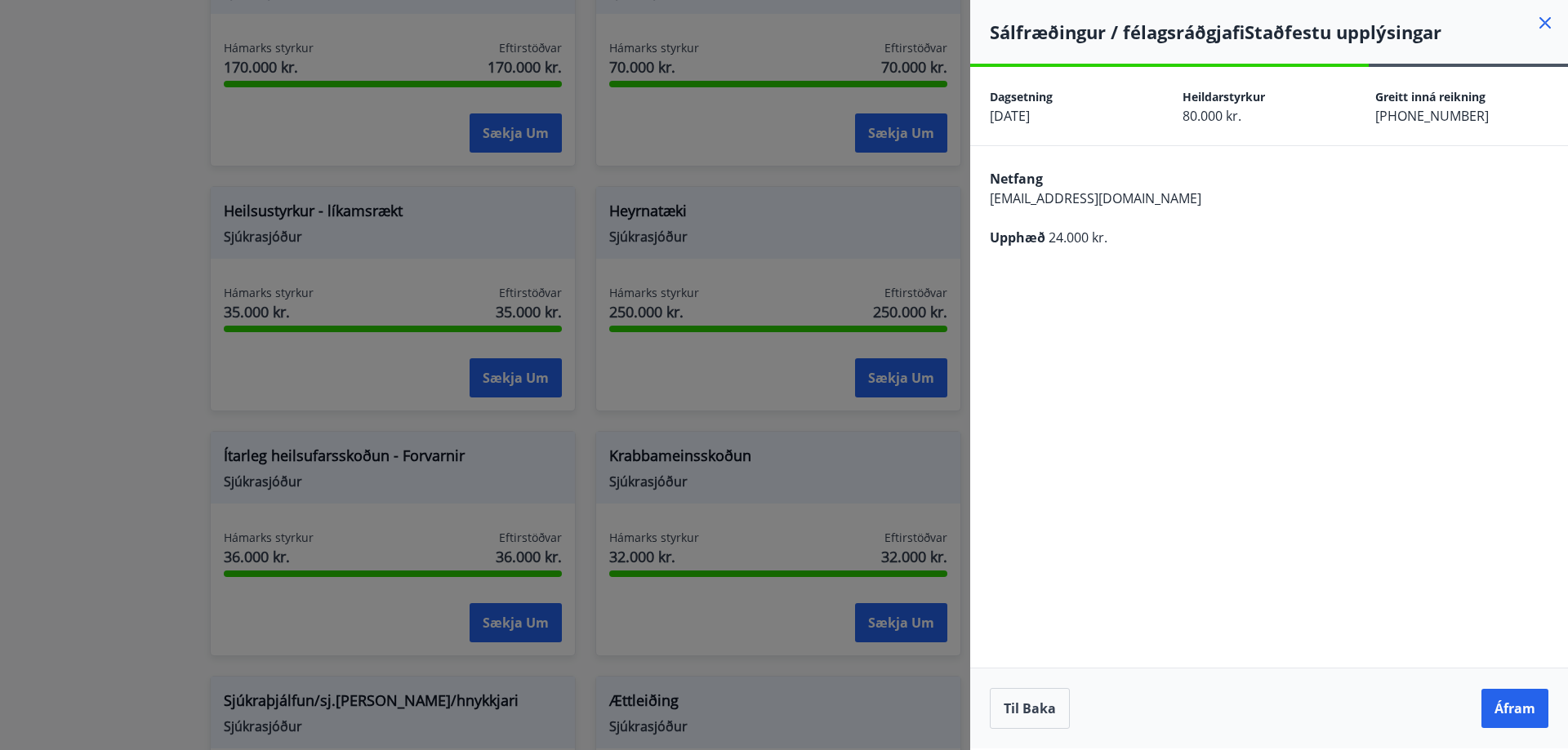
scroll to position [0, 0]
click at [1528, 714] on button "Áfram" at bounding box center [1515, 708] width 67 height 39
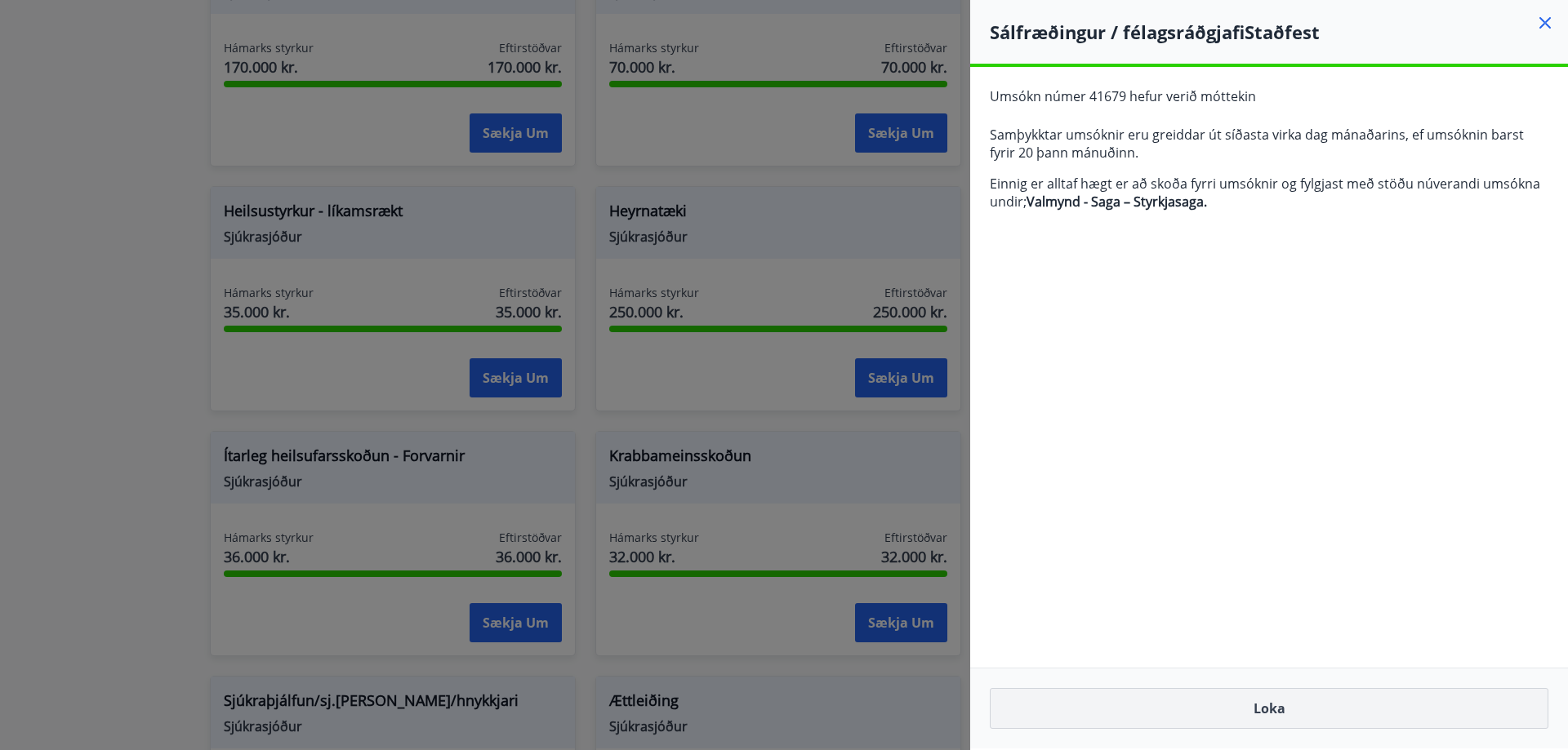
click at [1302, 724] on button "Loka" at bounding box center [1269, 708] width 558 height 41
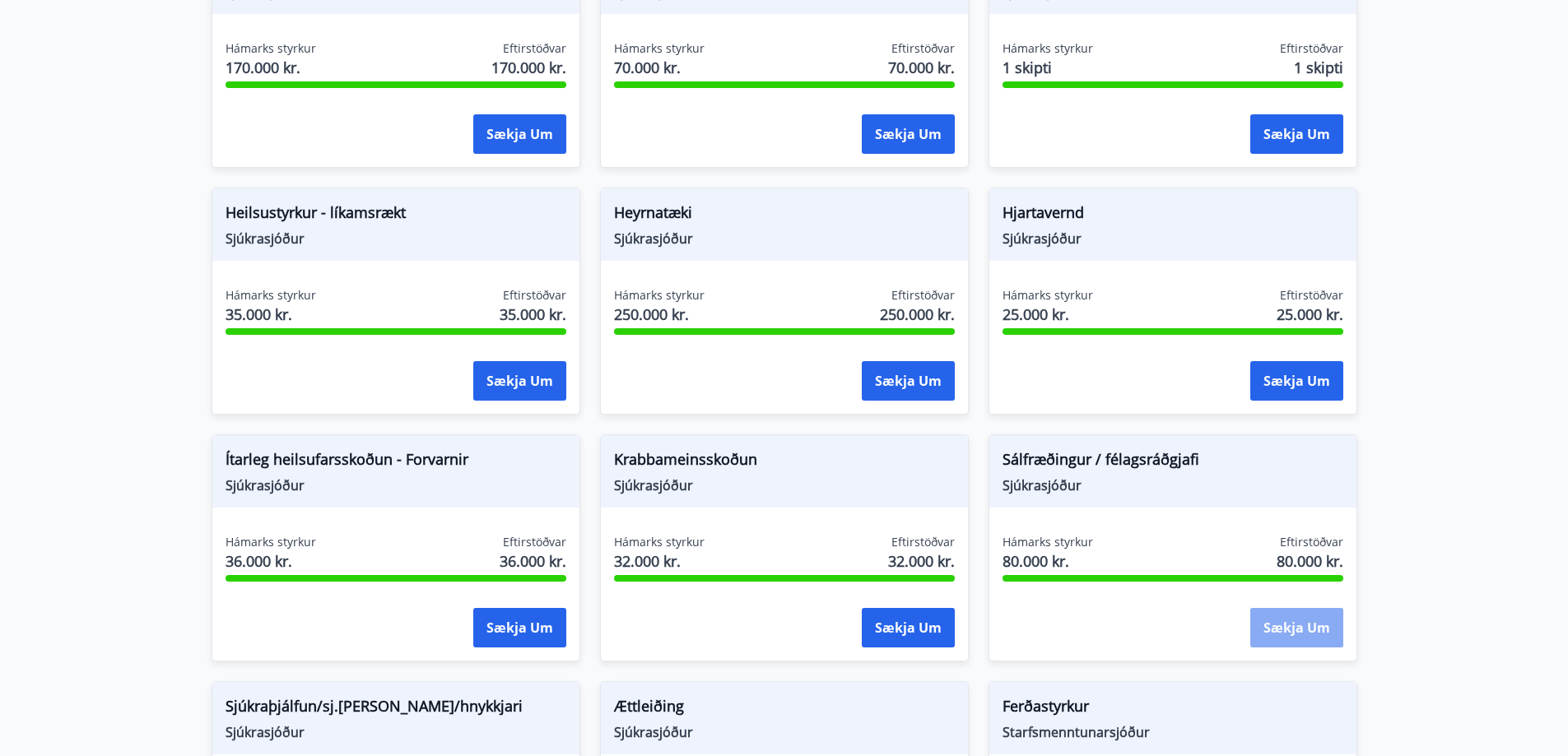
click at [1290, 626] on button "Sækja um" at bounding box center [1296, 628] width 93 height 39
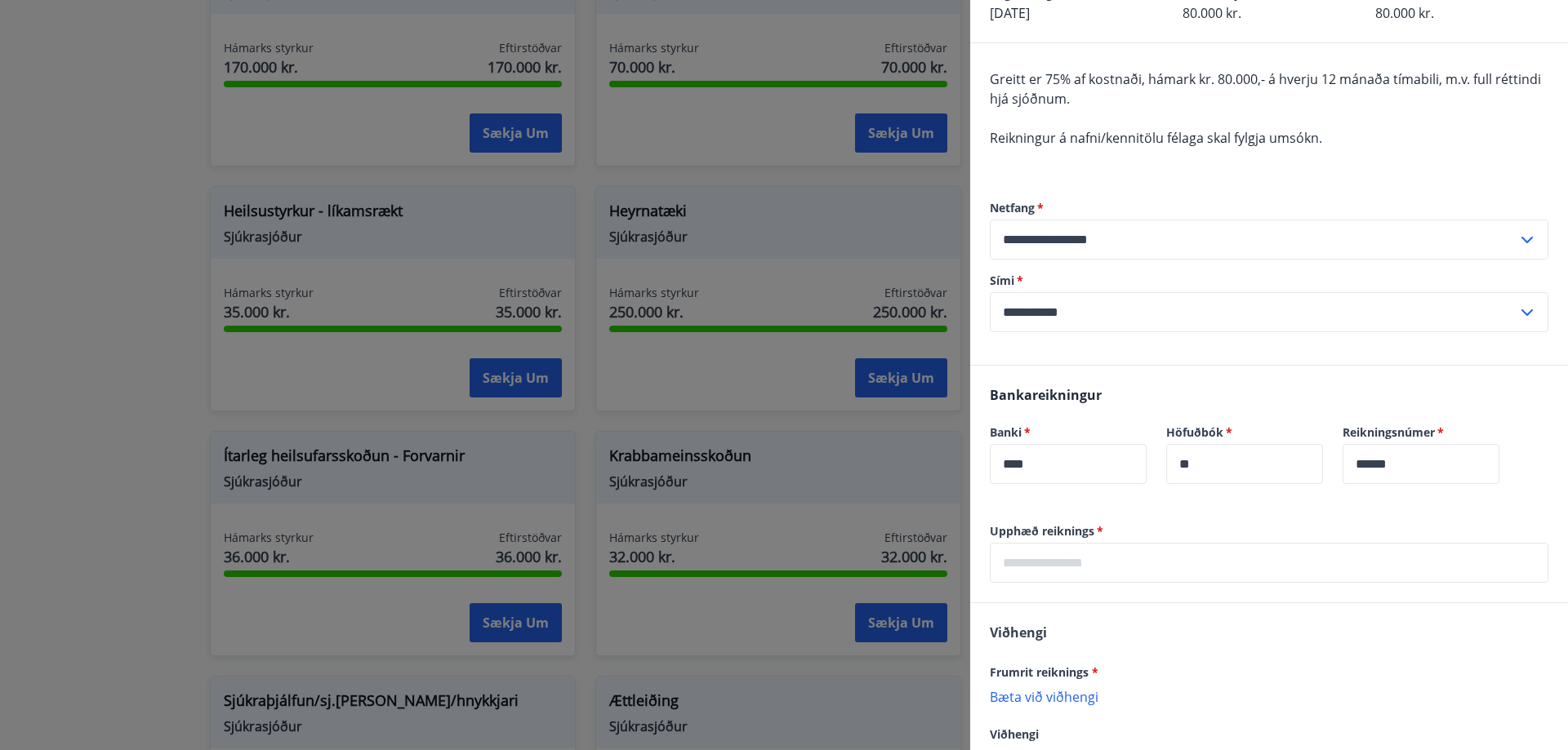
scroll to position [220, 0]
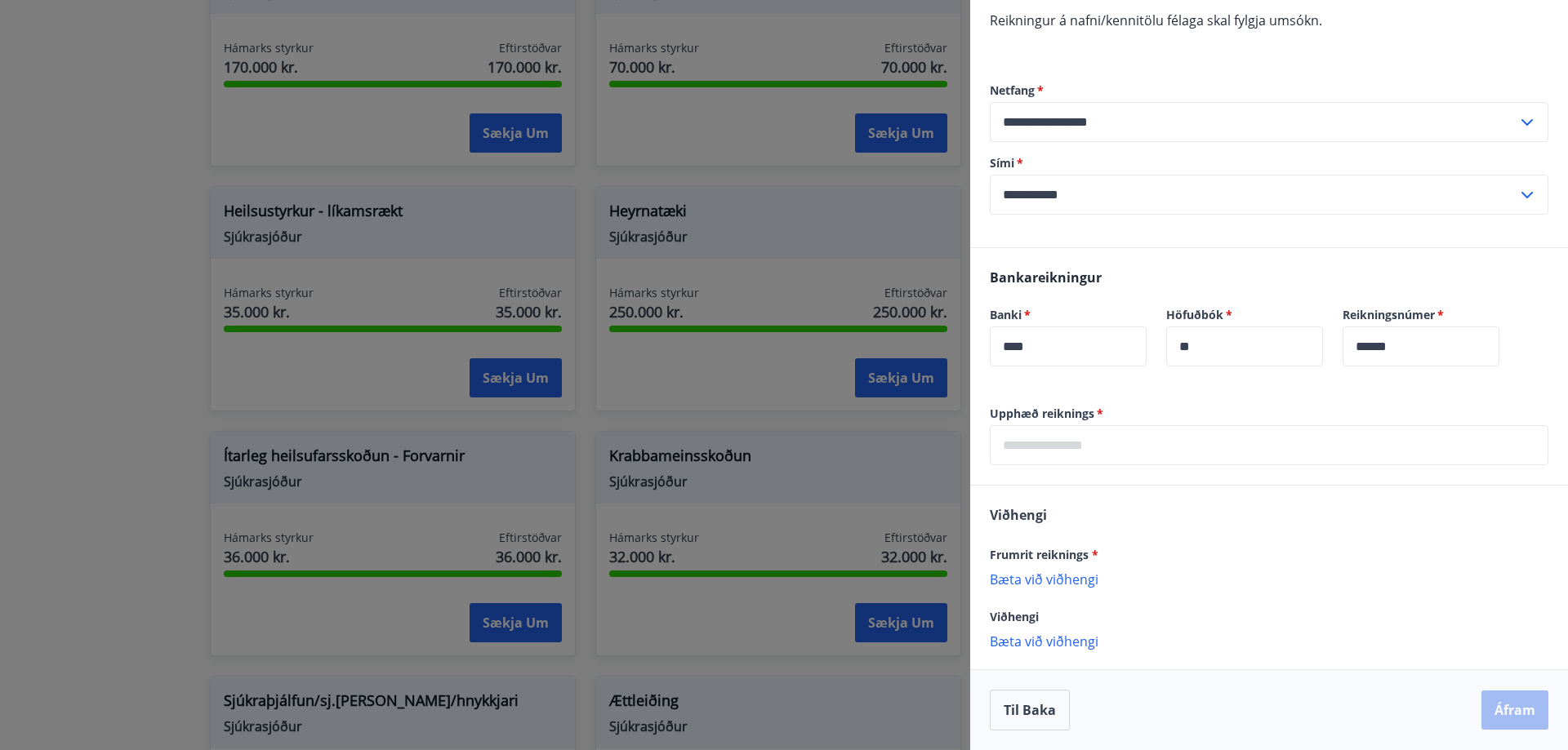
click at [1104, 453] on input "text" at bounding box center [1269, 445] width 558 height 40
type input "*****"
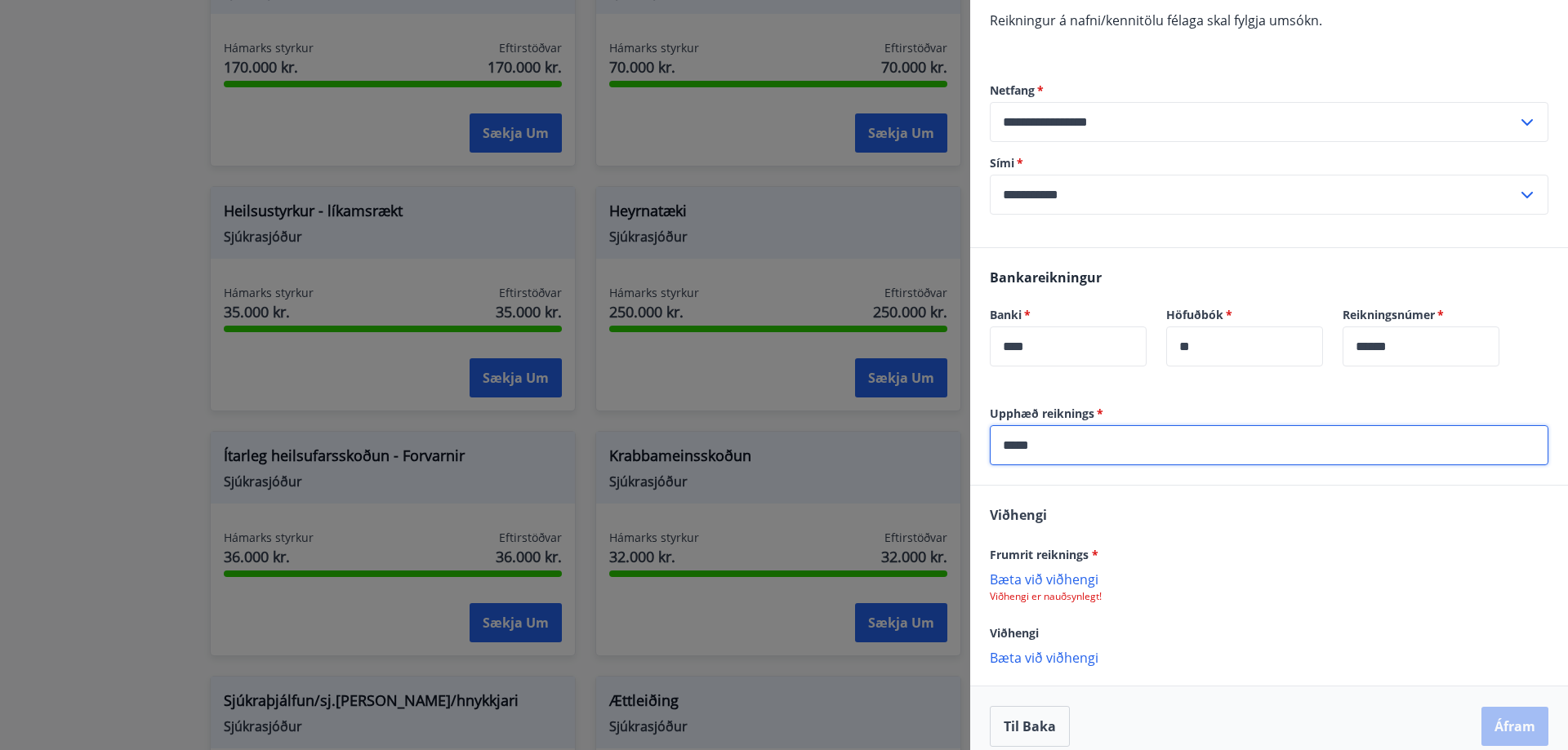
click at [1511, 725] on div "Til baka Áfram" at bounding box center [1269, 726] width 558 height 41
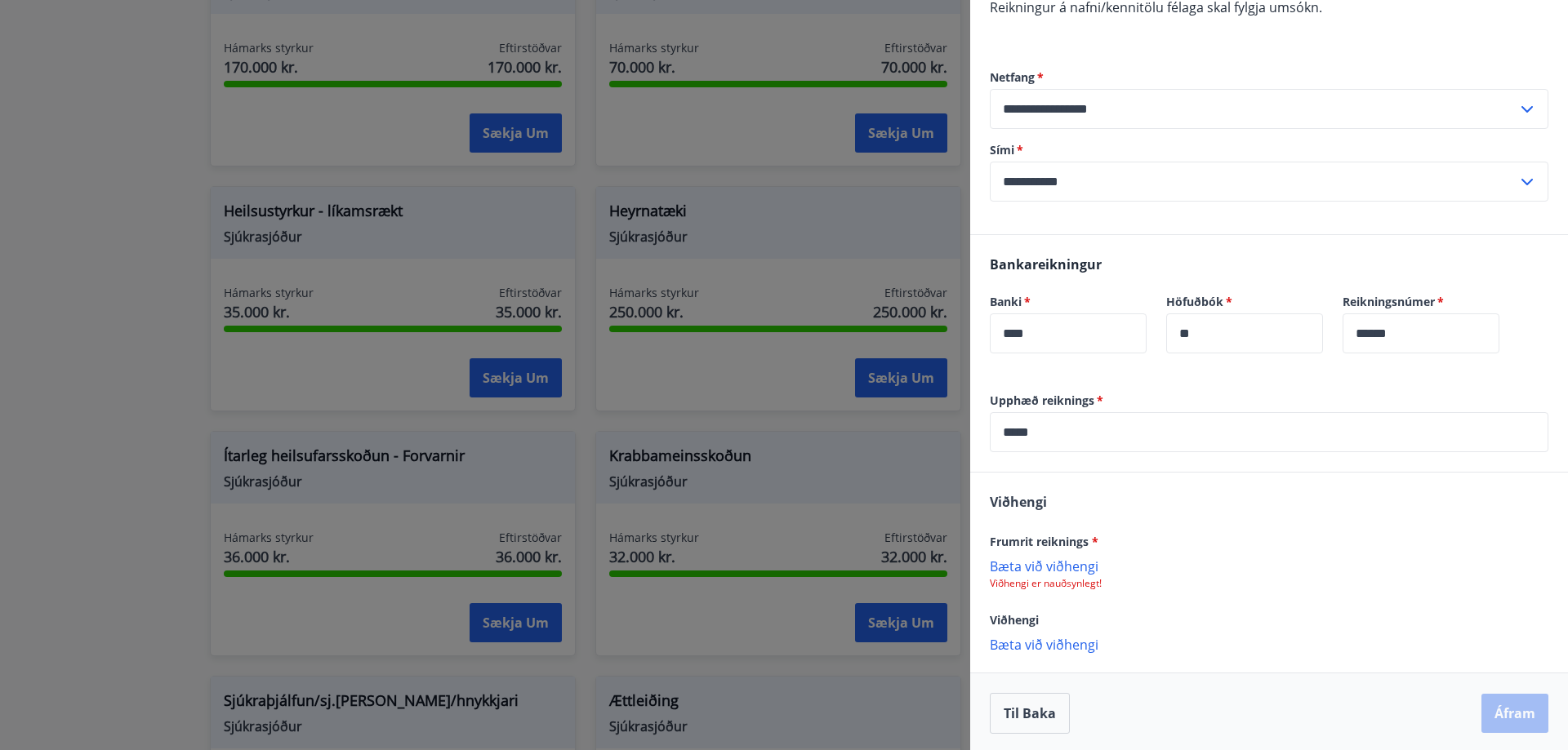
scroll to position [236, 0]
click at [1063, 562] on p "Bæta við viðhengi" at bounding box center [1269, 563] width 558 height 16
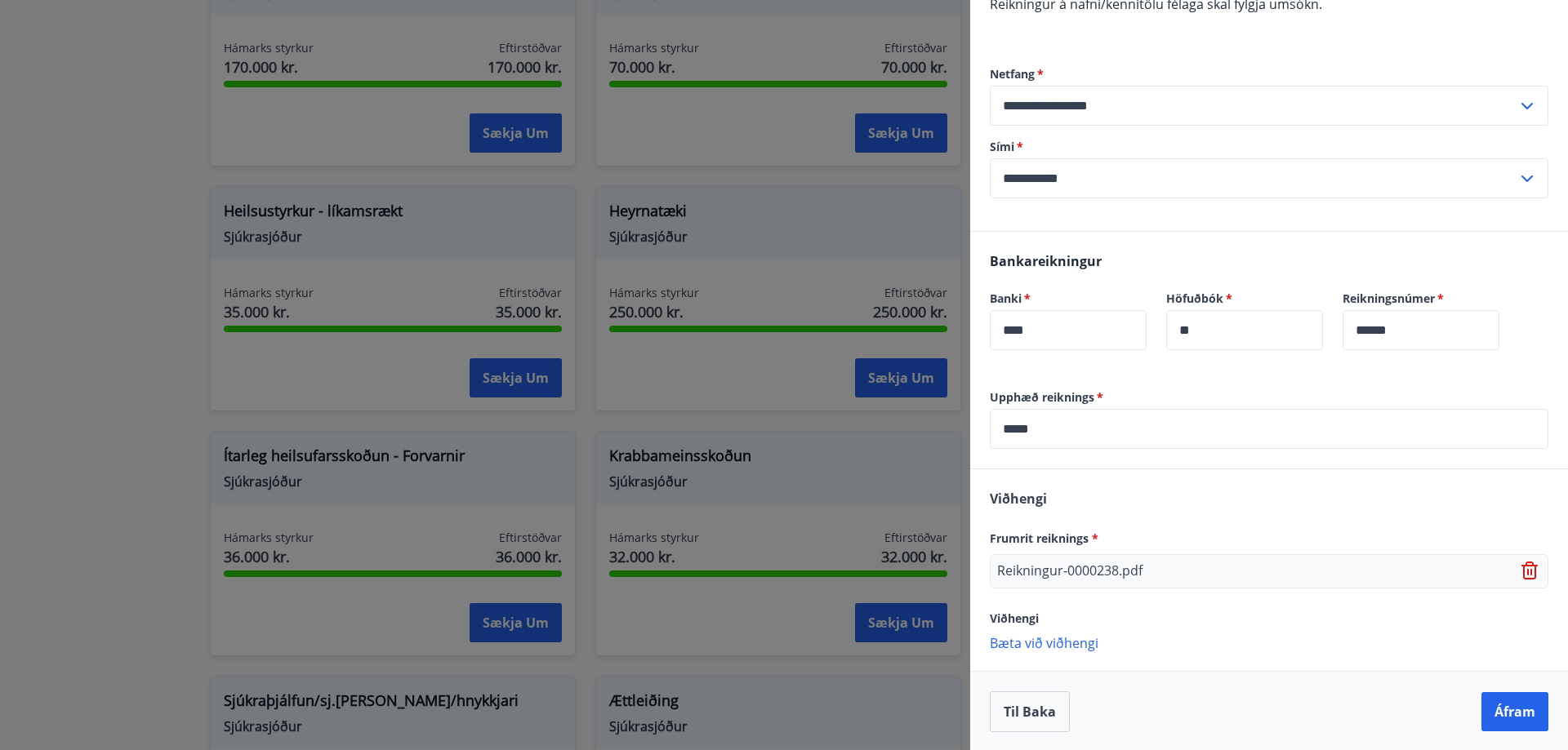
click at [1503, 692] on div "Til baka Áfram" at bounding box center [1269, 711] width 598 height 81
click at [1503, 709] on button "Áfram" at bounding box center [1515, 712] width 67 height 39
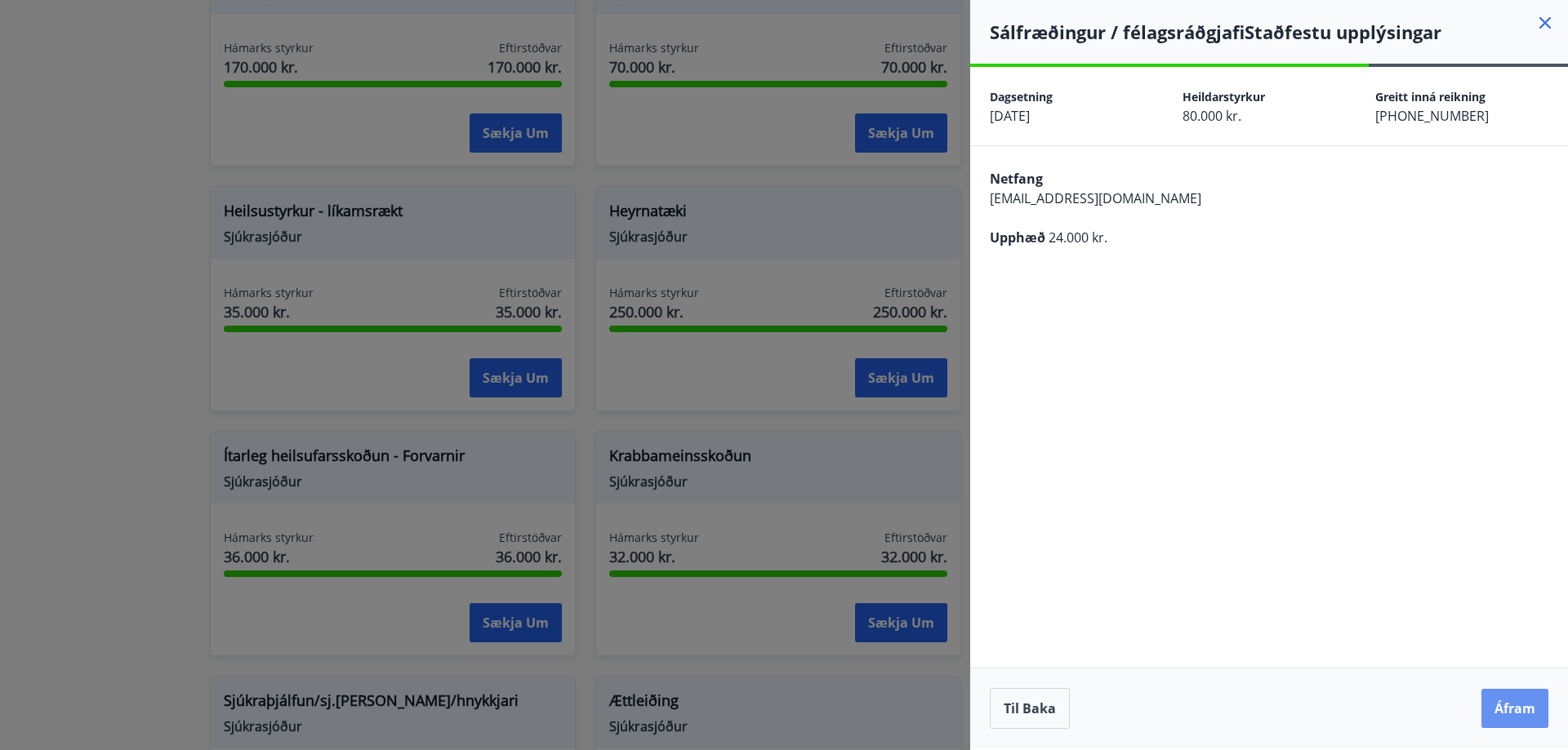
click at [1503, 709] on button "Áfram" at bounding box center [1515, 708] width 67 height 39
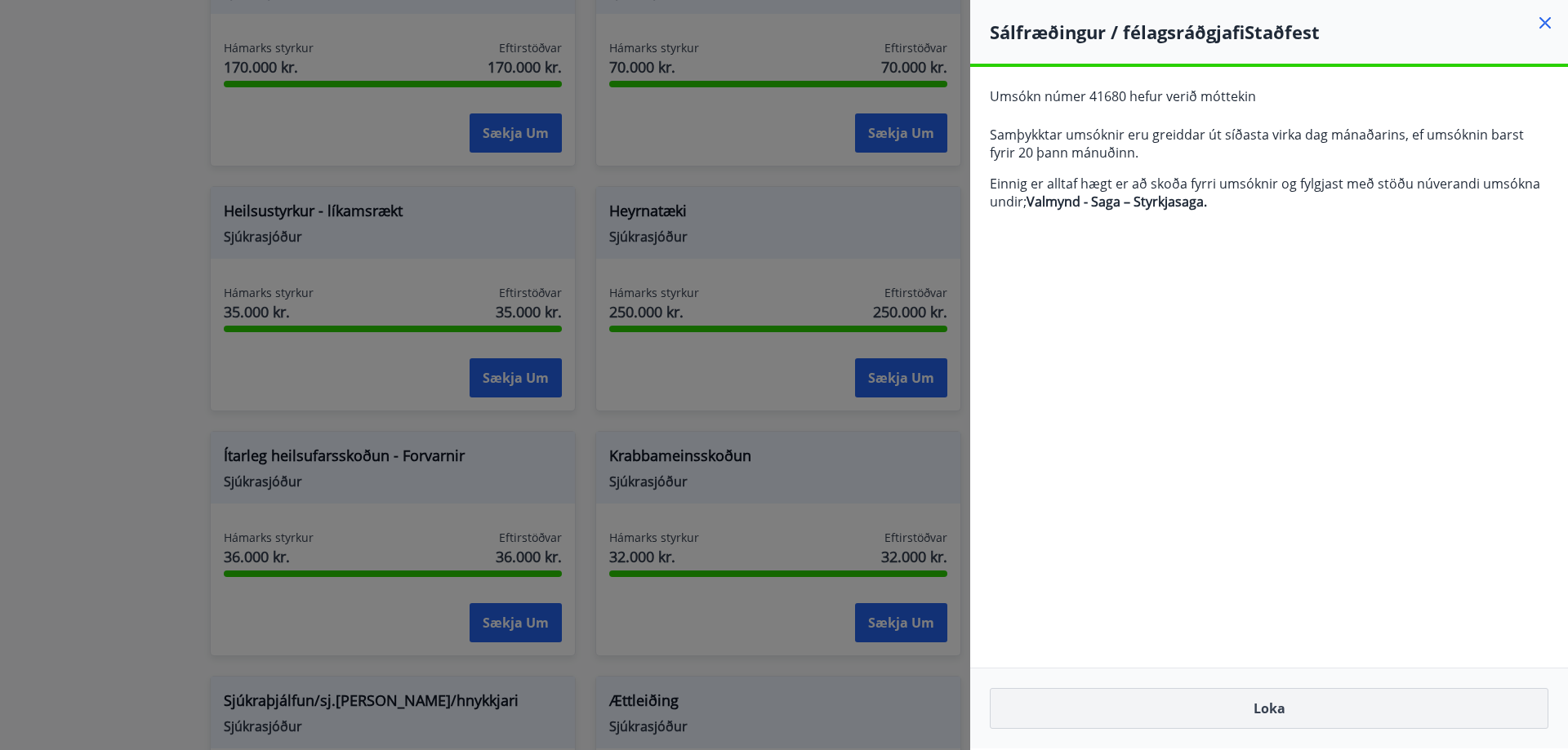
click at [1352, 705] on button "Loka" at bounding box center [1269, 708] width 558 height 41
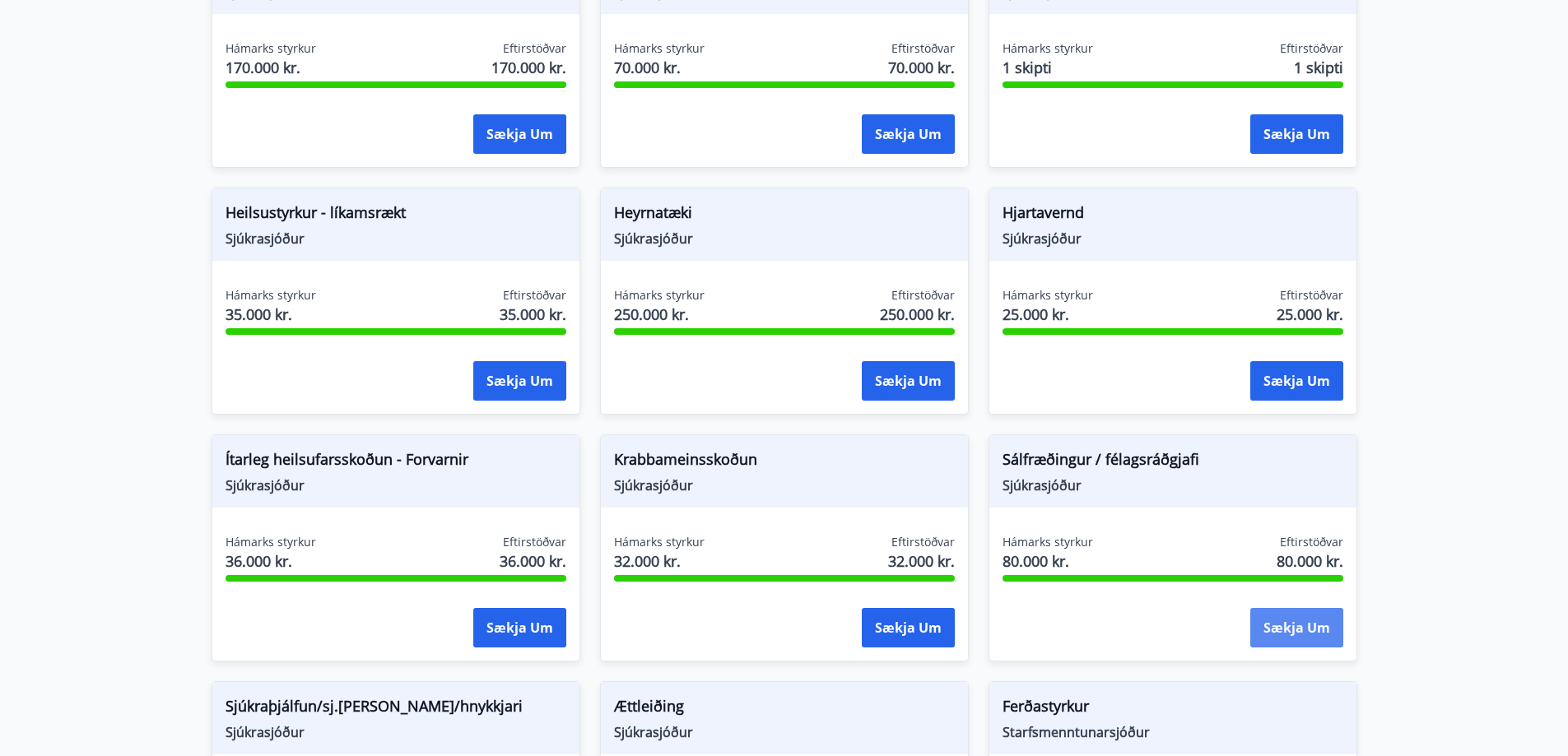
click at [1291, 625] on button "Sækja um" at bounding box center [1296, 628] width 93 height 39
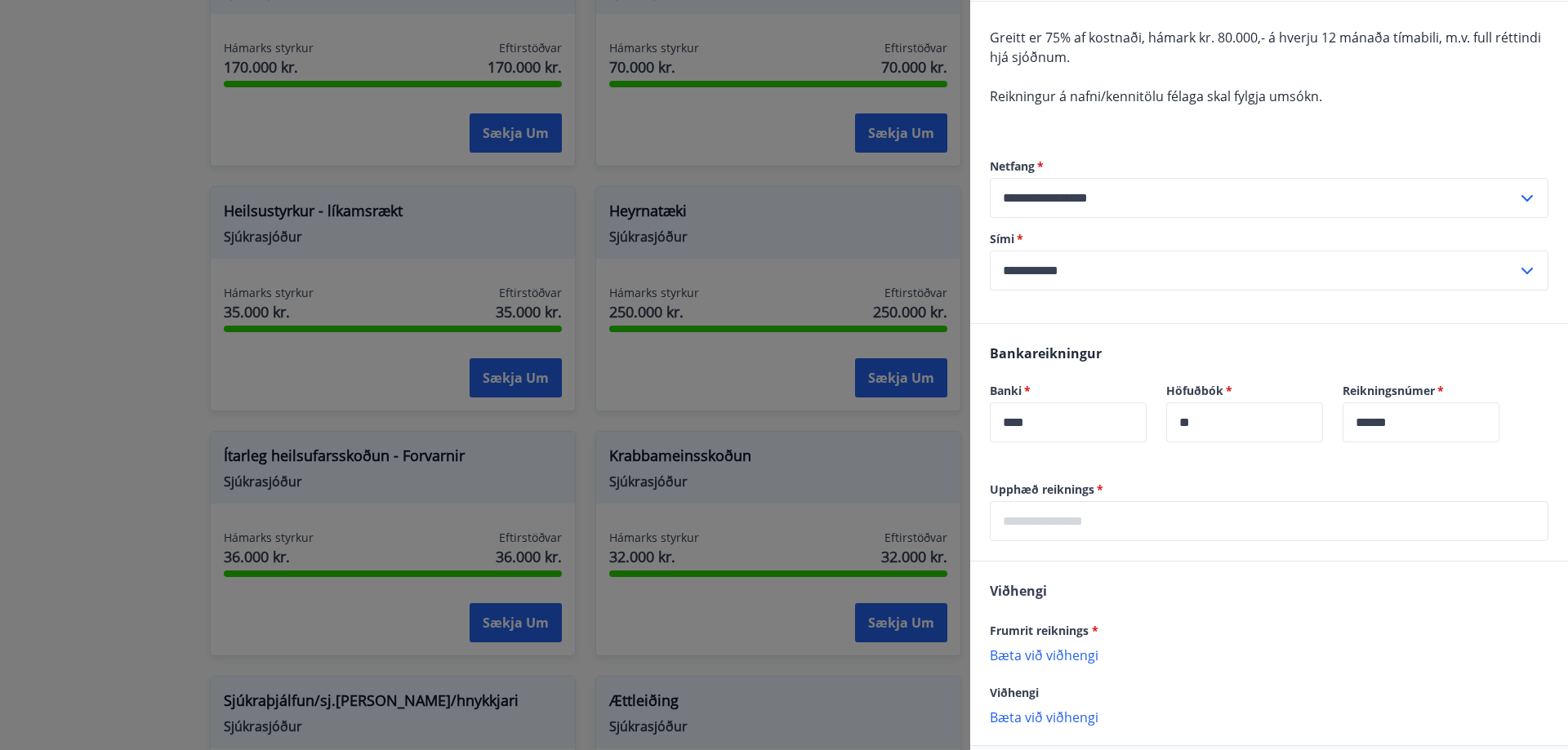
scroll to position [164, 0]
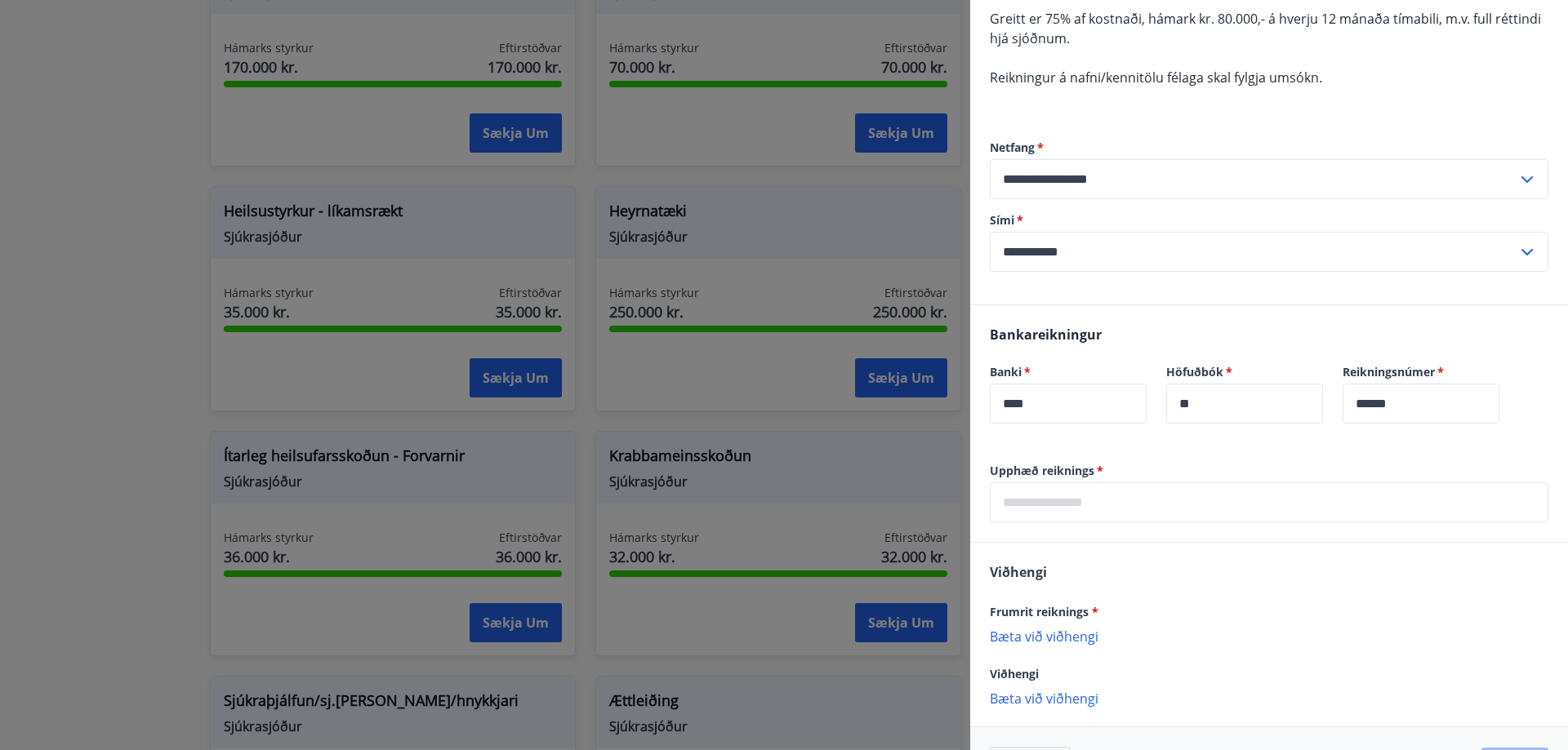
click at [1083, 505] on input "text" at bounding box center [1269, 503] width 558 height 40
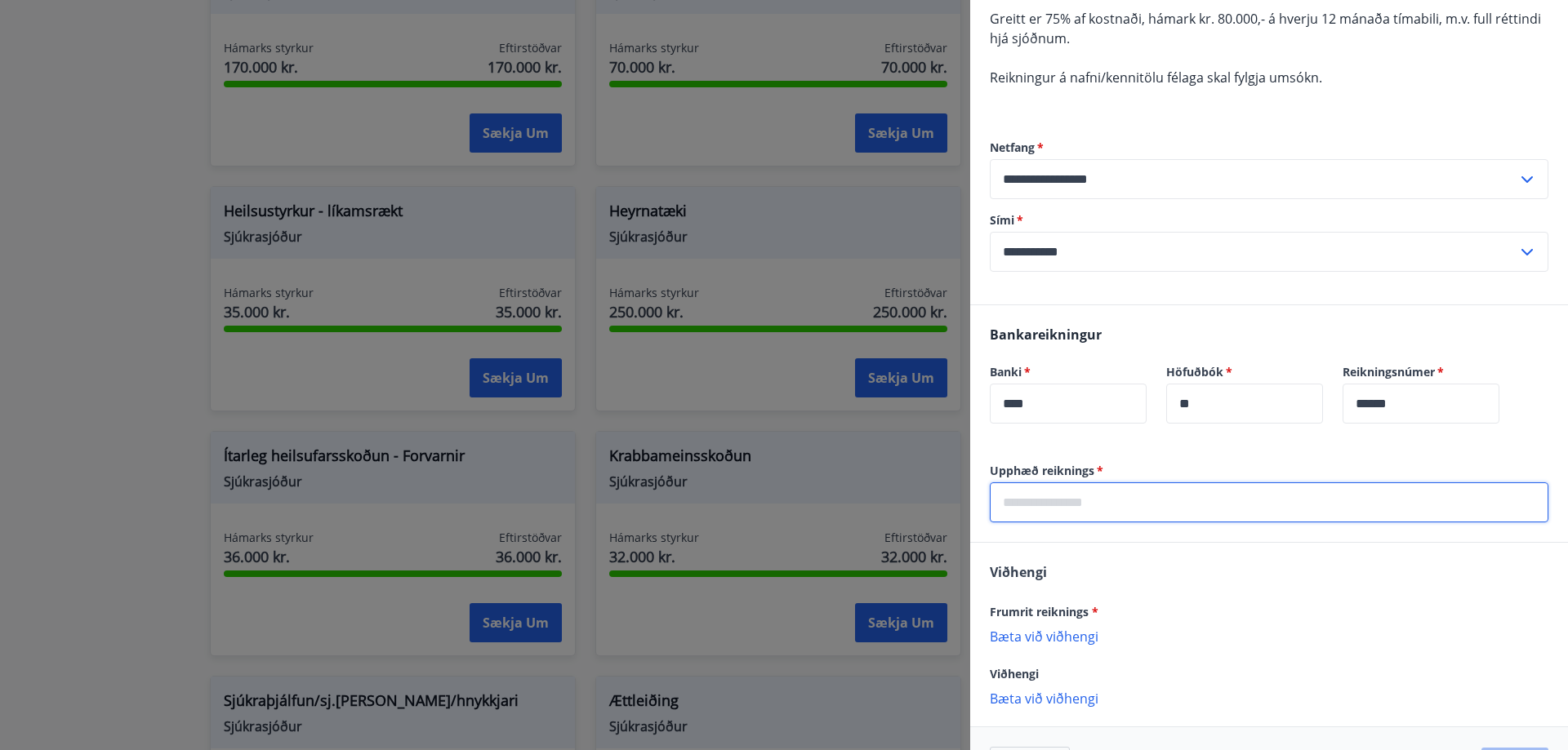
type input "*****"
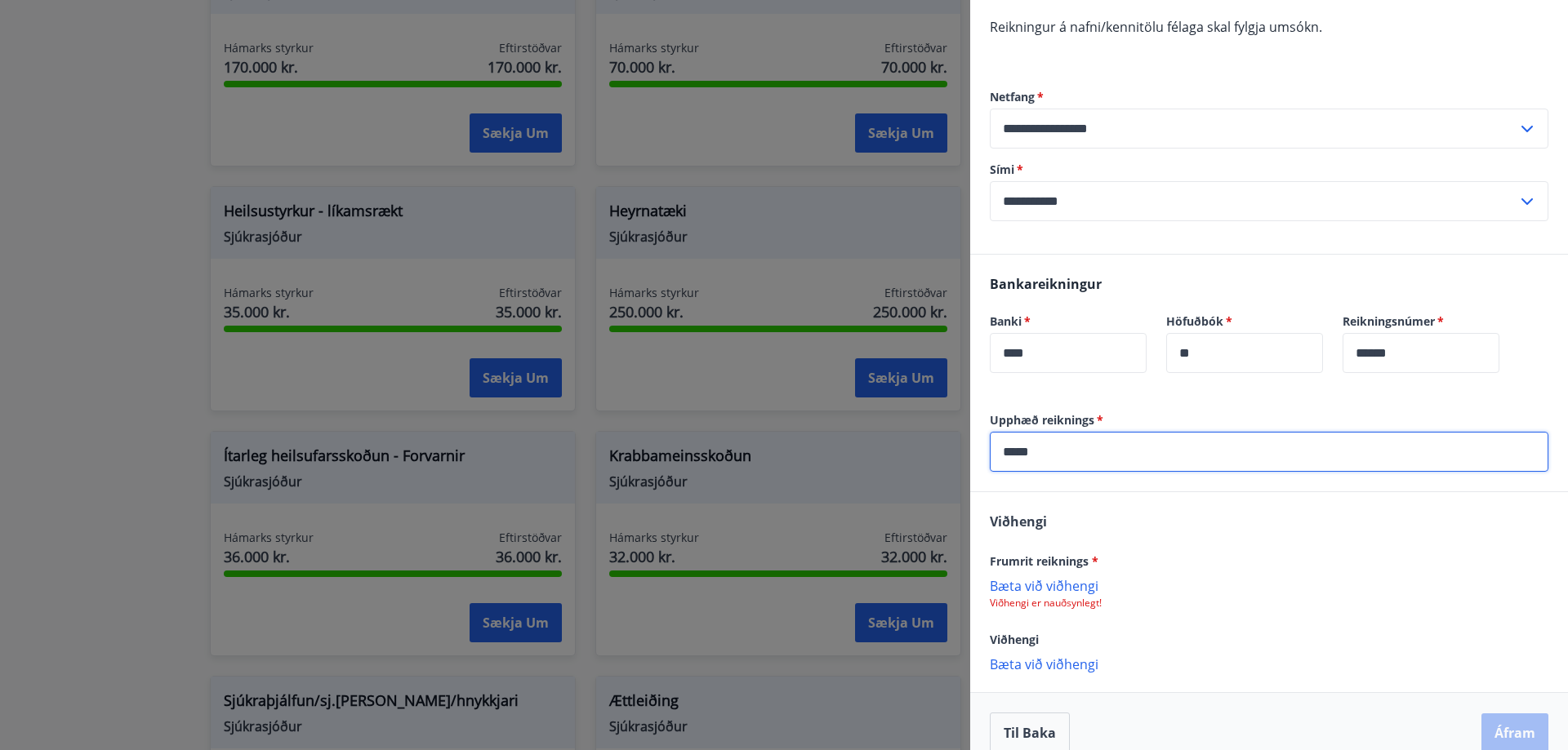
scroll to position [236, 0]
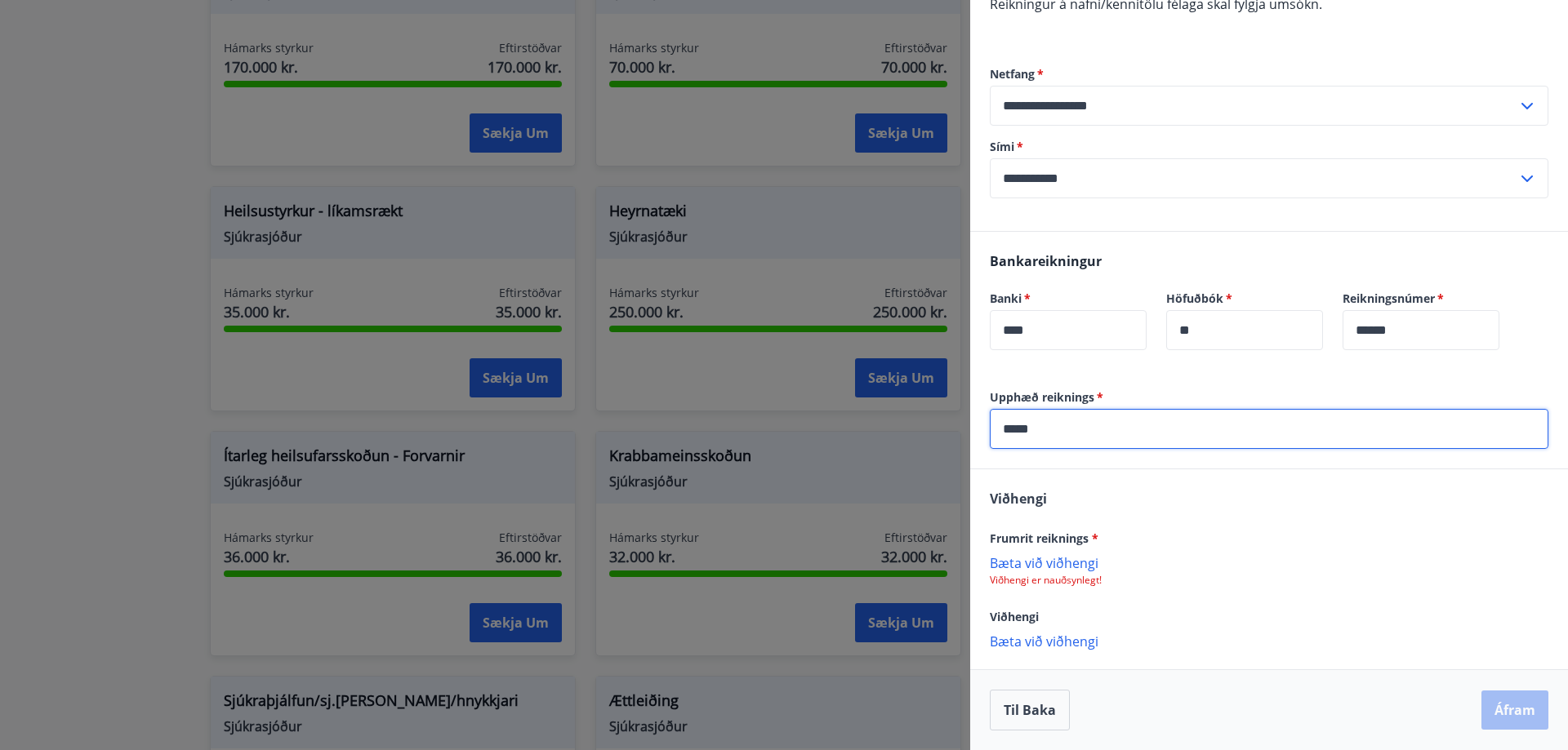
click at [1078, 561] on p "Bæta við viðhengi" at bounding box center [1269, 563] width 558 height 16
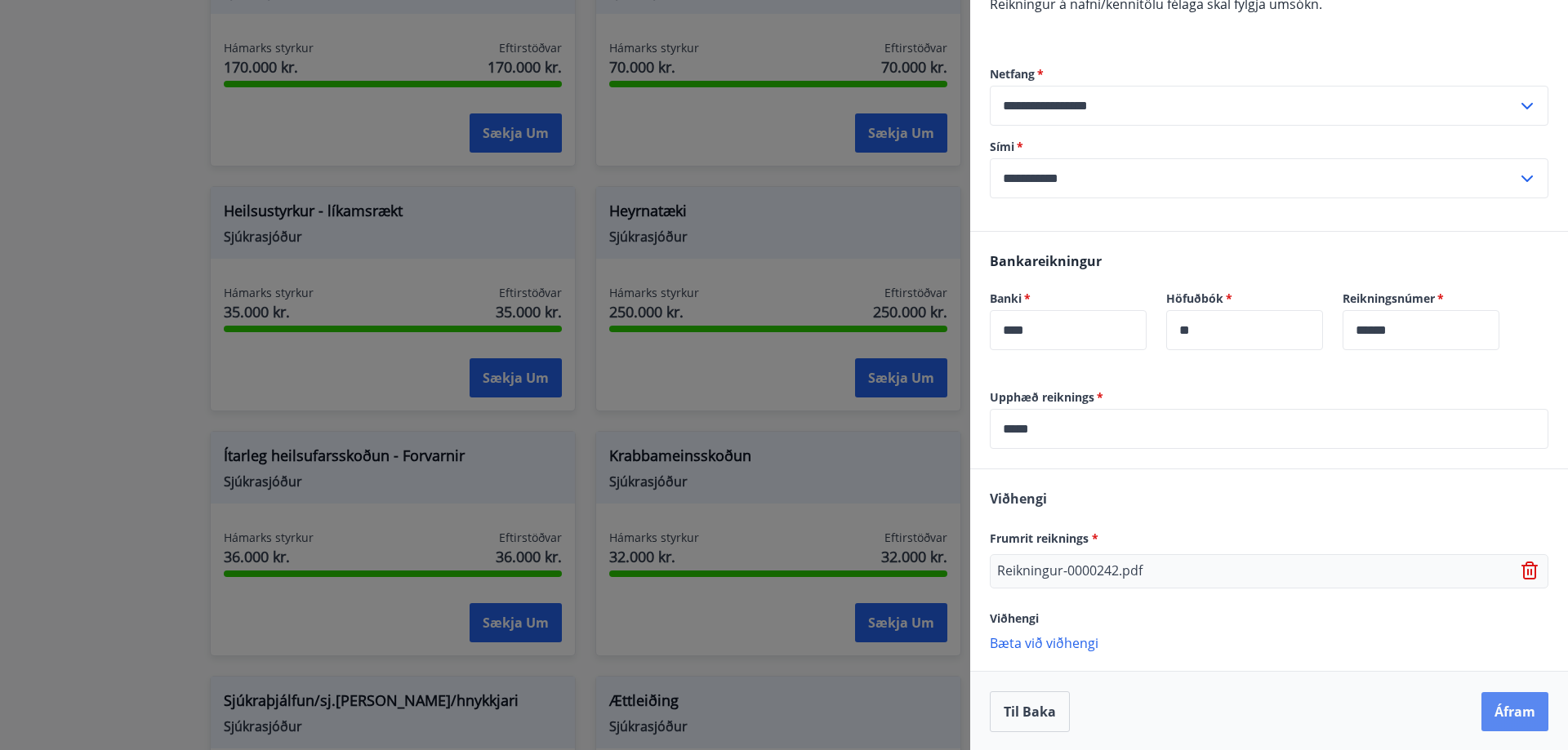
click at [1518, 709] on button "Áfram" at bounding box center [1515, 712] width 67 height 39
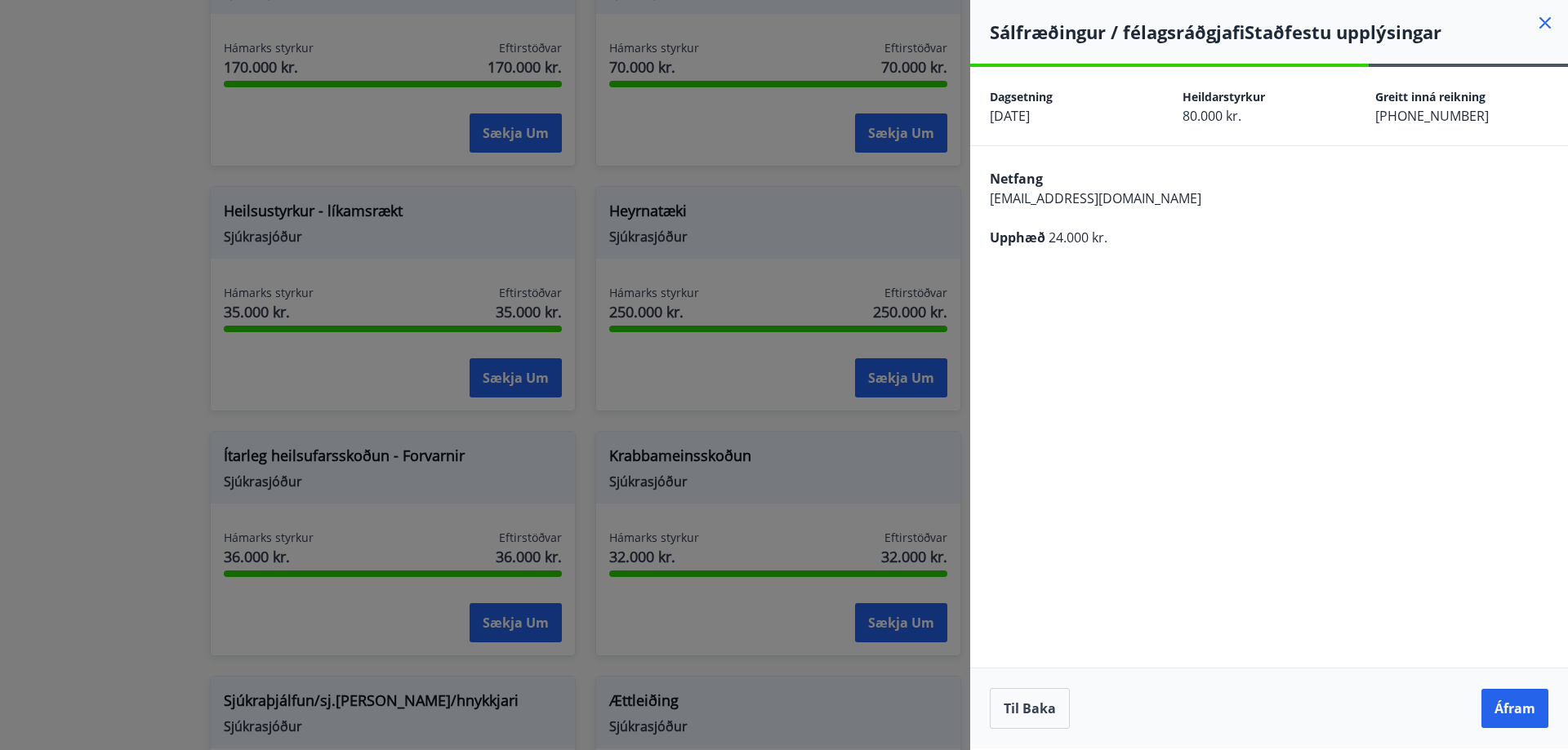
scroll to position [0, 0]
click at [1510, 703] on button "Áfram" at bounding box center [1515, 708] width 67 height 39
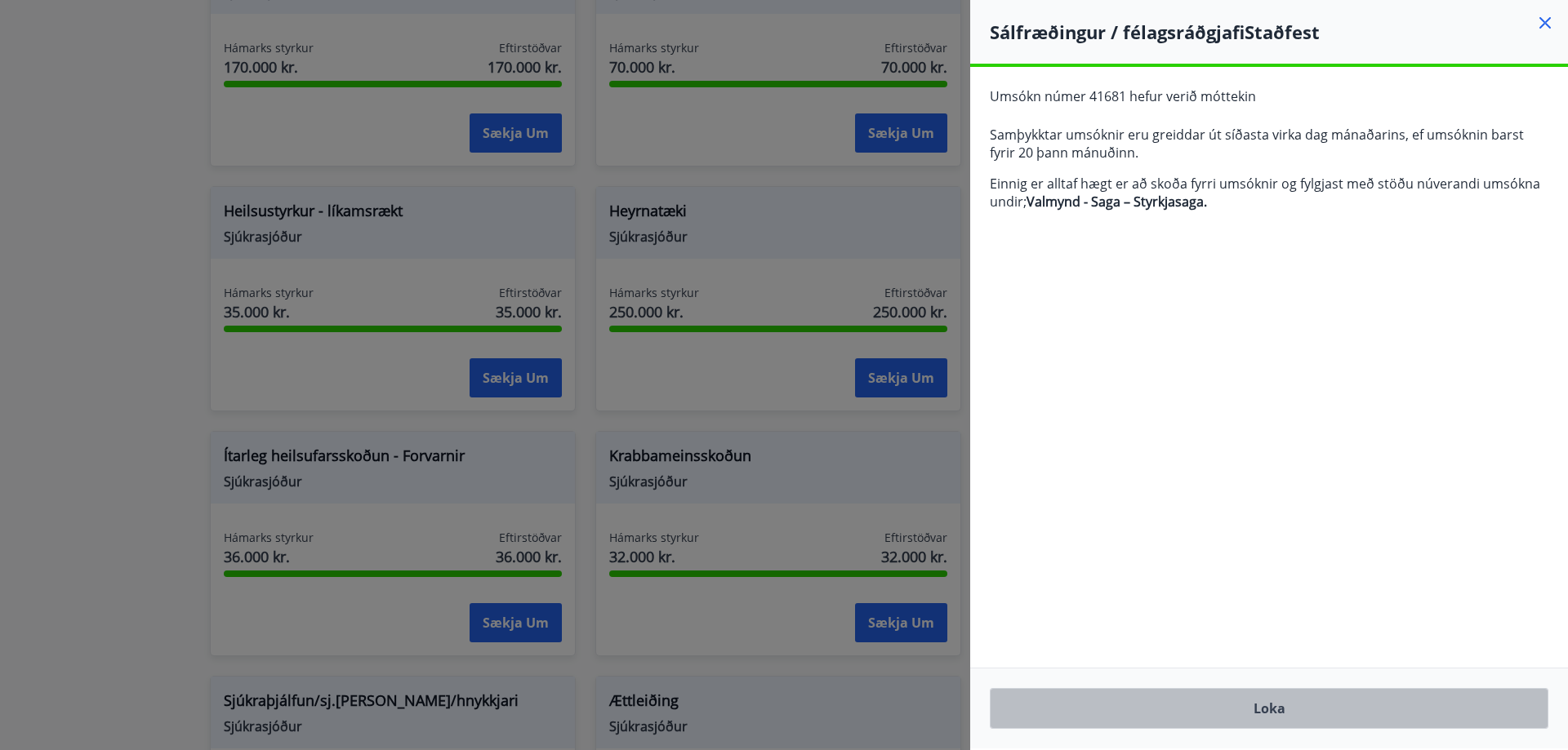
click at [1271, 706] on button "Loka" at bounding box center [1269, 708] width 558 height 41
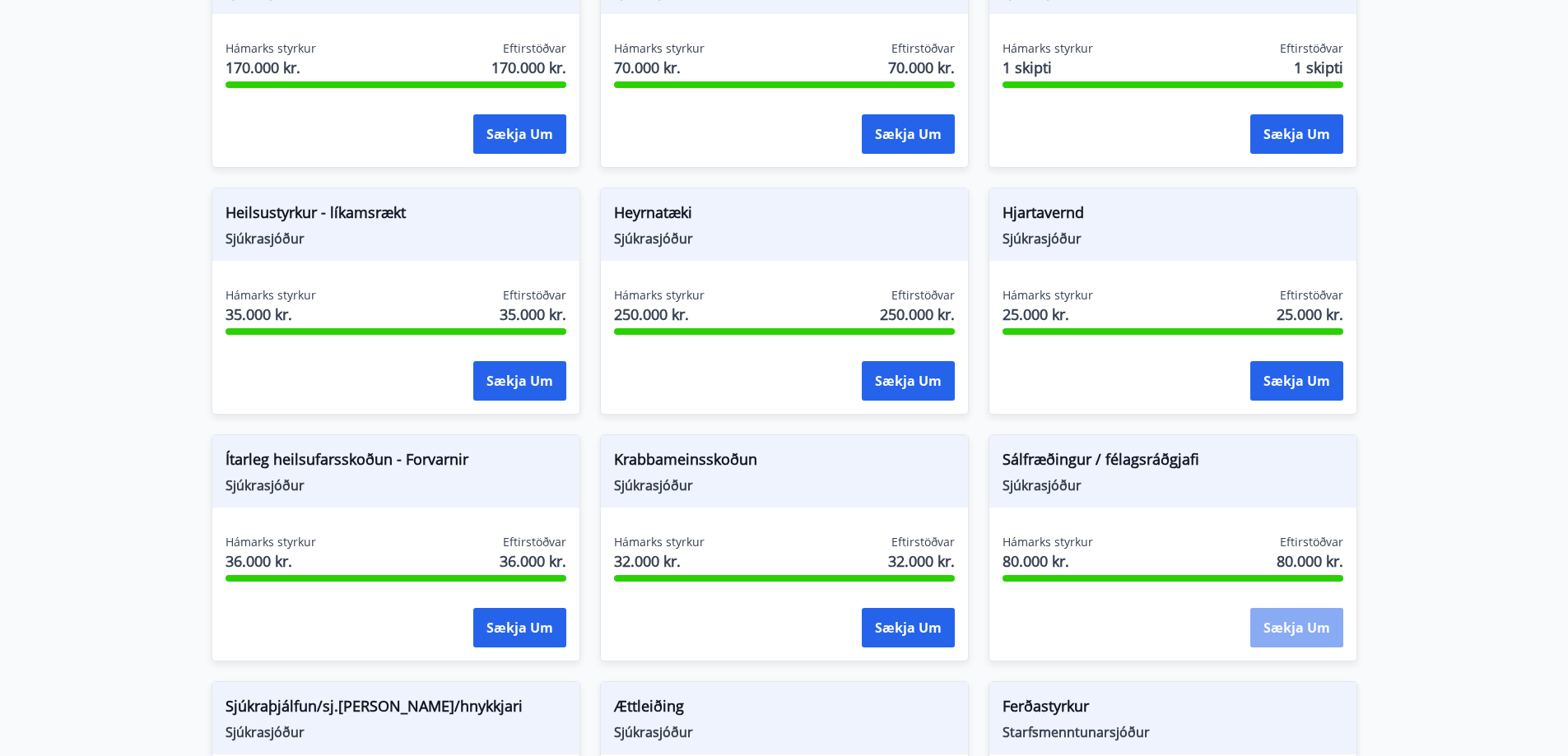
click at [1303, 623] on button "Sækja um" at bounding box center [1296, 628] width 93 height 39
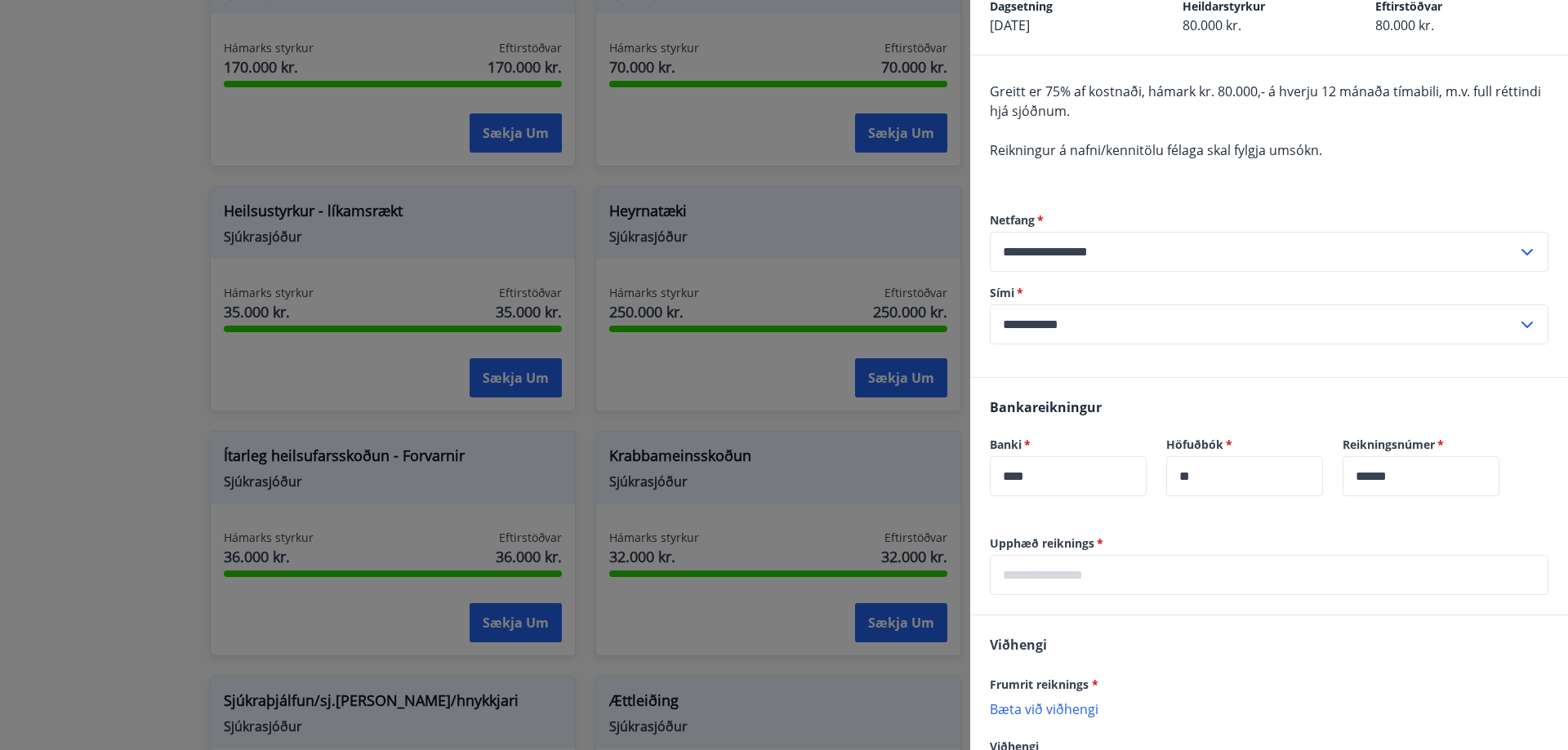
scroll to position [220, 0]
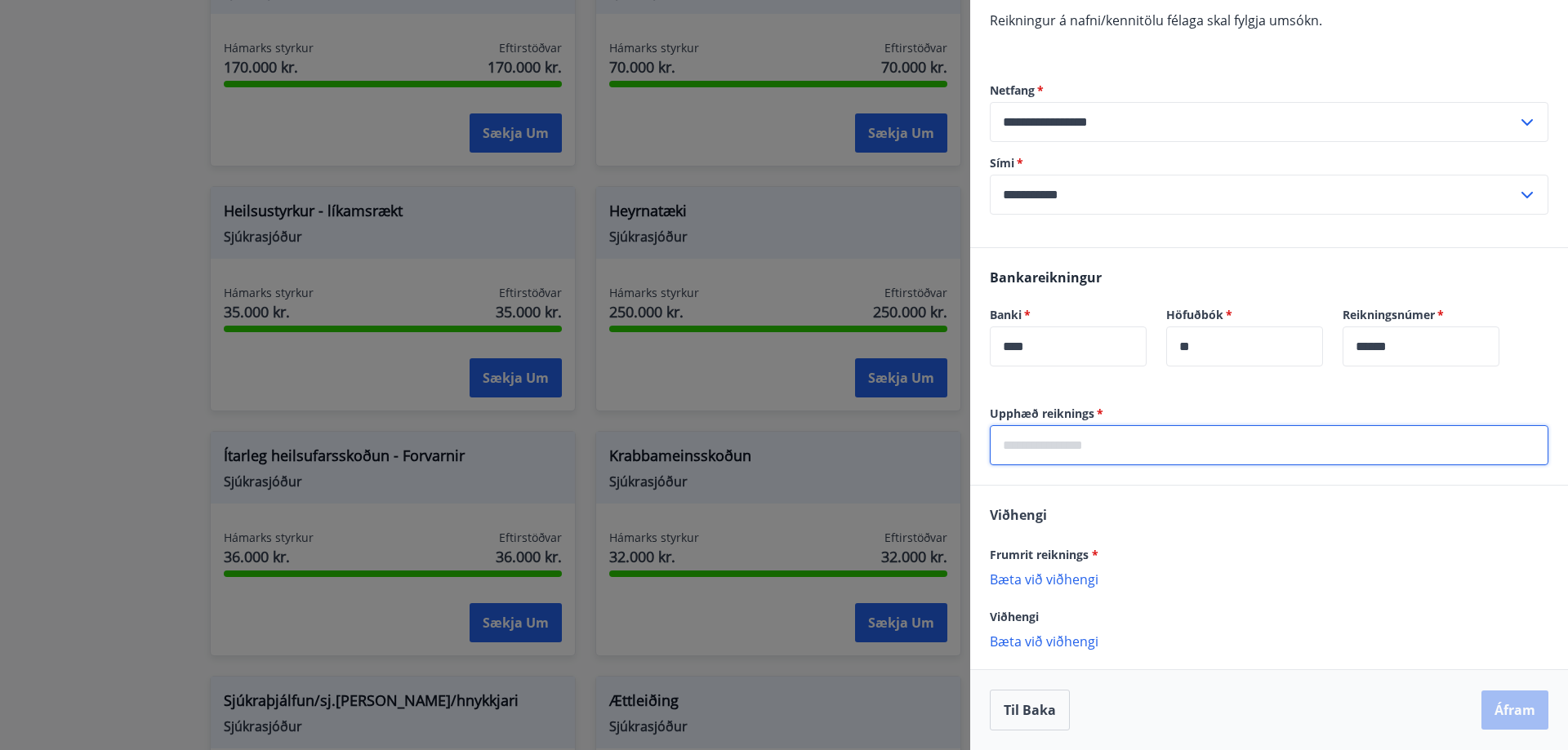
click at [1104, 454] on input "text" at bounding box center [1269, 445] width 558 height 40
type input "*****"
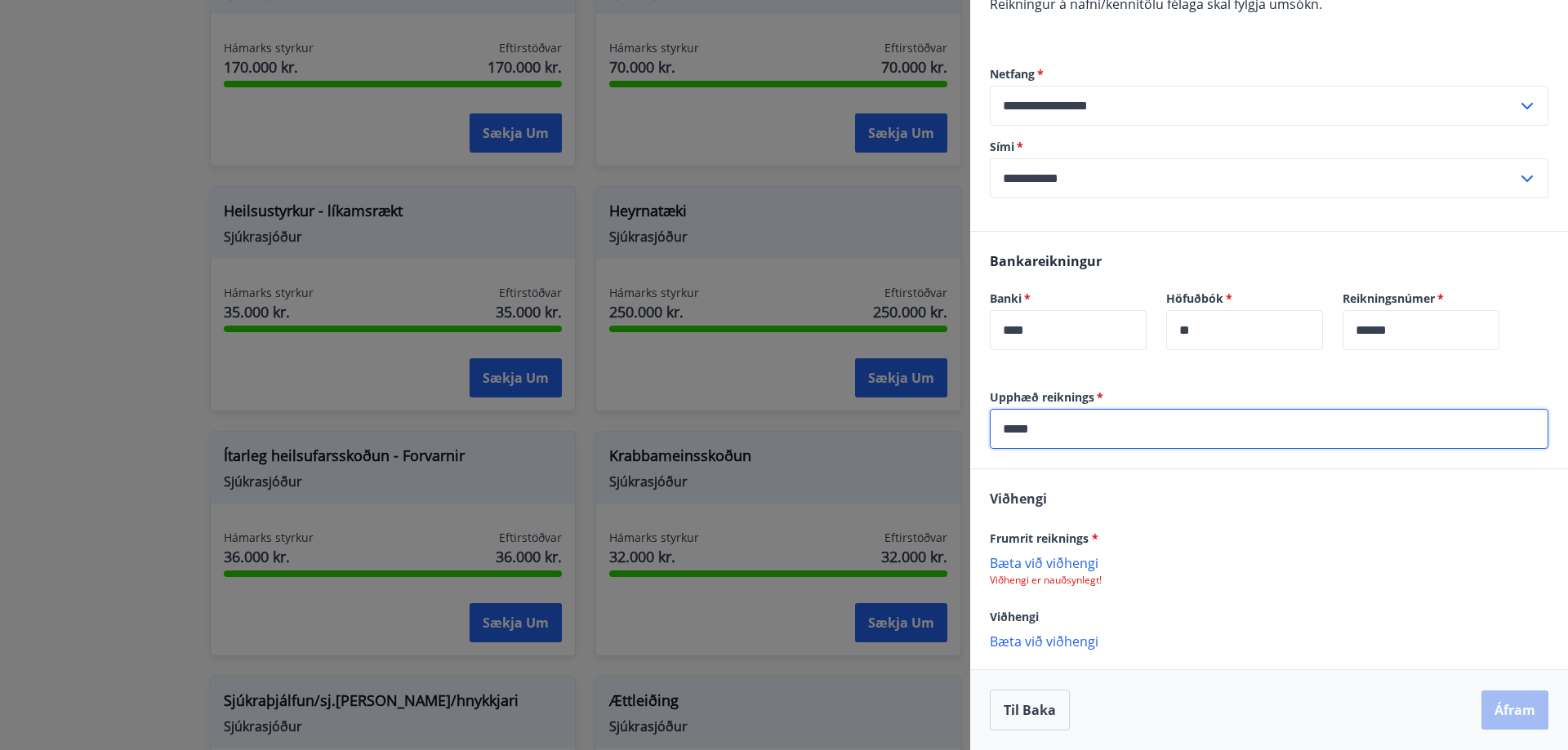
click at [1074, 562] on p "Bæta við viðhengi" at bounding box center [1269, 563] width 558 height 16
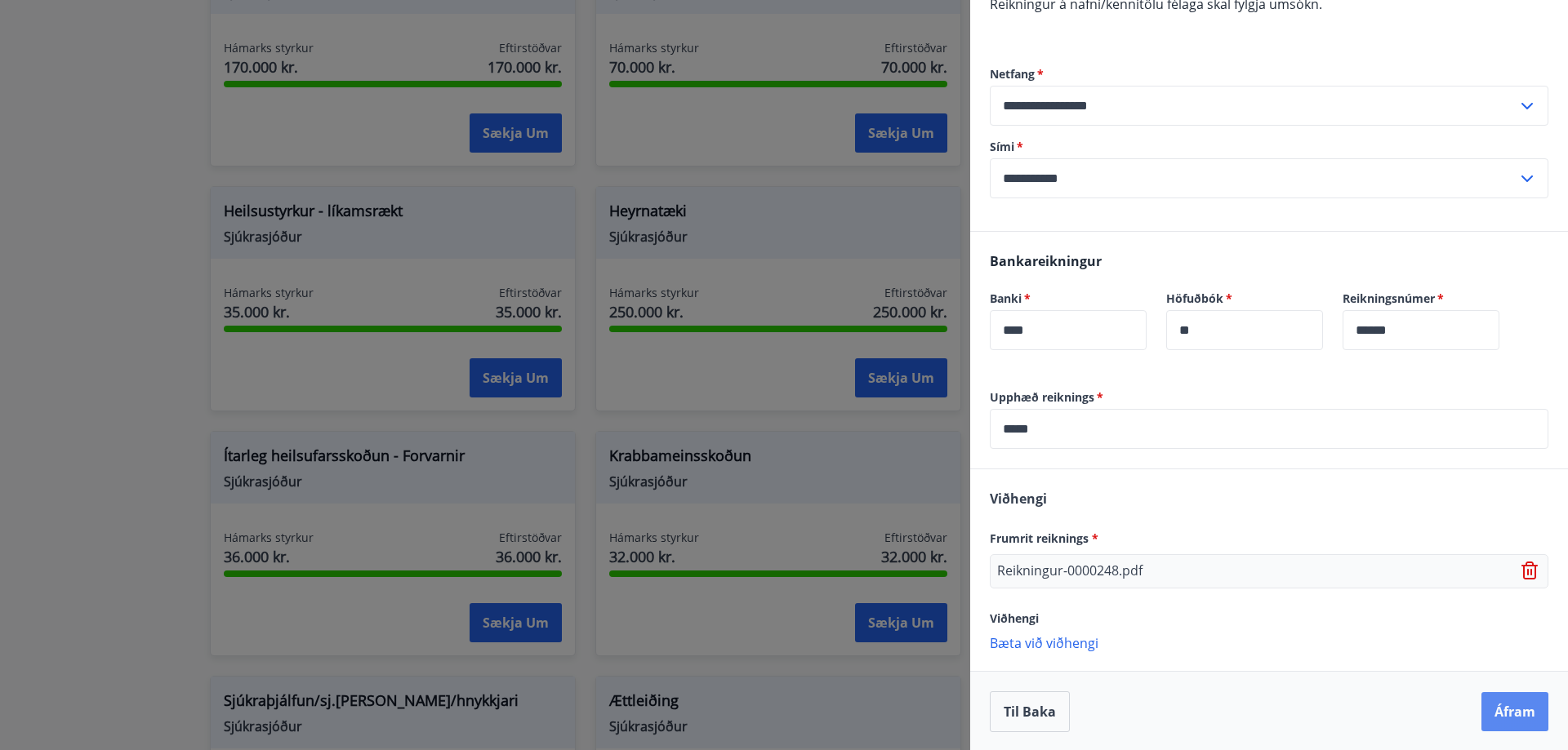
click at [1511, 711] on button "Áfram" at bounding box center [1515, 712] width 67 height 39
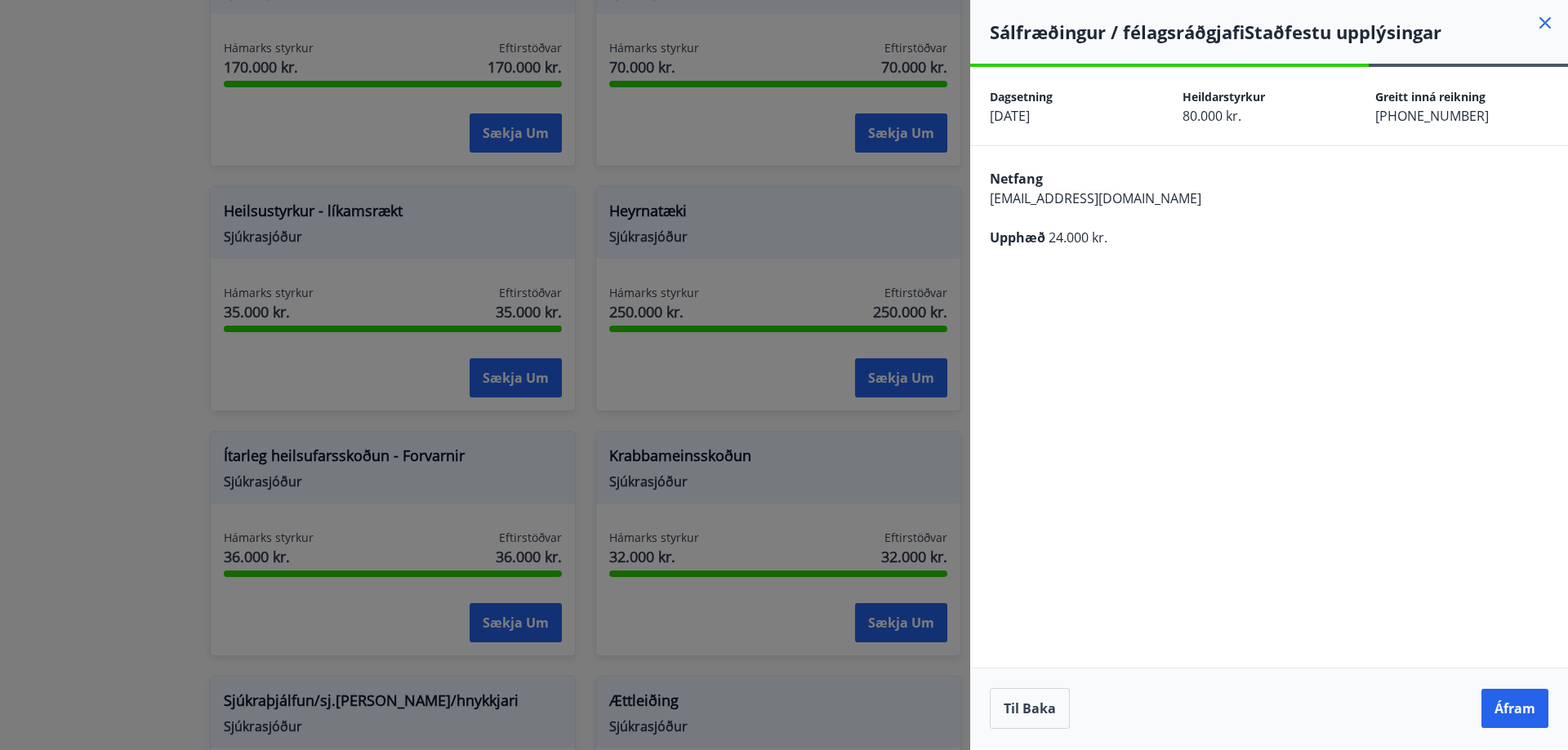
scroll to position [0, 0]
click at [1511, 711] on button "Áfram" at bounding box center [1515, 708] width 67 height 39
click at [1513, 714] on button "Áfram" at bounding box center [1515, 708] width 67 height 39
click at [1538, 77] on icon "Close" at bounding box center [1533, 81] width 12 height 12
click at [1020, 712] on button "Til baka" at bounding box center [1030, 708] width 80 height 41
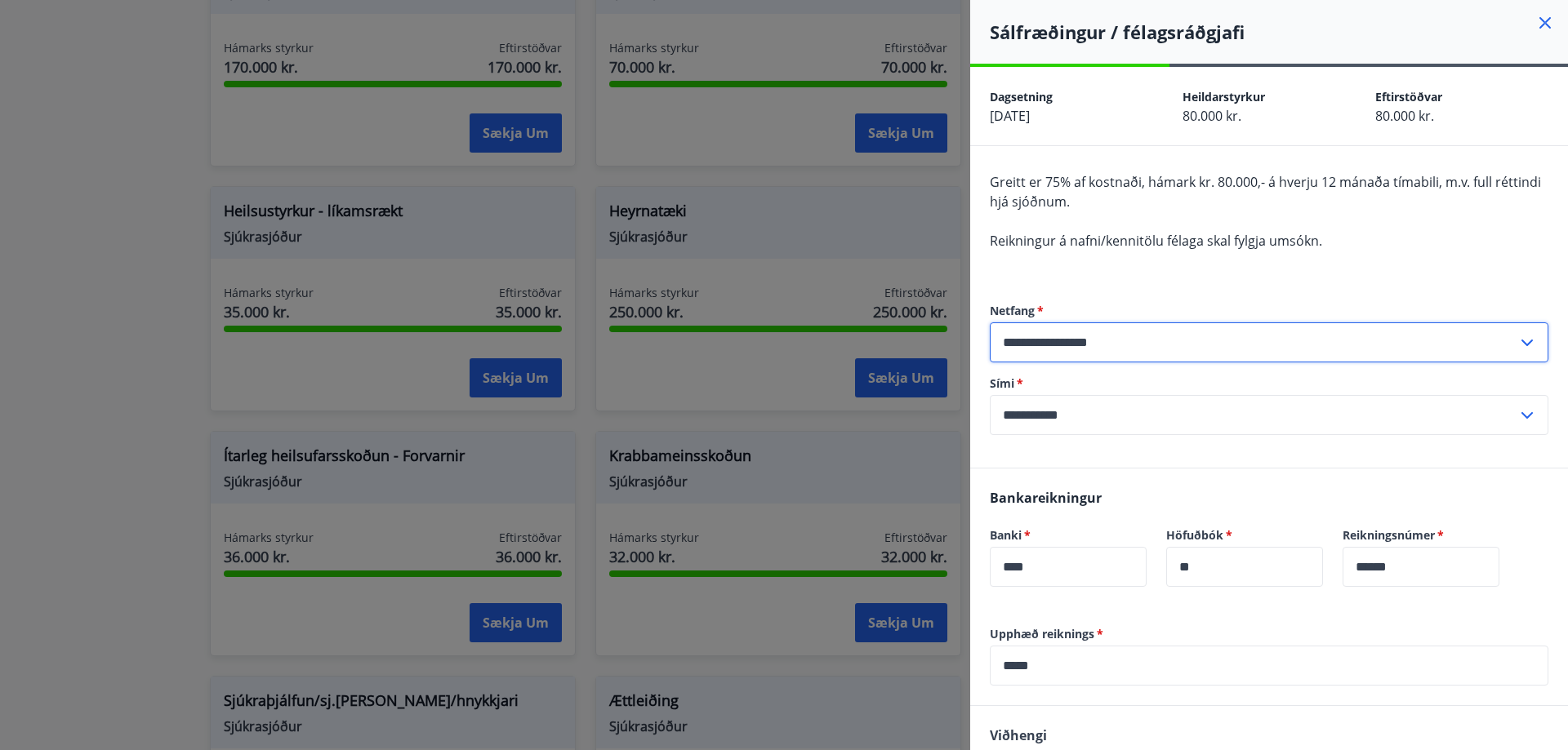
click at [1446, 351] on input "**********" at bounding box center [1253, 343] width 528 height 40
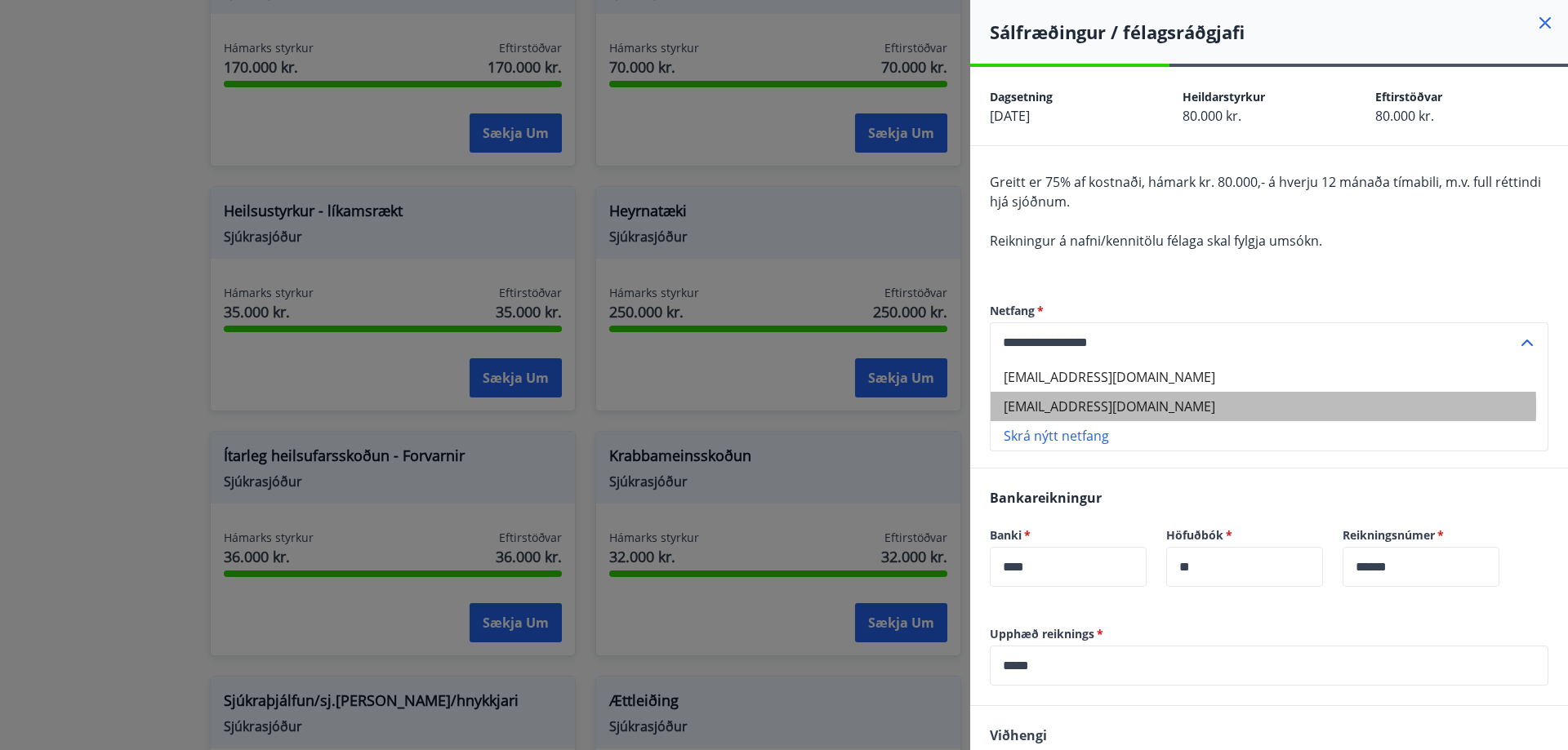
click at [1094, 407] on li "malin.eldh@n1.is" at bounding box center [1269, 406] width 557 height 29
type input "**********"
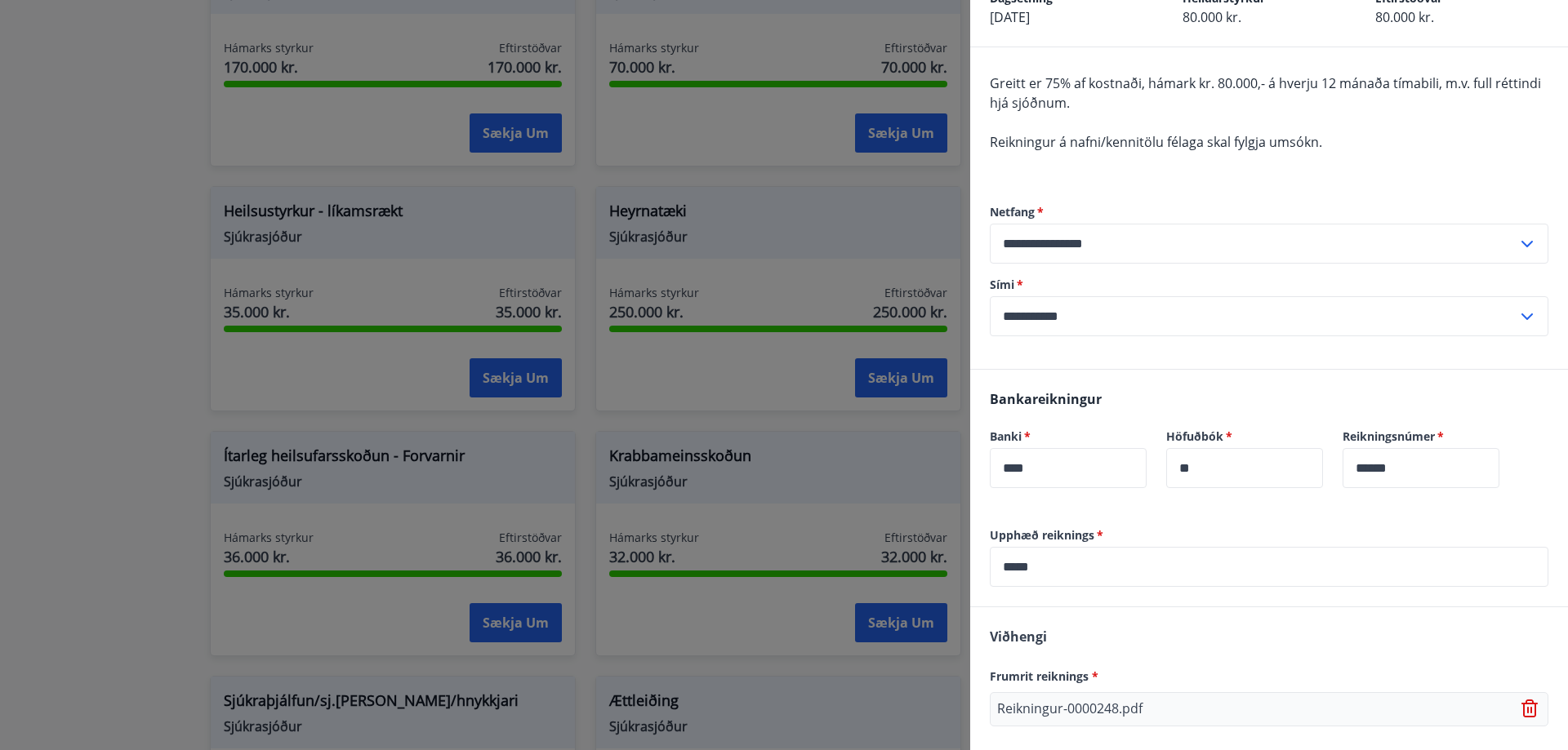
scroll to position [238, 0]
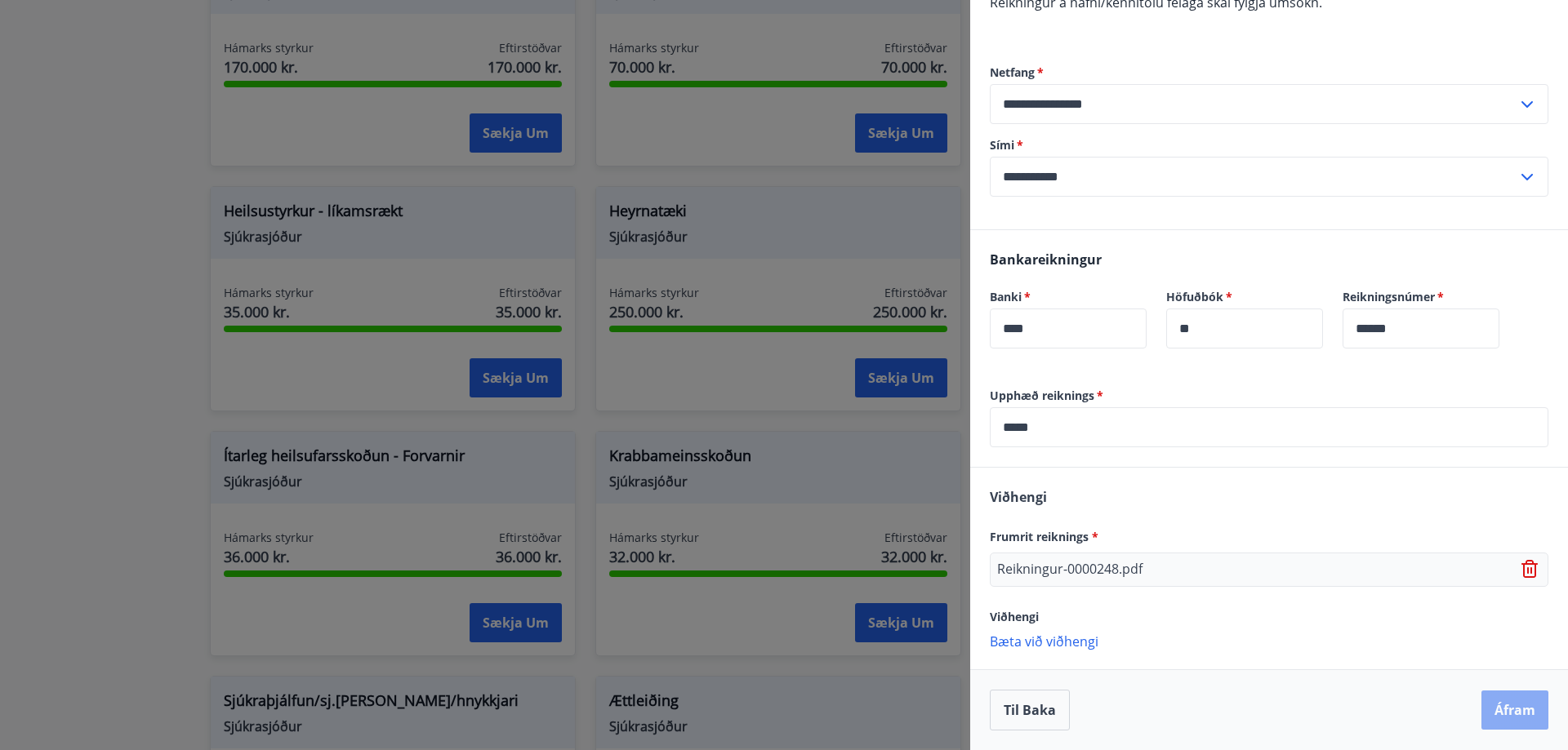
click at [1494, 709] on button "Áfram" at bounding box center [1515, 710] width 67 height 39
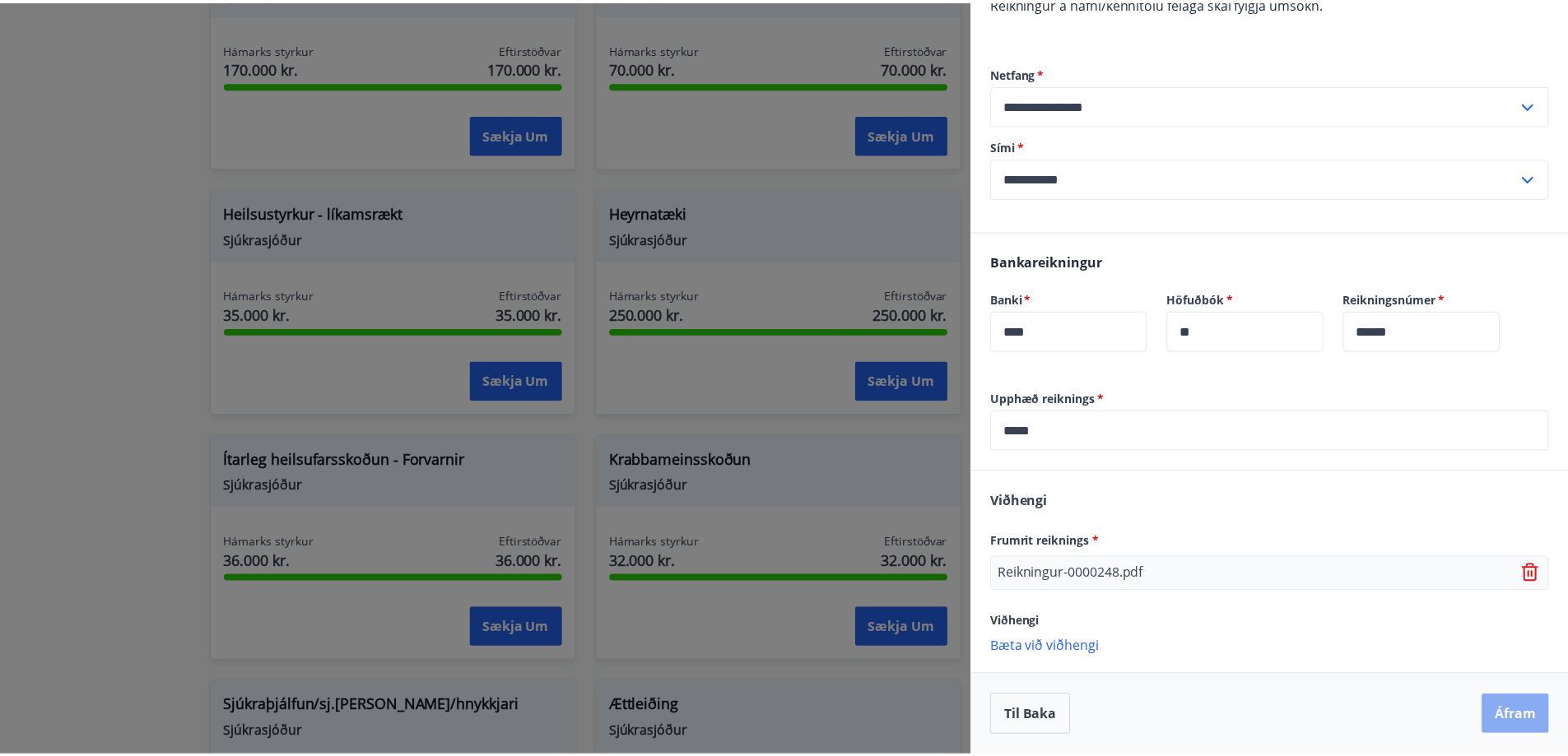
scroll to position [0, 0]
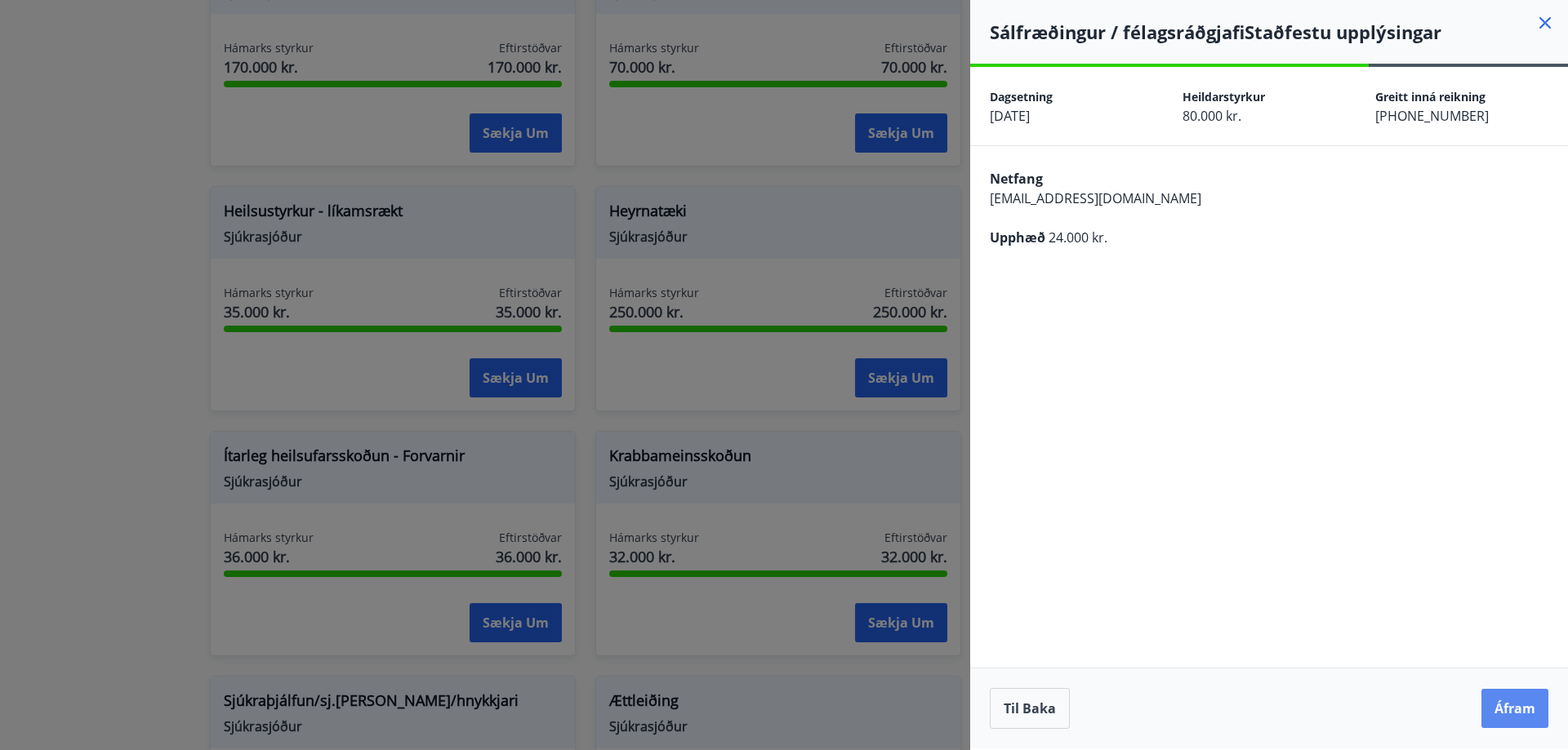
click at [1530, 716] on button "Áfram" at bounding box center [1515, 708] width 67 height 39
click at [1523, 713] on button "Áfram" at bounding box center [1515, 708] width 67 height 39
click at [1515, 717] on button "Áfram" at bounding box center [1515, 708] width 67 height 39
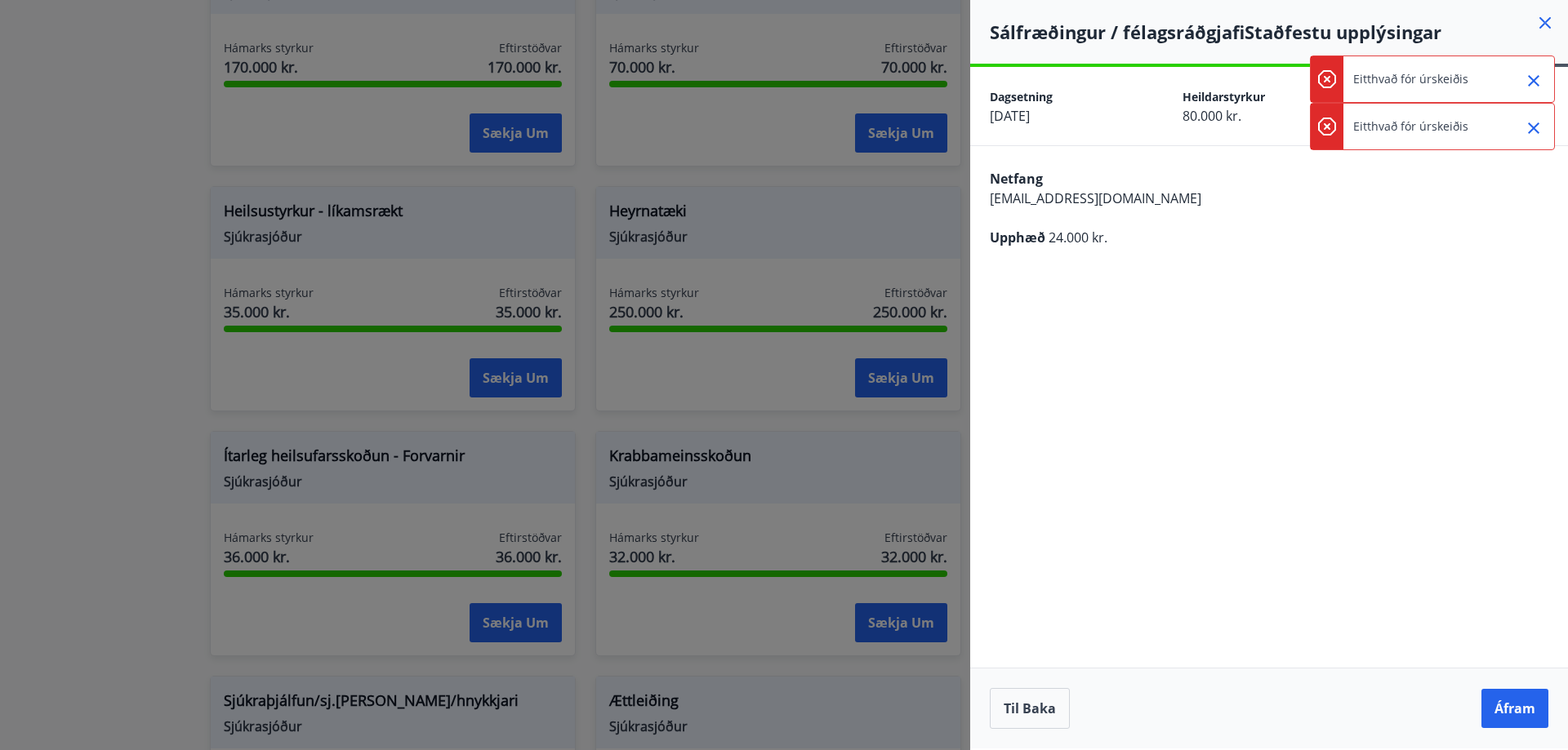
click at [1533, 85] on icon "Close" at bounding box center [1534, 81] width 20 height 20
click at [1534, 76] on icon "Close" at bounding box center [1534, 81] width 20 height 20
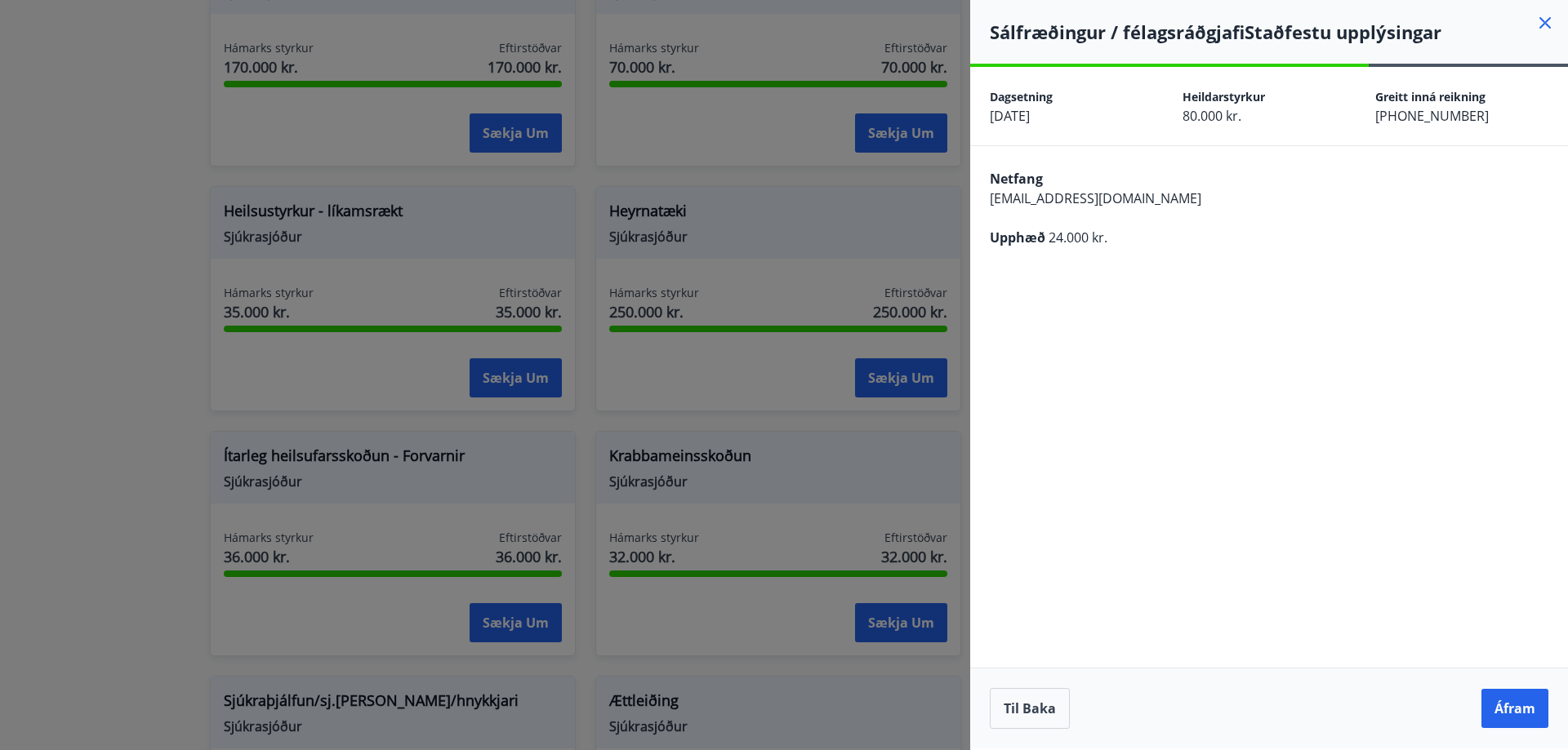
click at [1544, 23] on icon at bounding box center [1545, 23] width 3 height 3
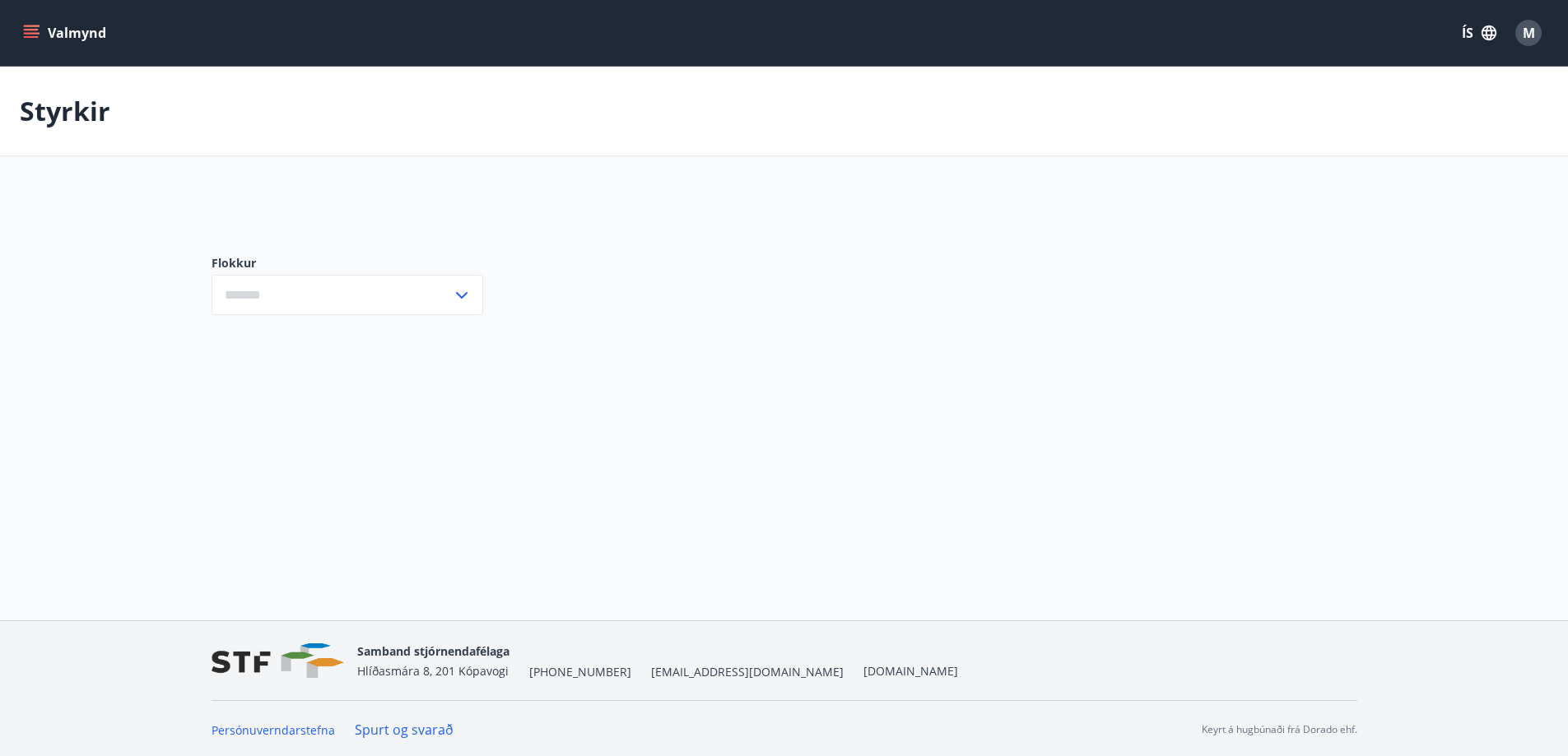
type input "***"
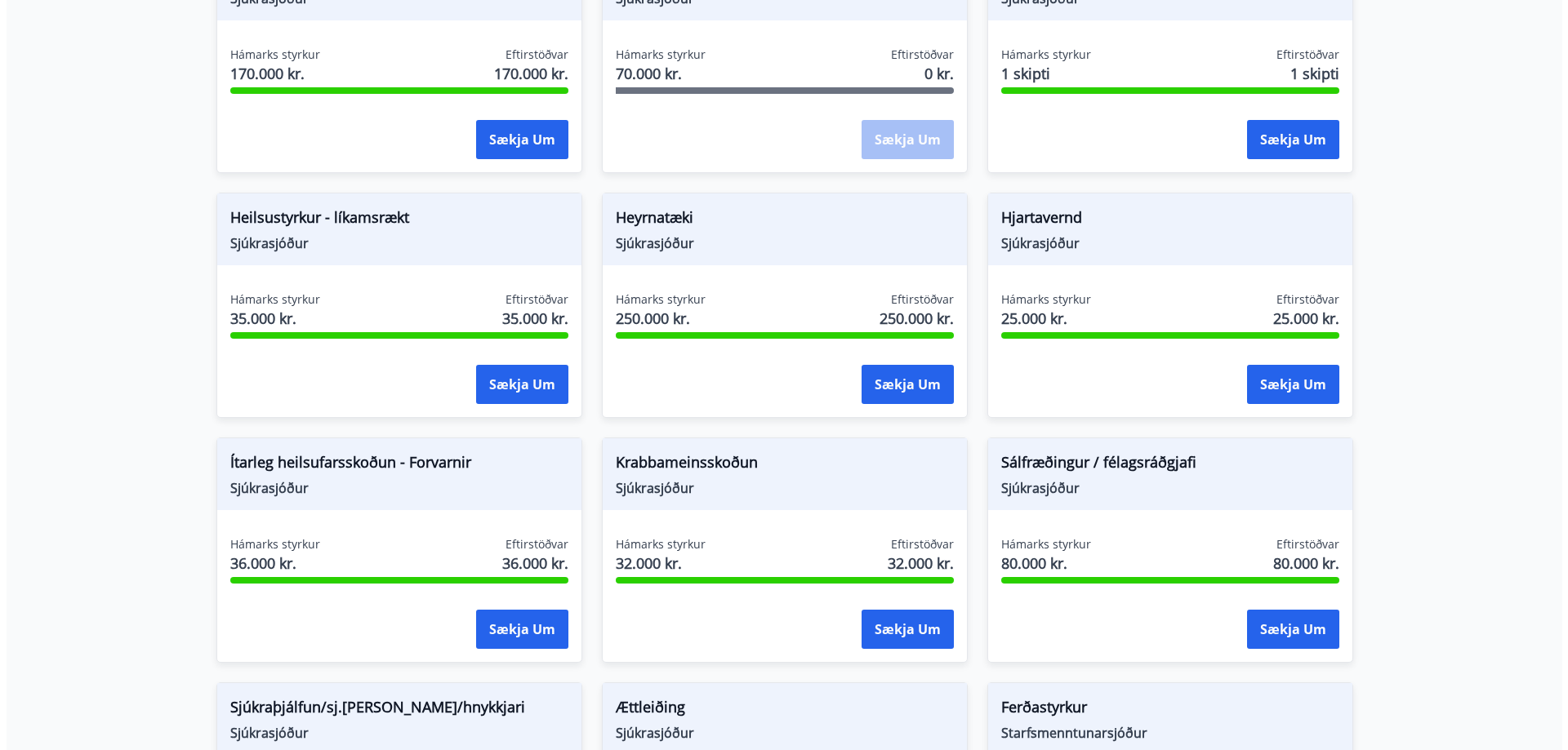
scroll to position [735, 0]
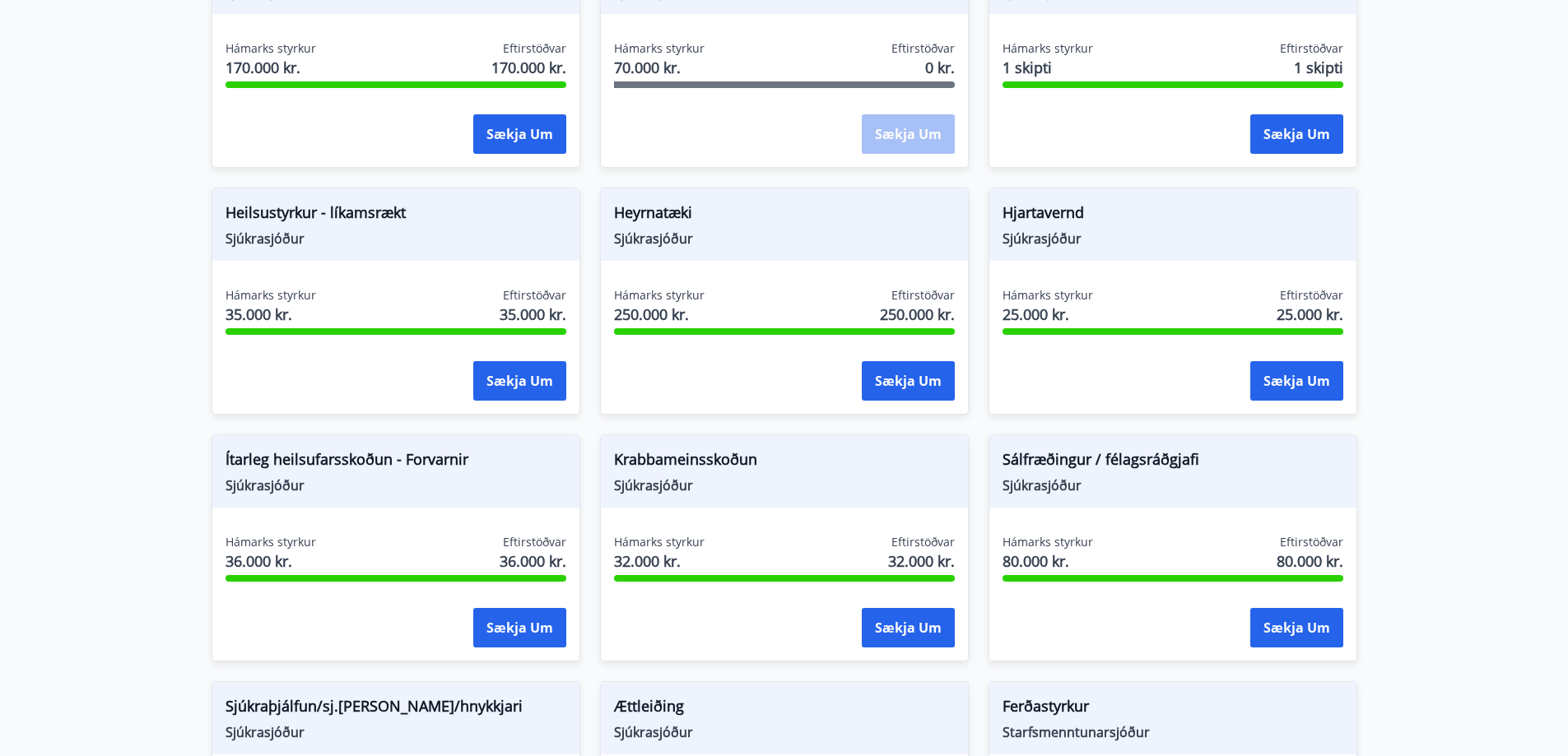
click at [1245, 621] on div "Sækja um" at bounding box center [1173, 629] width 341 height 41
click at [1304, 627] on button "Sækja um" at bounding box center [1296, 628] width 93 height 39
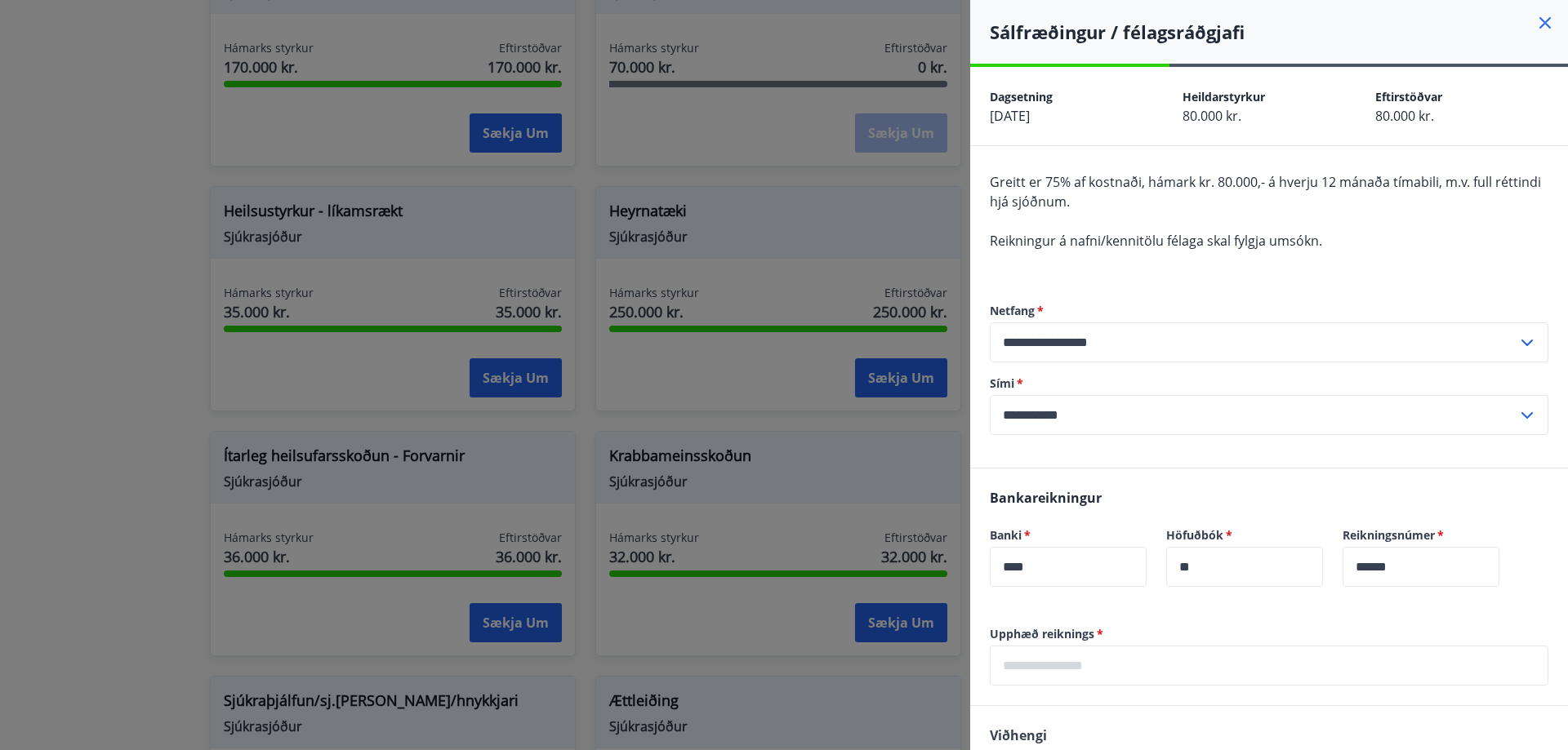
click at [1407, 346] on input "**********" at bounding box center [1253, 343] width 528 height 40
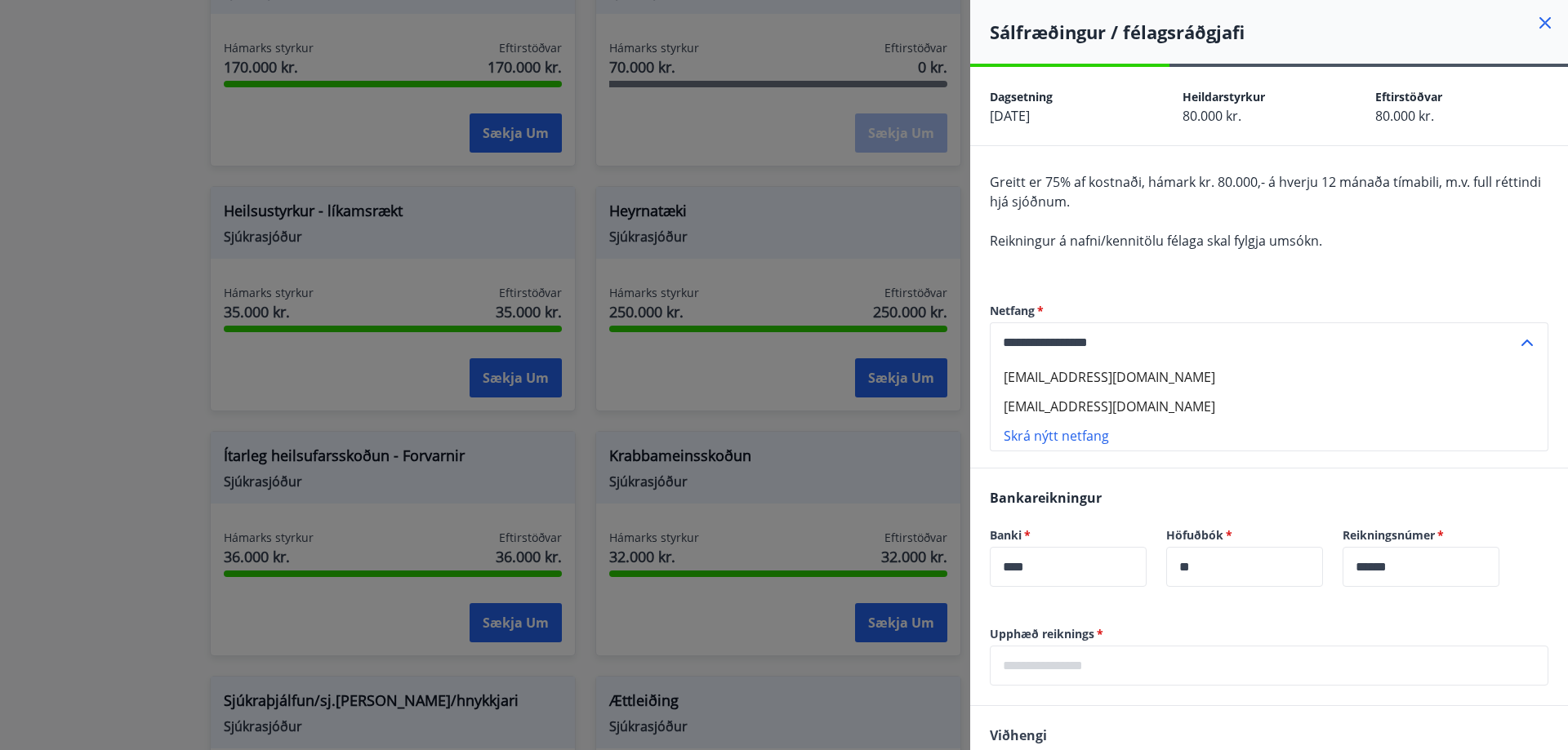
click at [1092, 408] on li "malin.eldh@n1.is" at bounding box center [1269, 406] width 557 height 29
type input "**********"
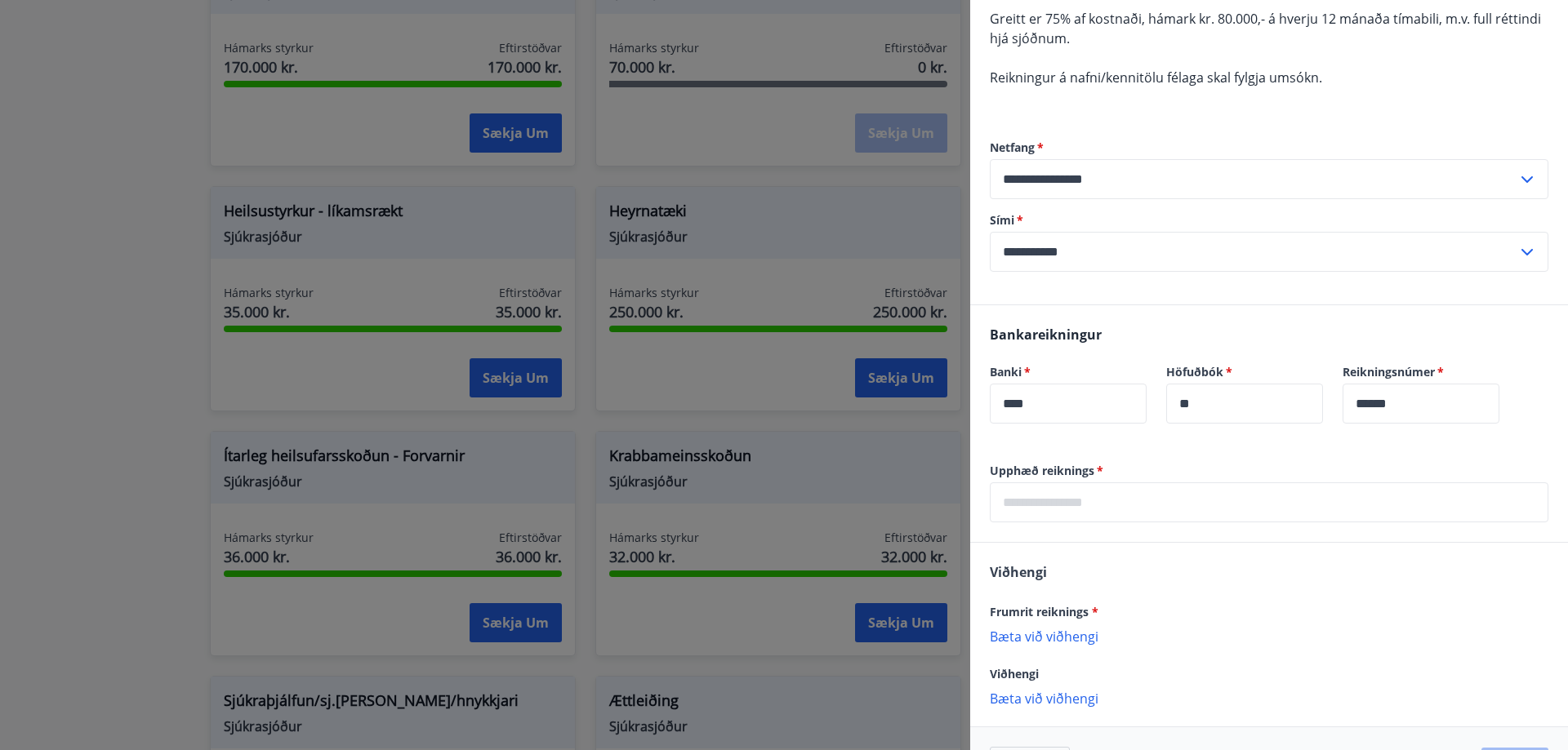
scroll to position [220, 0]
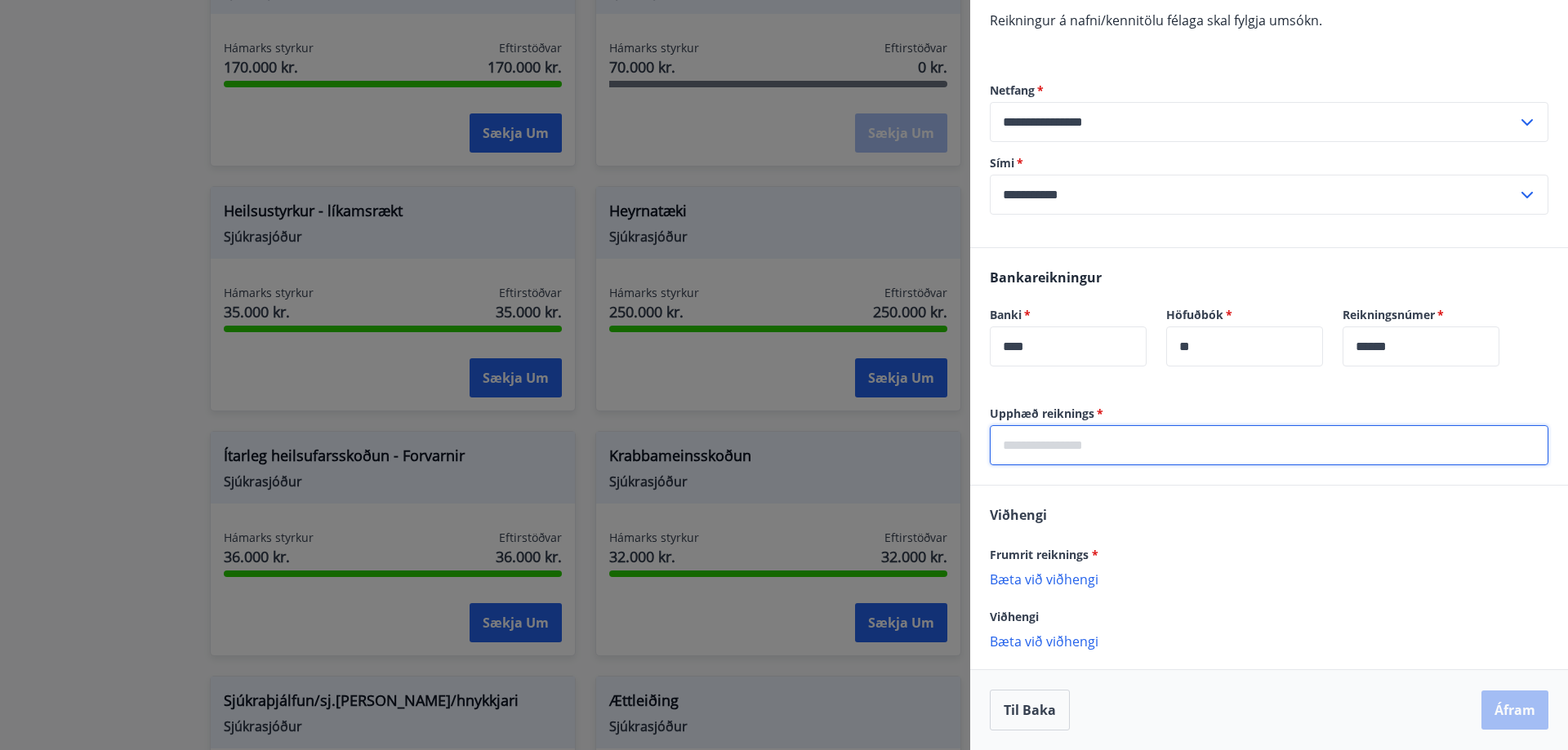
click at [1166, 428] on input "text" at bounding box center [1269, 445] width 558 height 40
type input "*****"
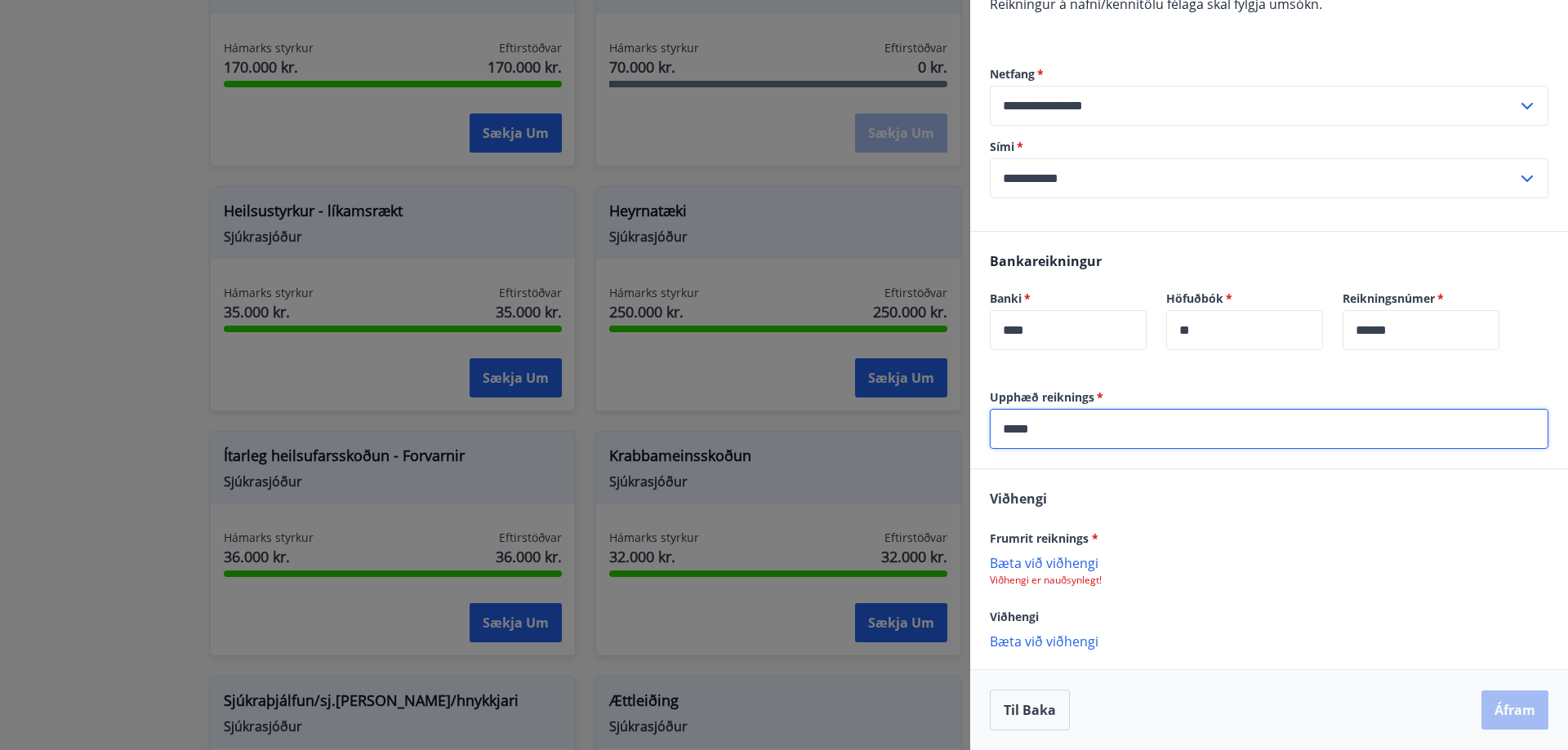
click at [1064, 556] on p "Bæta við viðhengi" at bounding box center [1269, 563] width 558 height 16
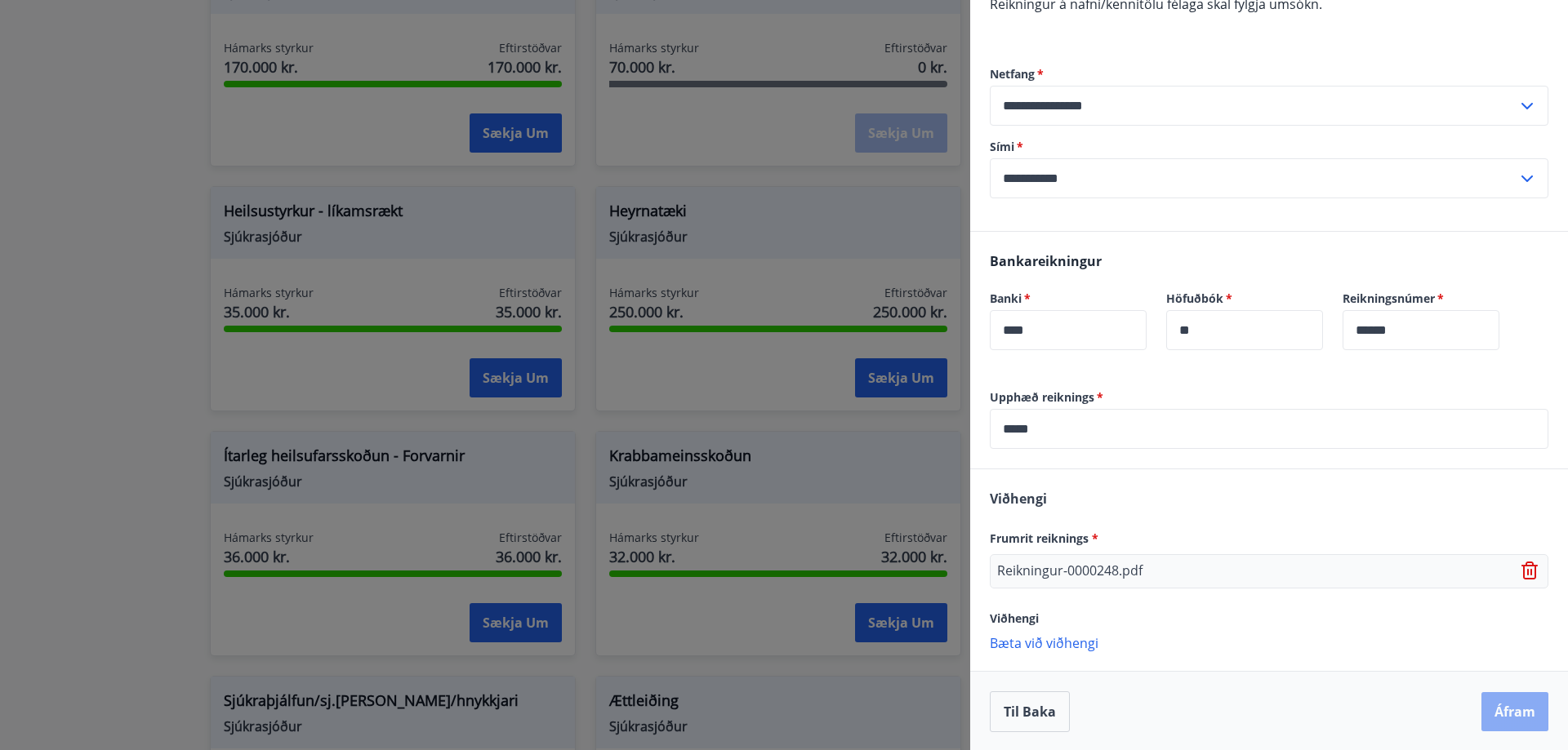
click at [1525, 709] on button "Áfram" at bounding box center [1515, 712] width 67 height 39
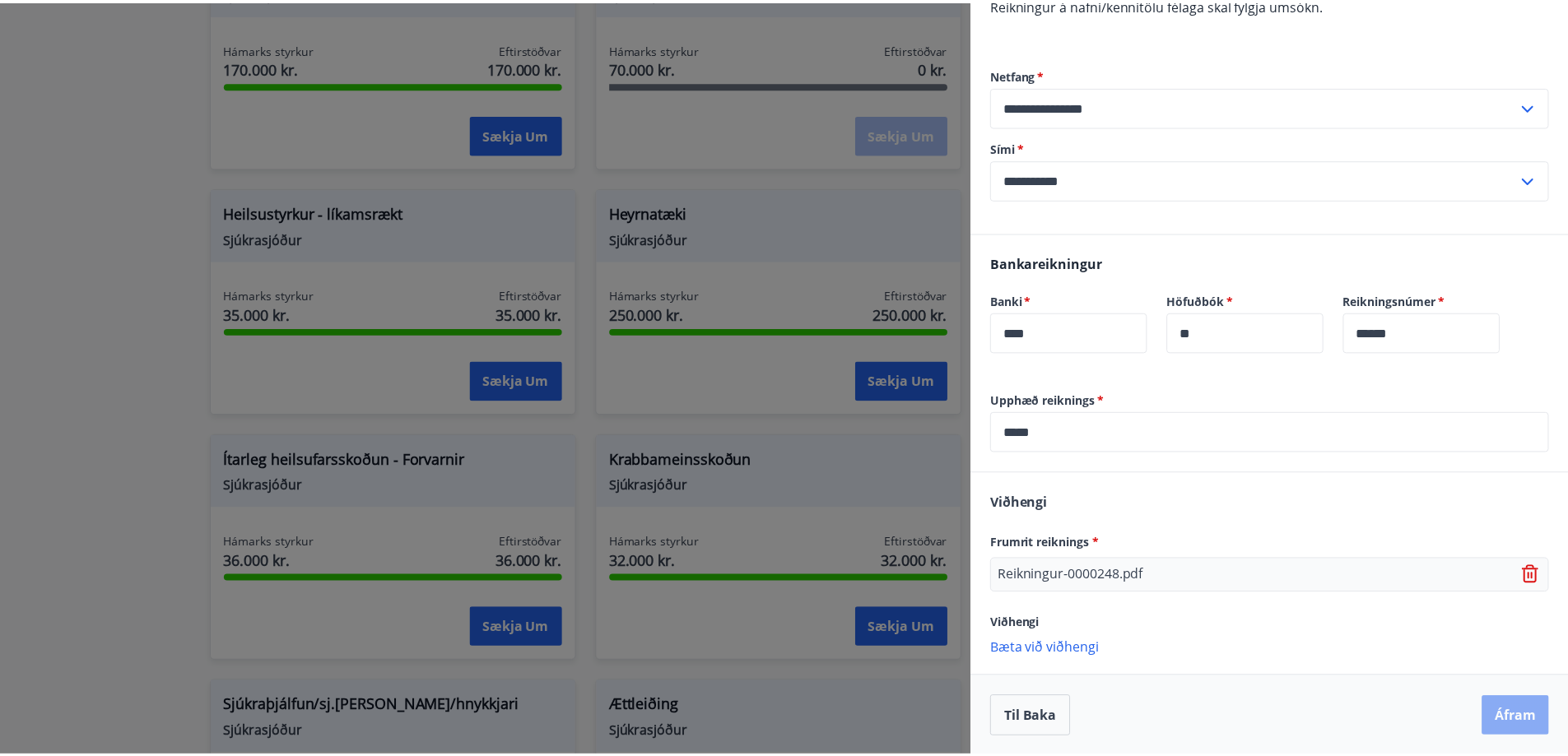
scroll to position [0, 0]
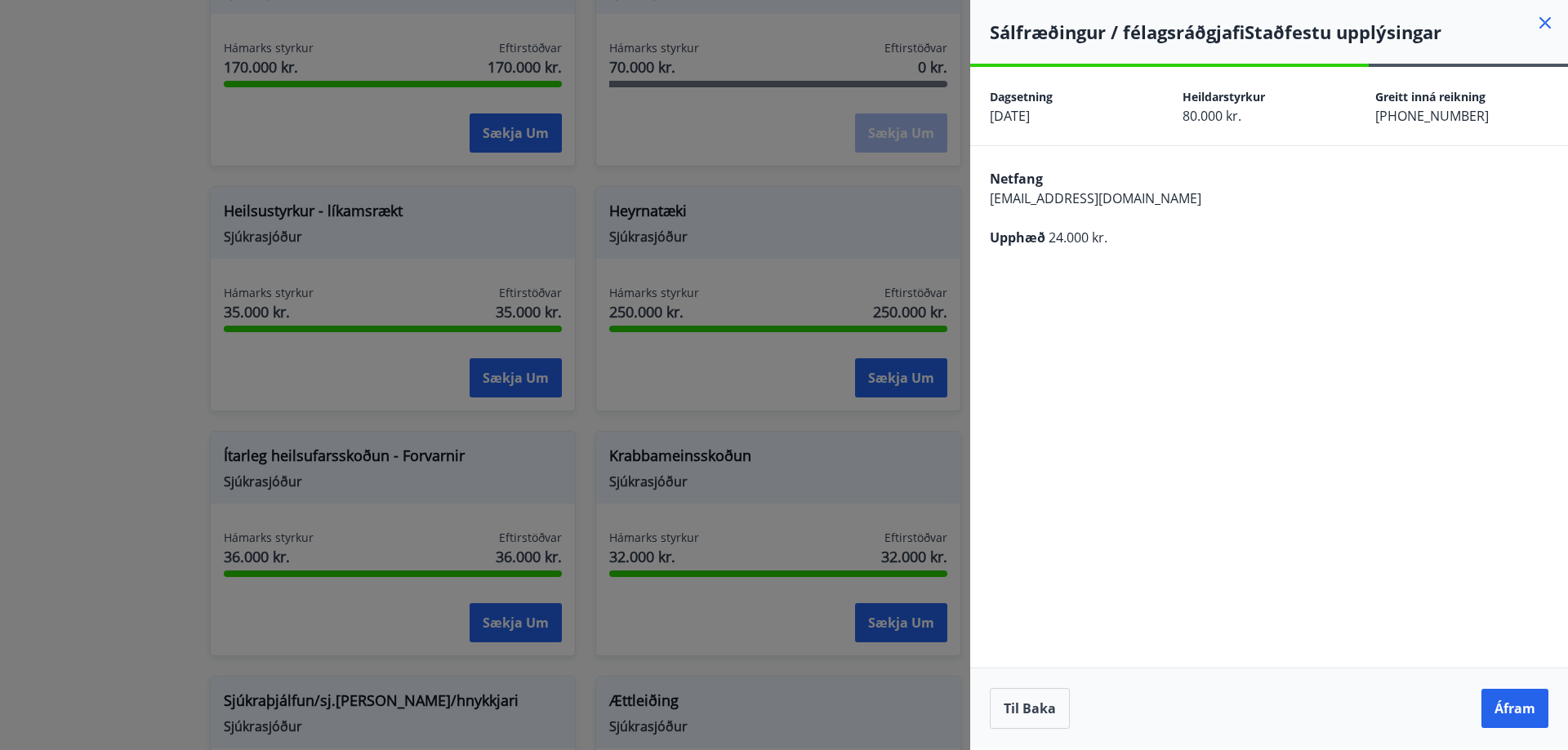
click at [1525, 709] on button "Áfram" at bounding box center [1515, 708] width 67 height 39
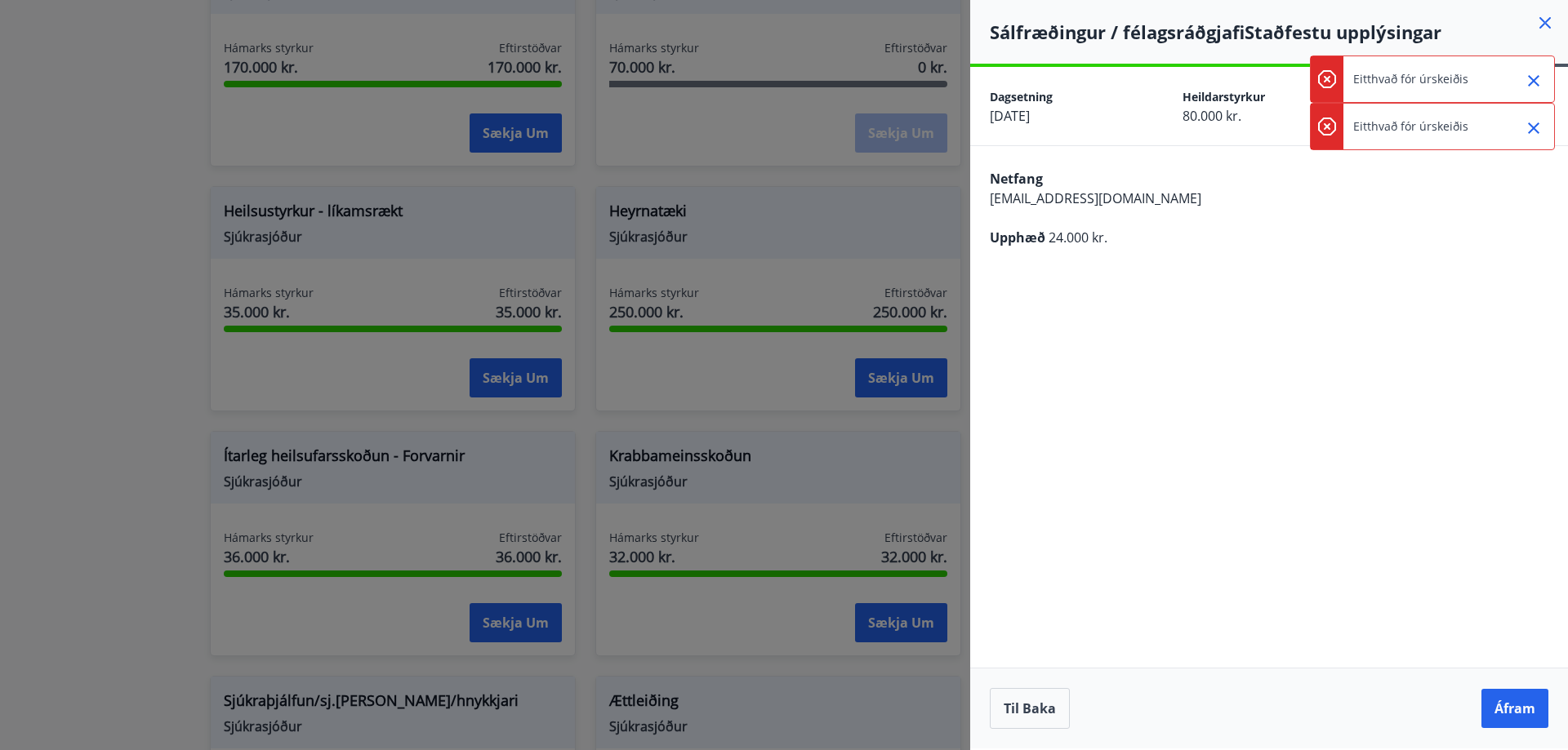
click at [851, 455] on div at bounding box center [784, 375] width 1568 height 750
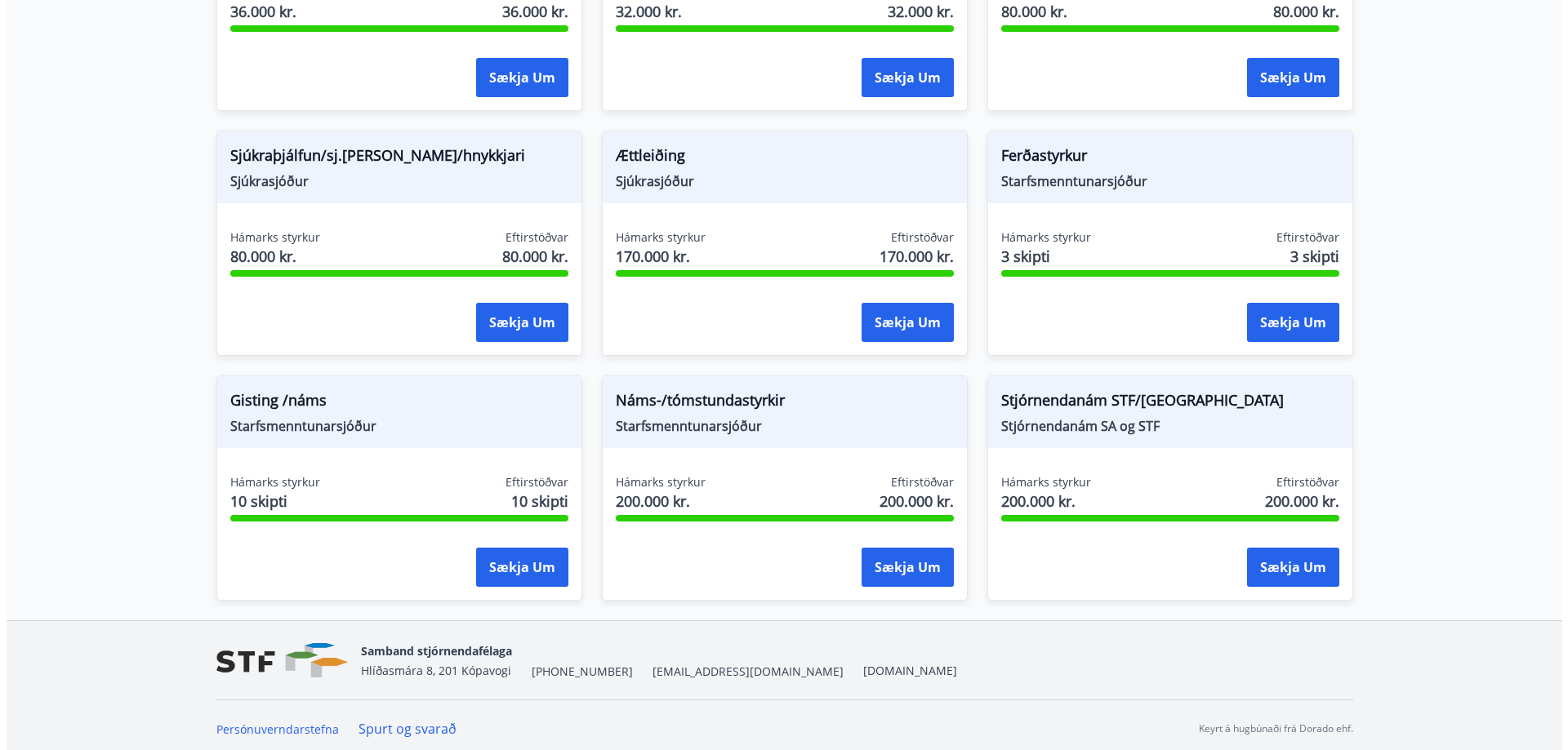
scroll to position [1287, 0]
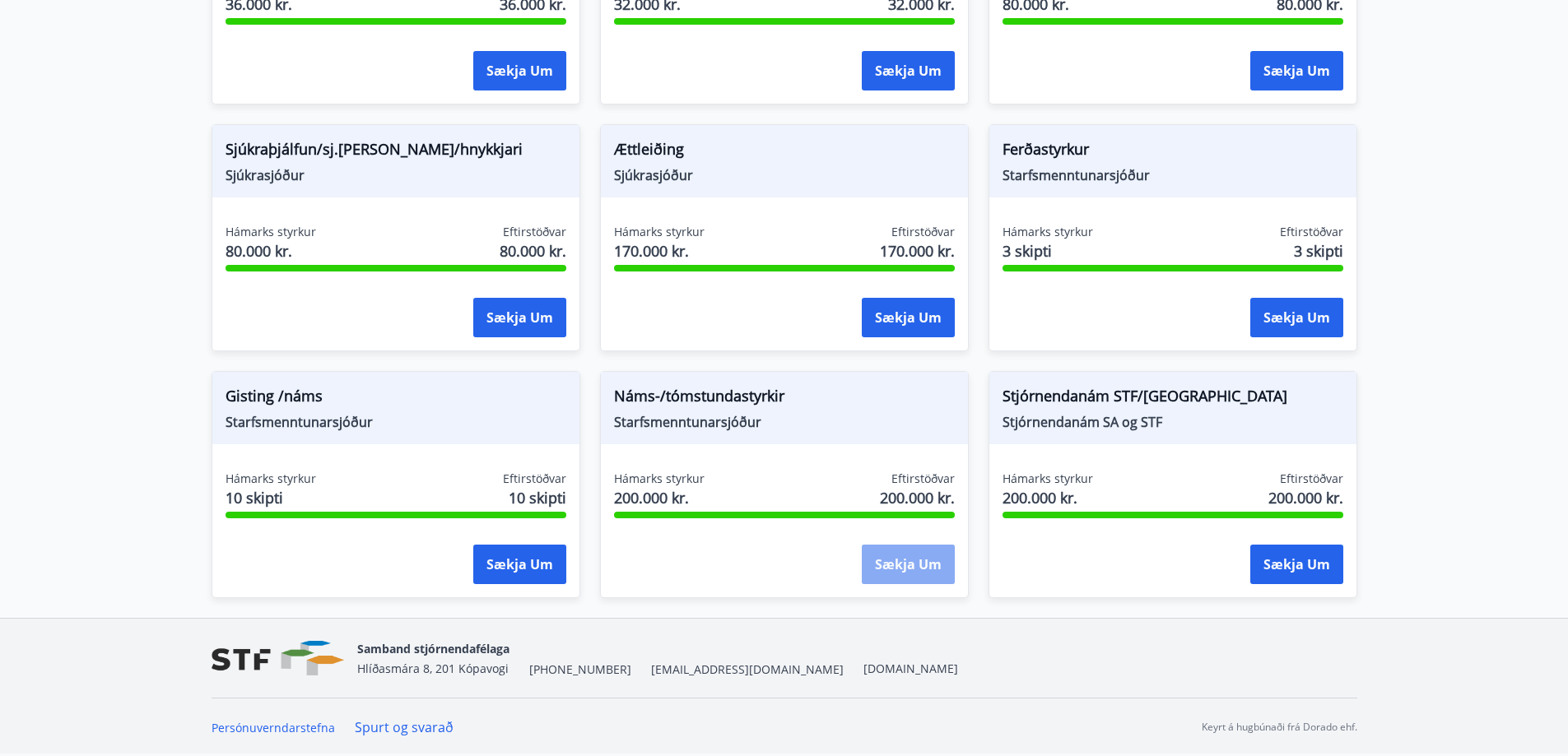
click at [939, 569] on button "Sækja um" at bounding box center [907, 564] width 93 height 39
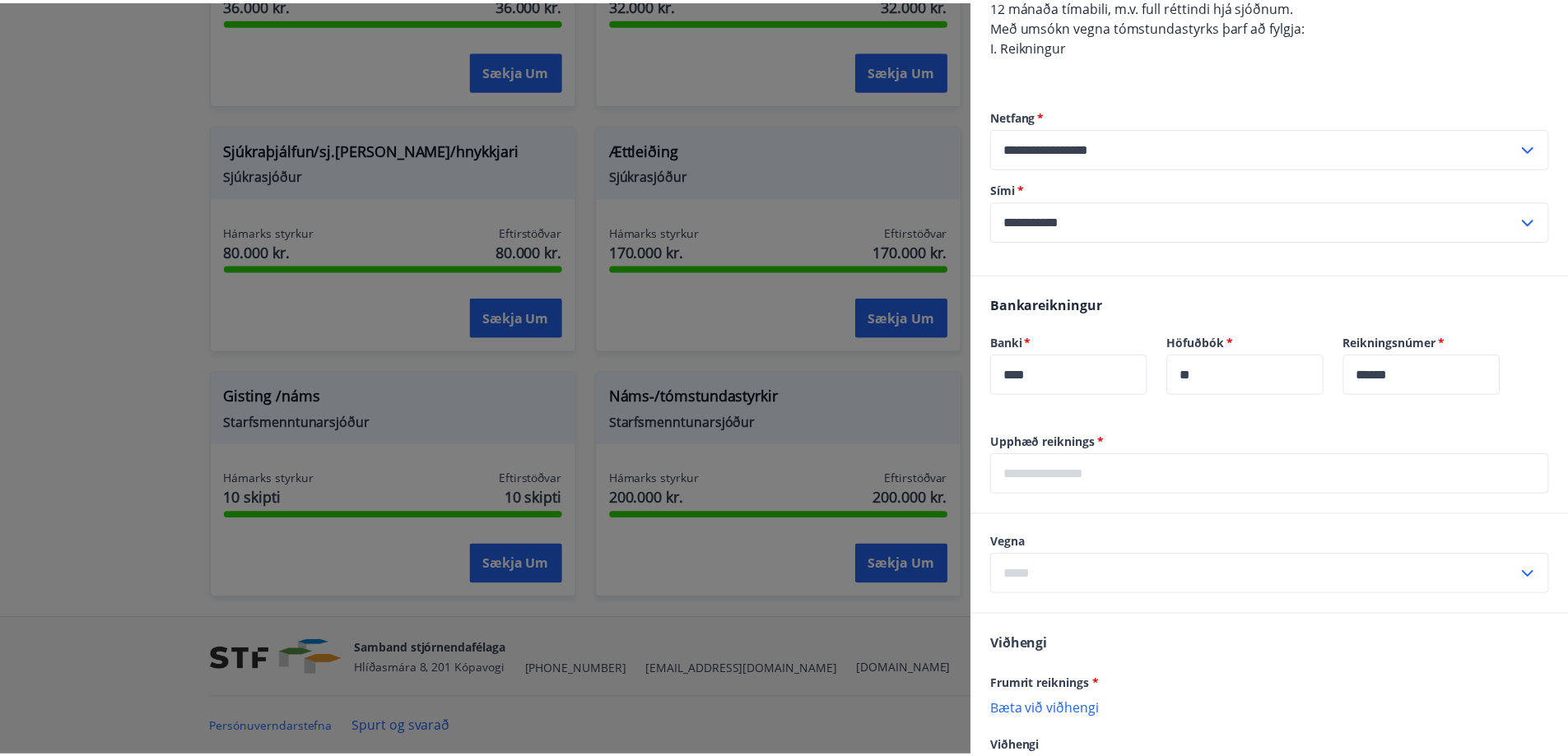
scroll to position [619, 0]
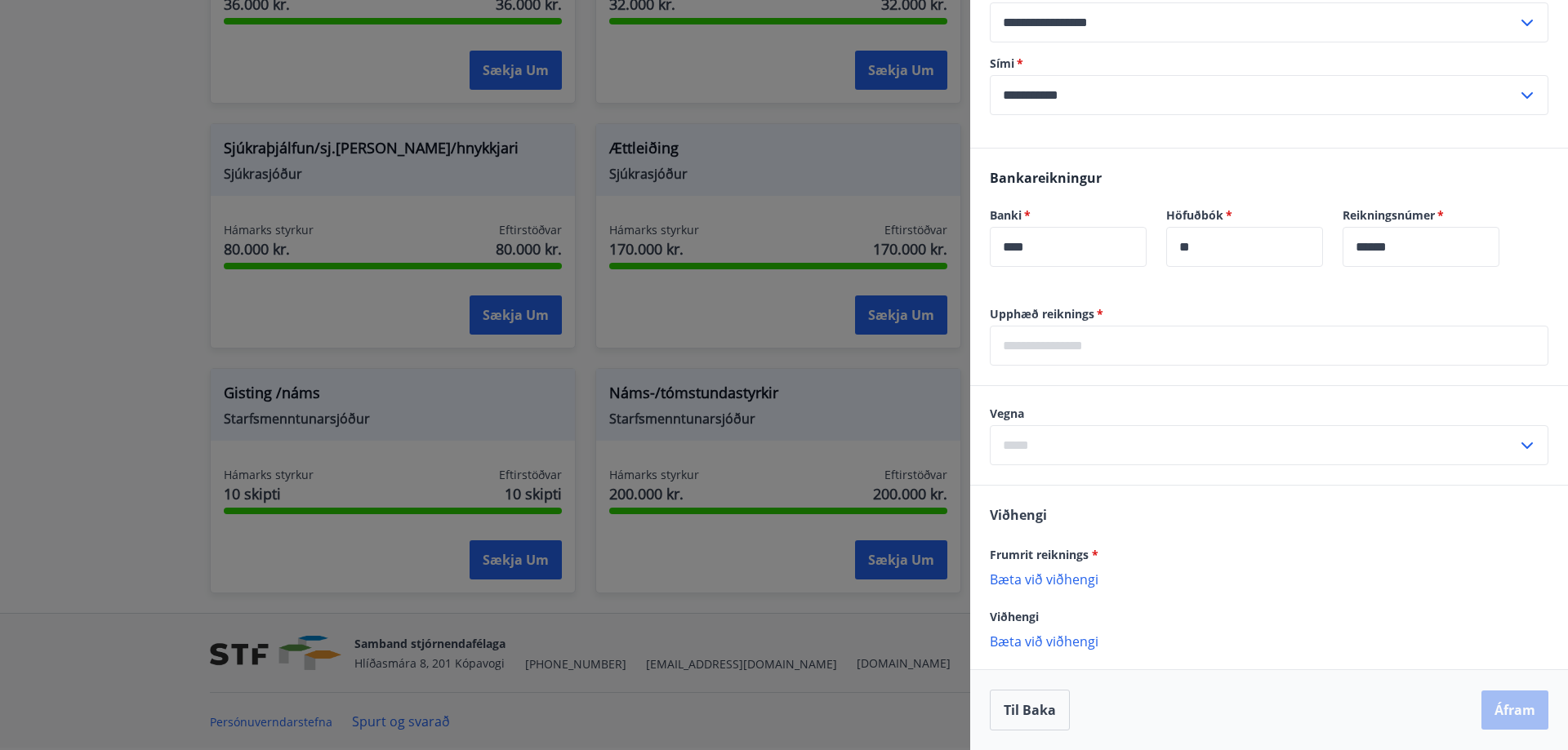
click at [756, 577] on div at bounding box center [784, 375] width 1568 height 750
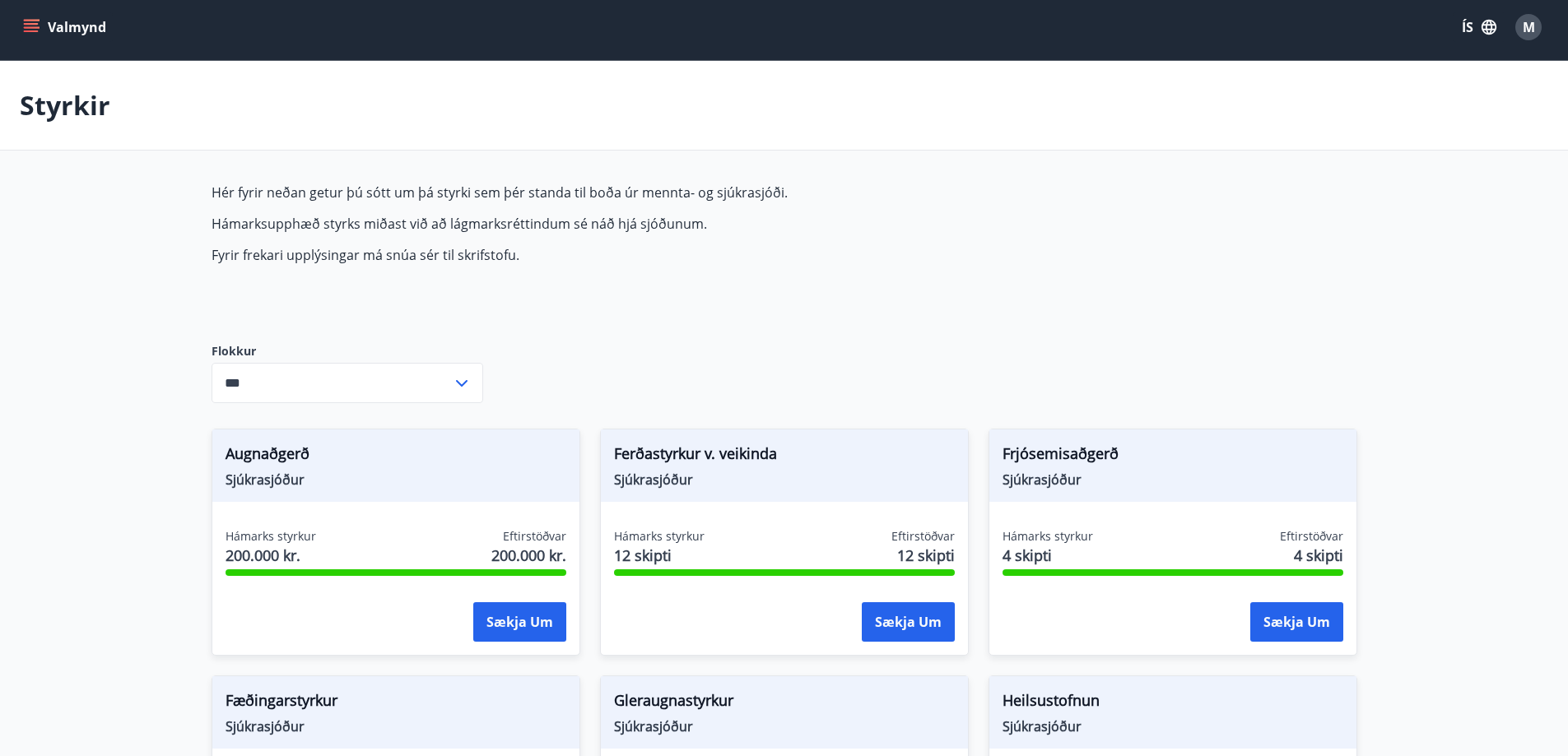
scroll to position [0, 0]
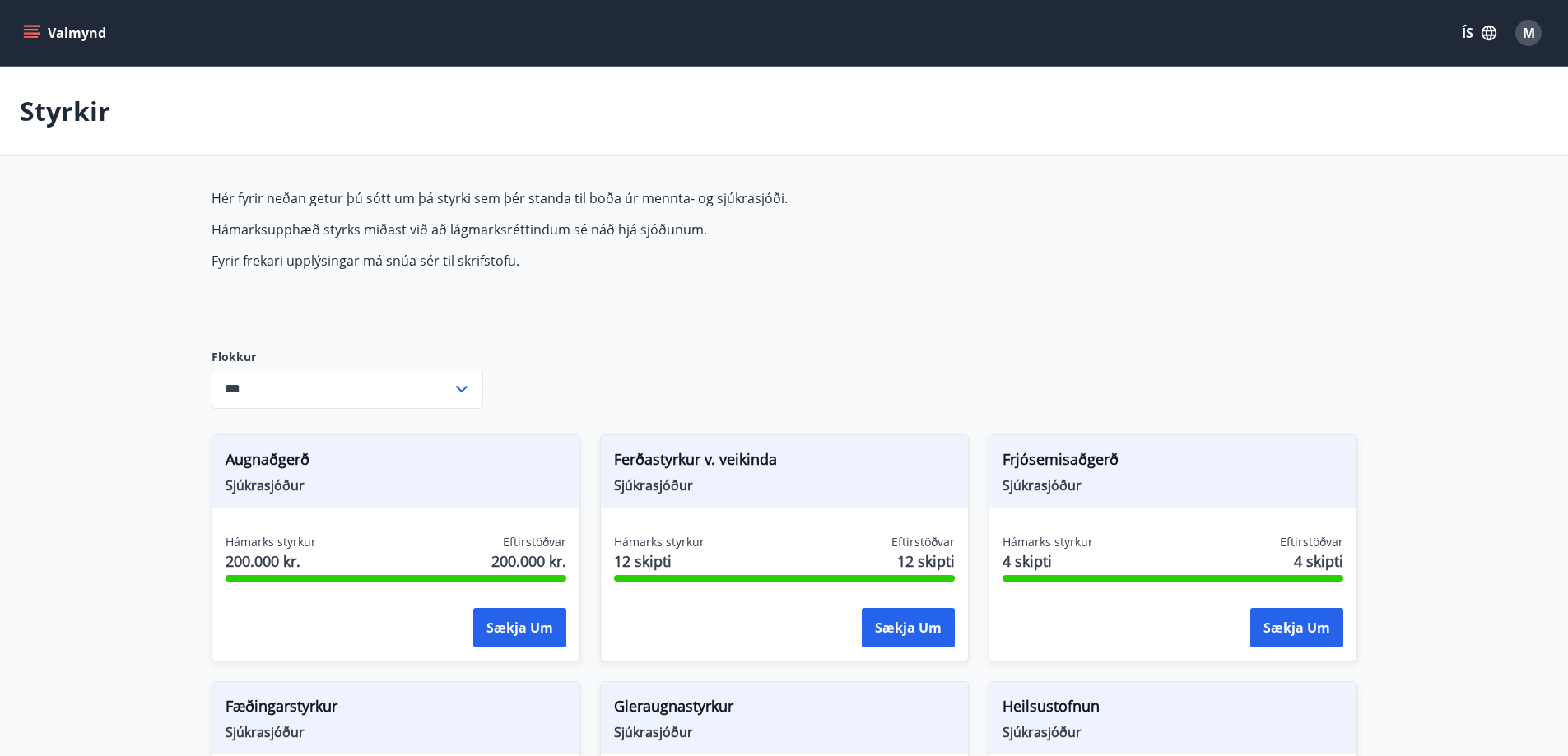
click at [33, 34] on icon "menu" at bounding box center [33, 33] width 18 height 2
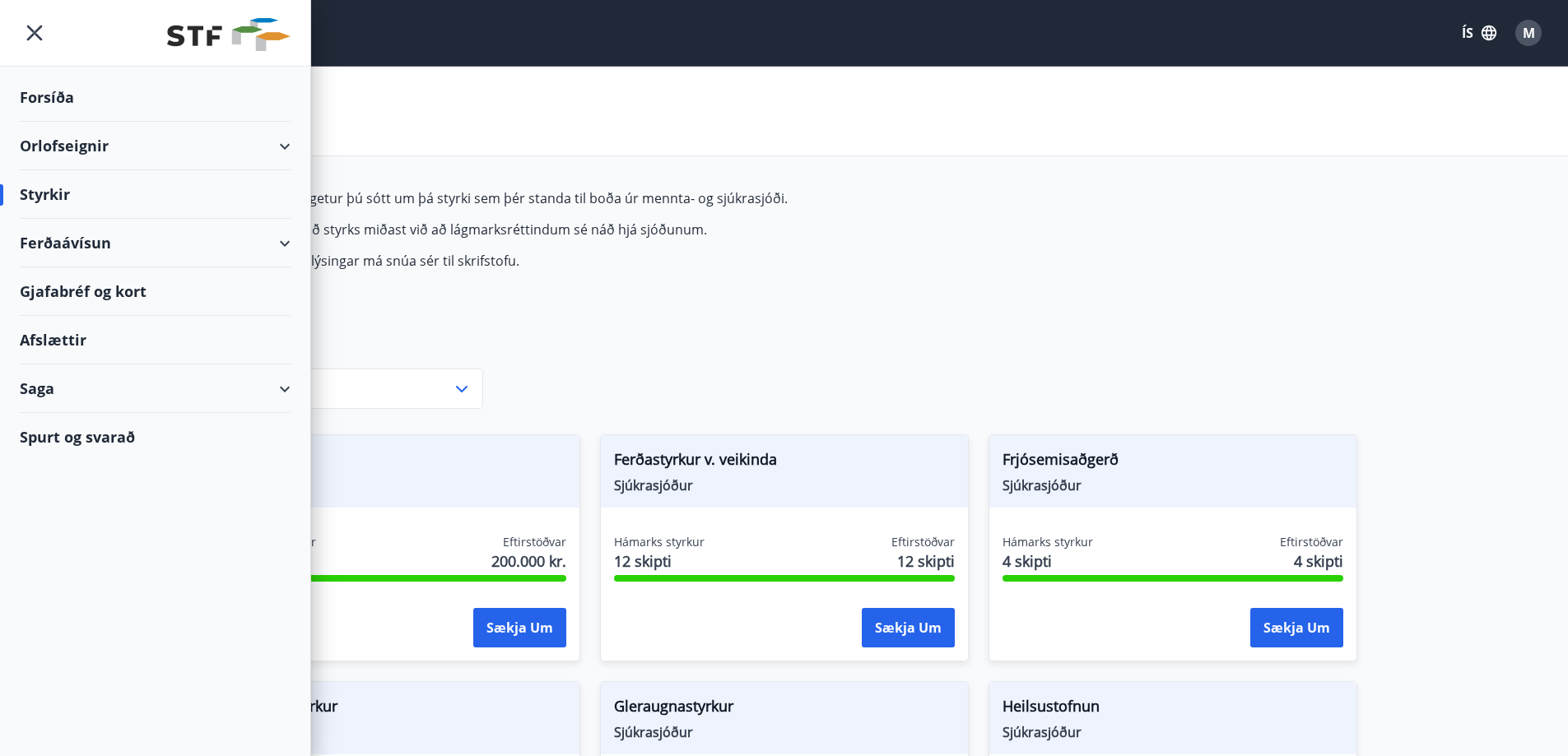
click at [77, 342] on div "Afslættir" at bounding box center [155, 340] width 270 height 49
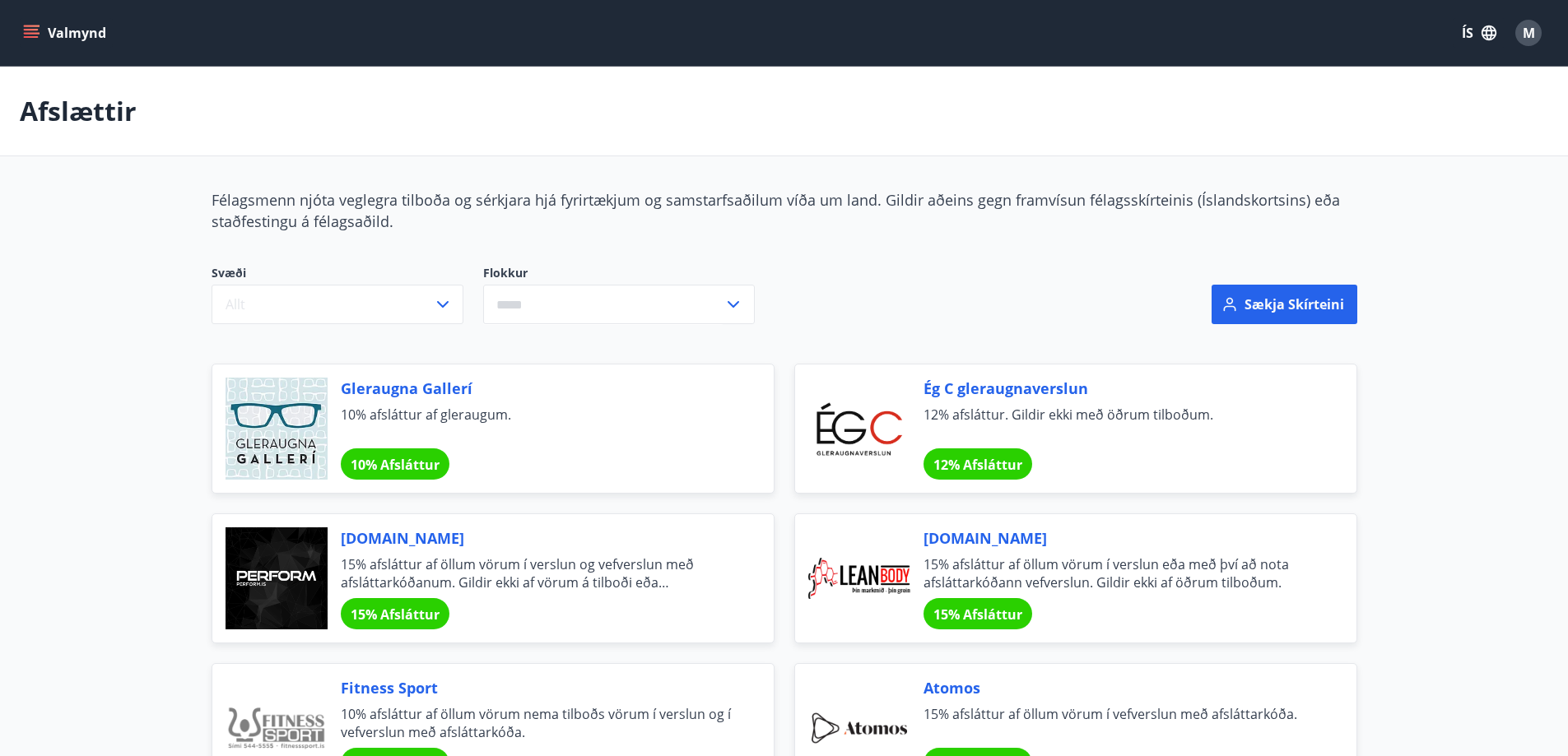
click at [21, 26] on button "Valmynd" at bounding box center [66, 33] width 93 height 29
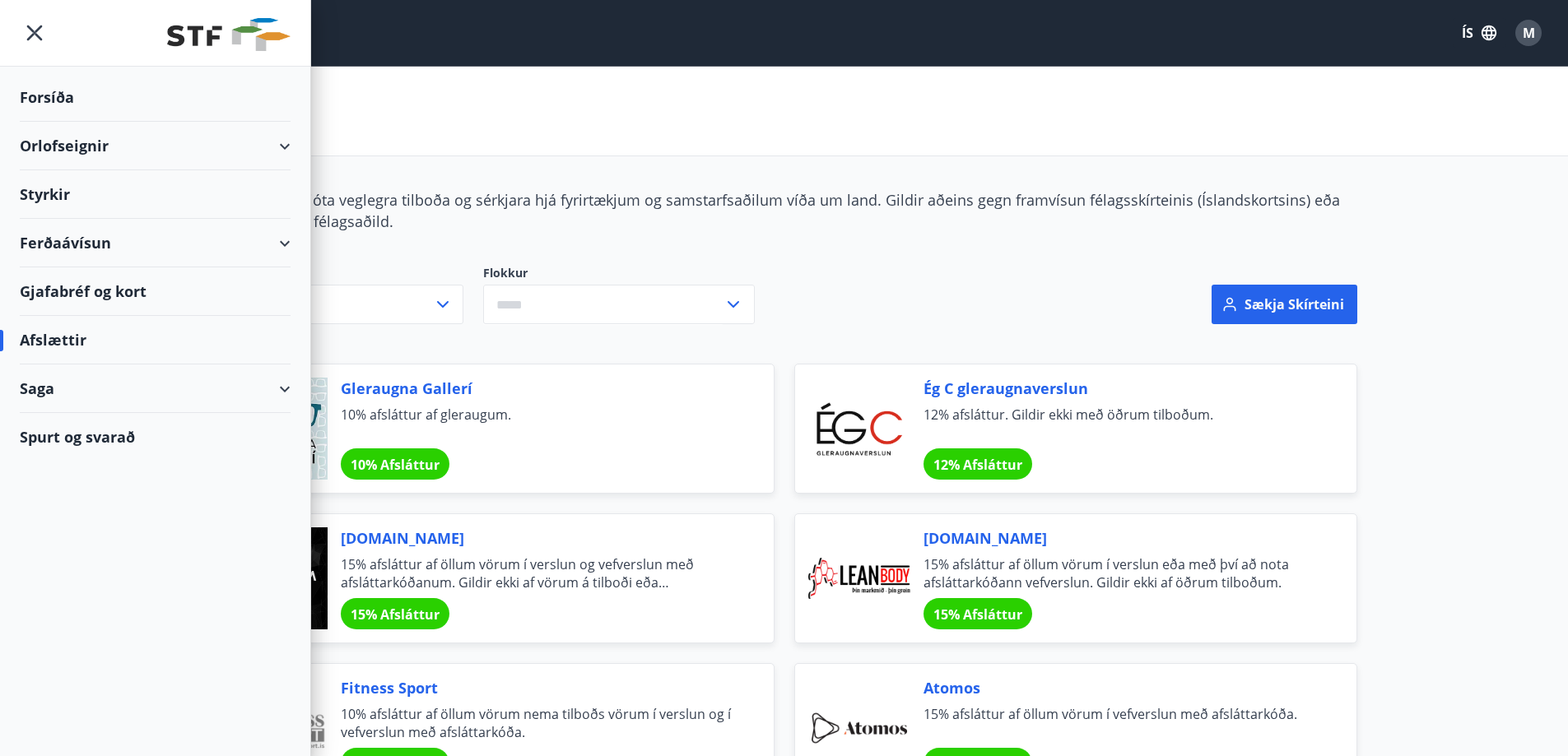
click at [77, 290] on div "Gjafabréf og kort" at bounding box center [155, 291] width 270 height 49
